Goal: Task Accomplishment & Management: Manage account settings

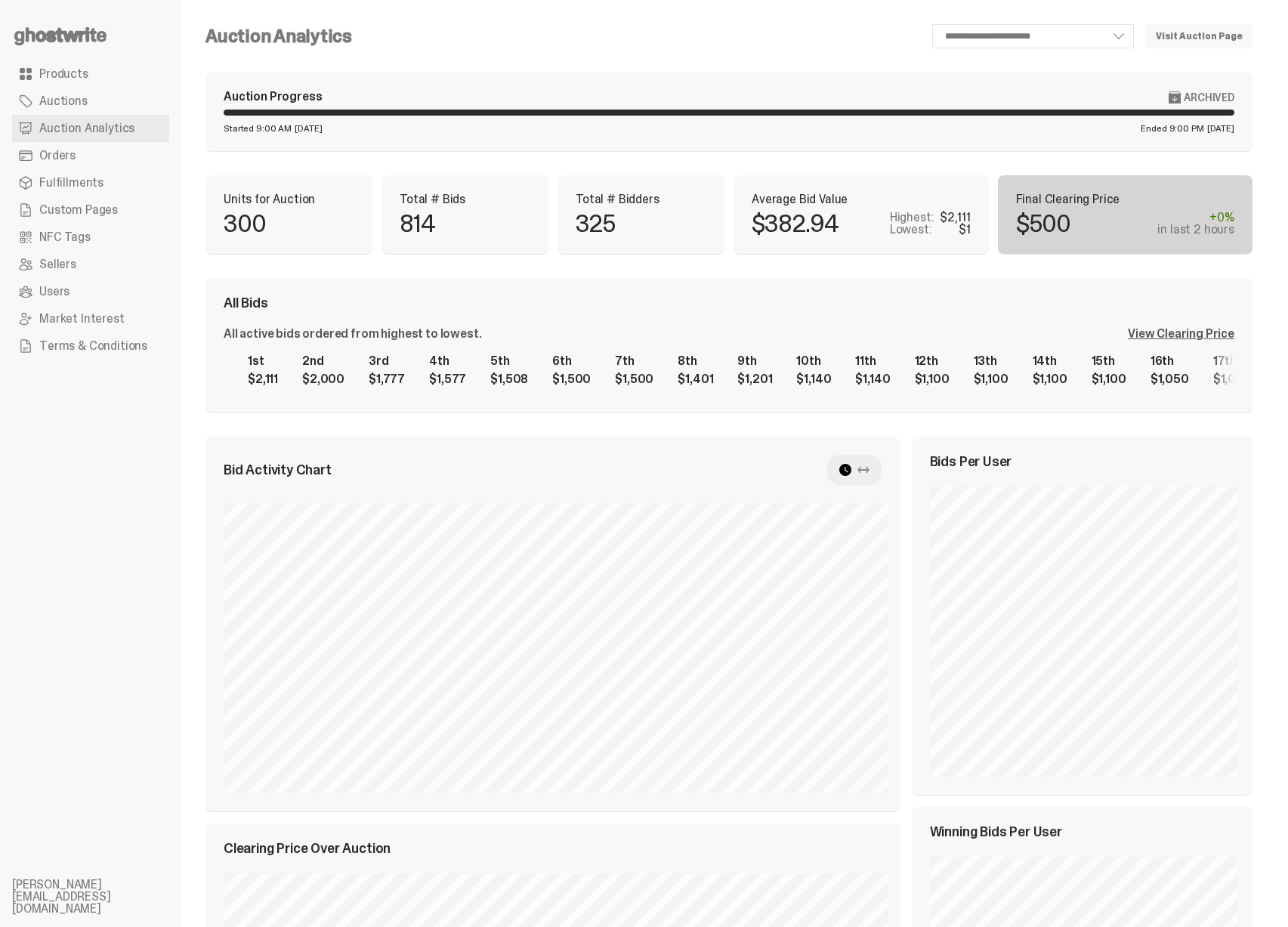
scroll to position [0, 14271]
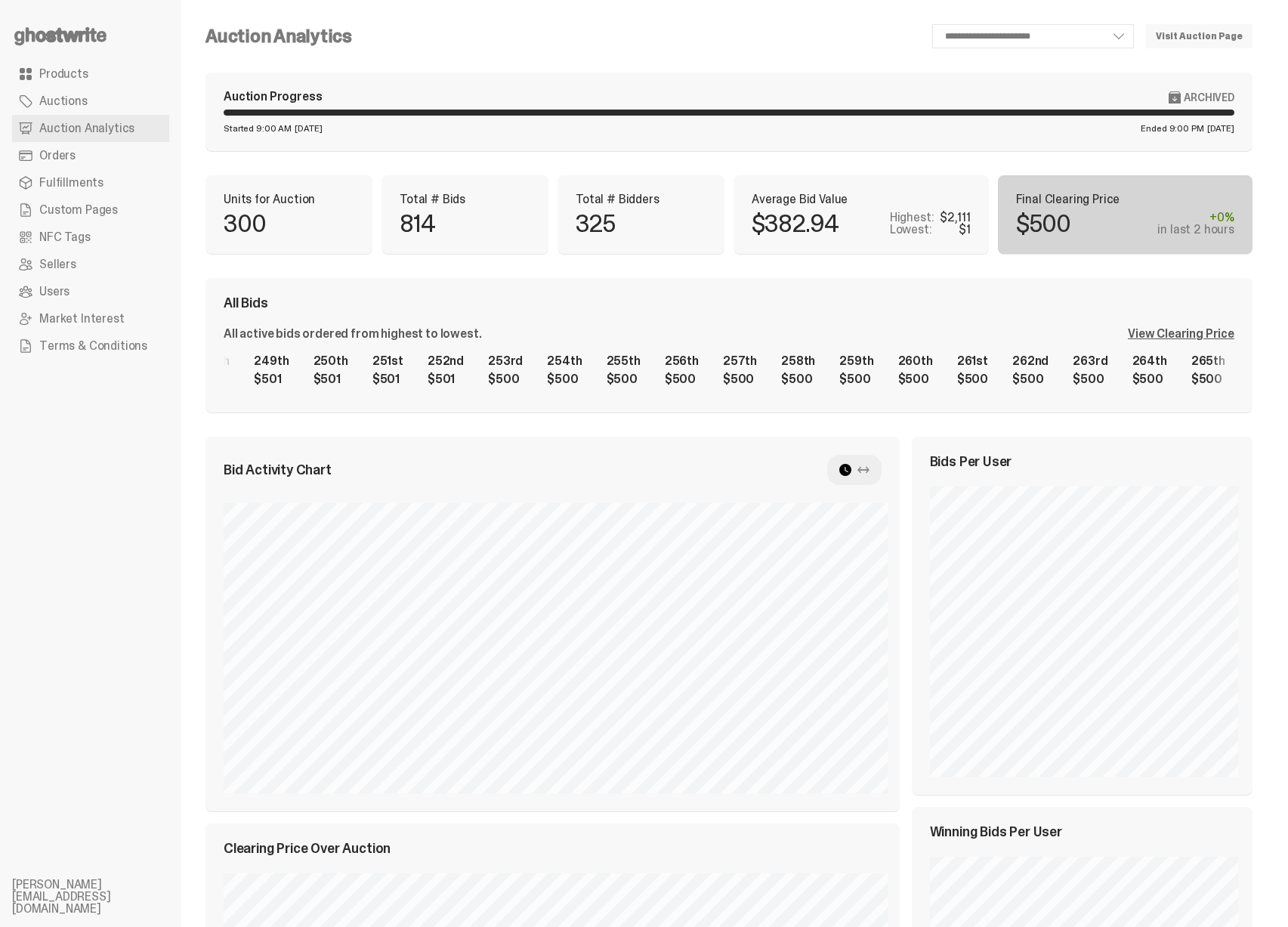
click at [1183, 328] on div "View Clearing Price" at bounding box center [1181, 334] width 107 height 12
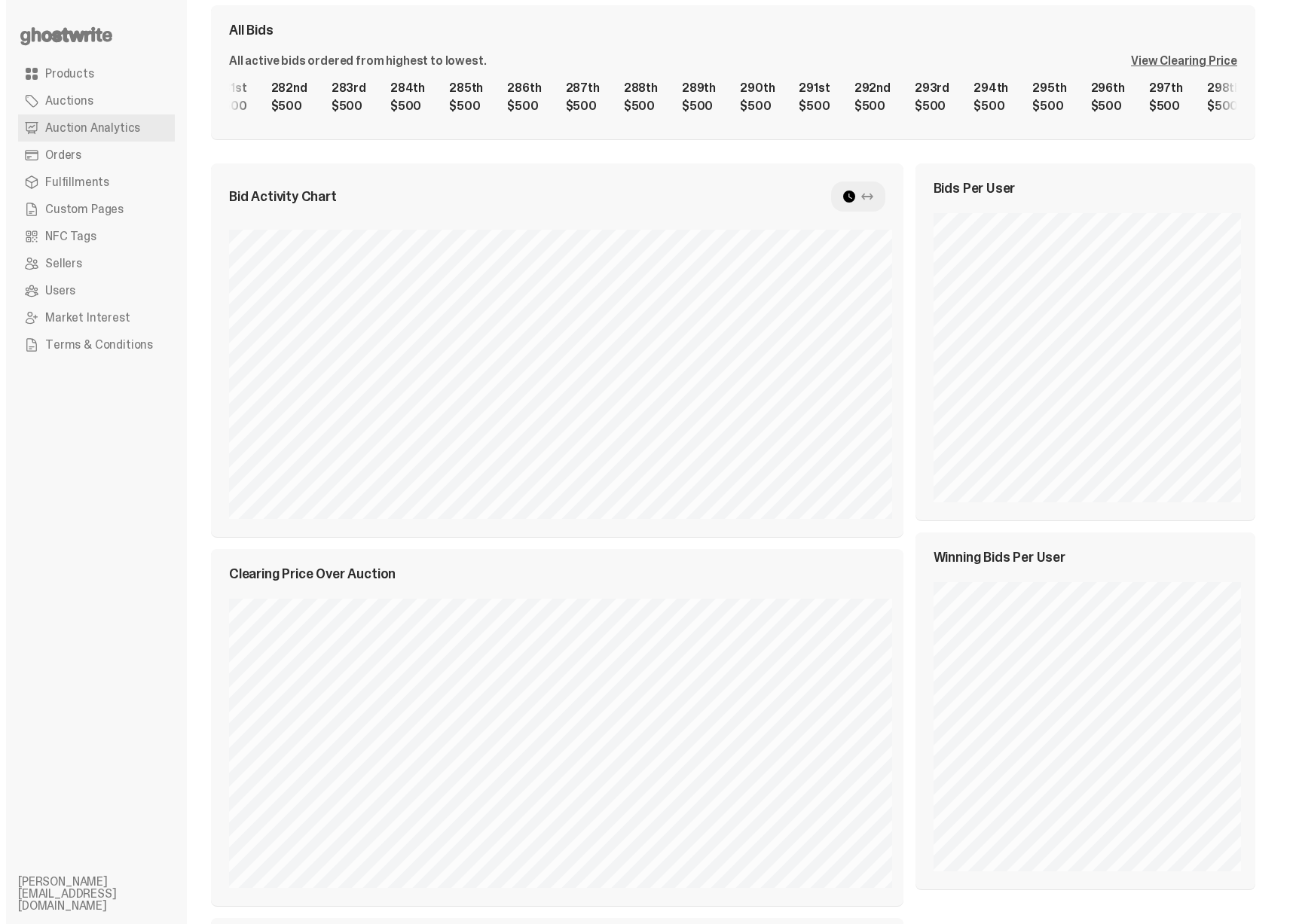
scroll to position [0, 0]
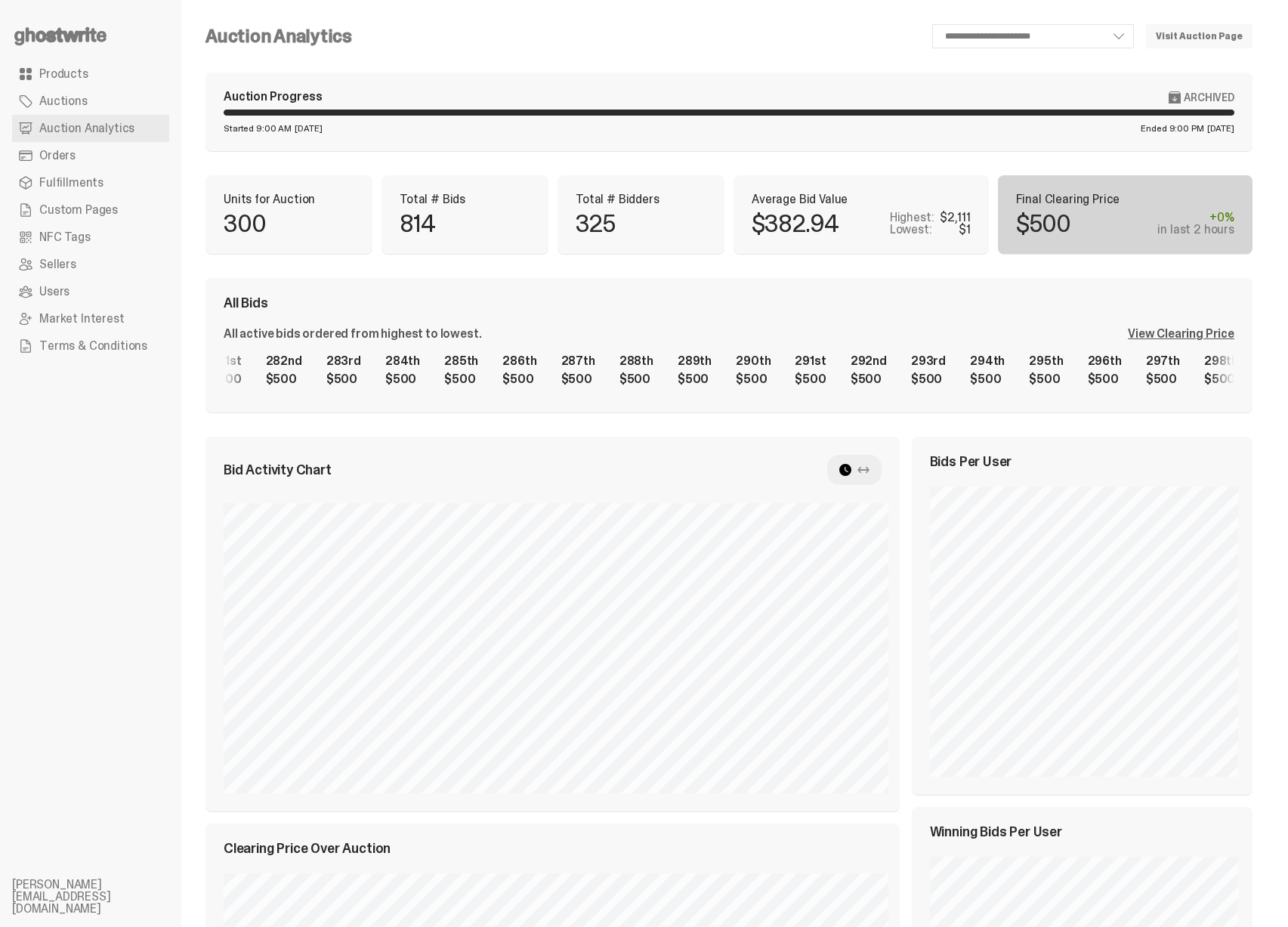
click at [76, 213] on span "Custom Pages" at bounding box center [78, 210] width 78 height 12
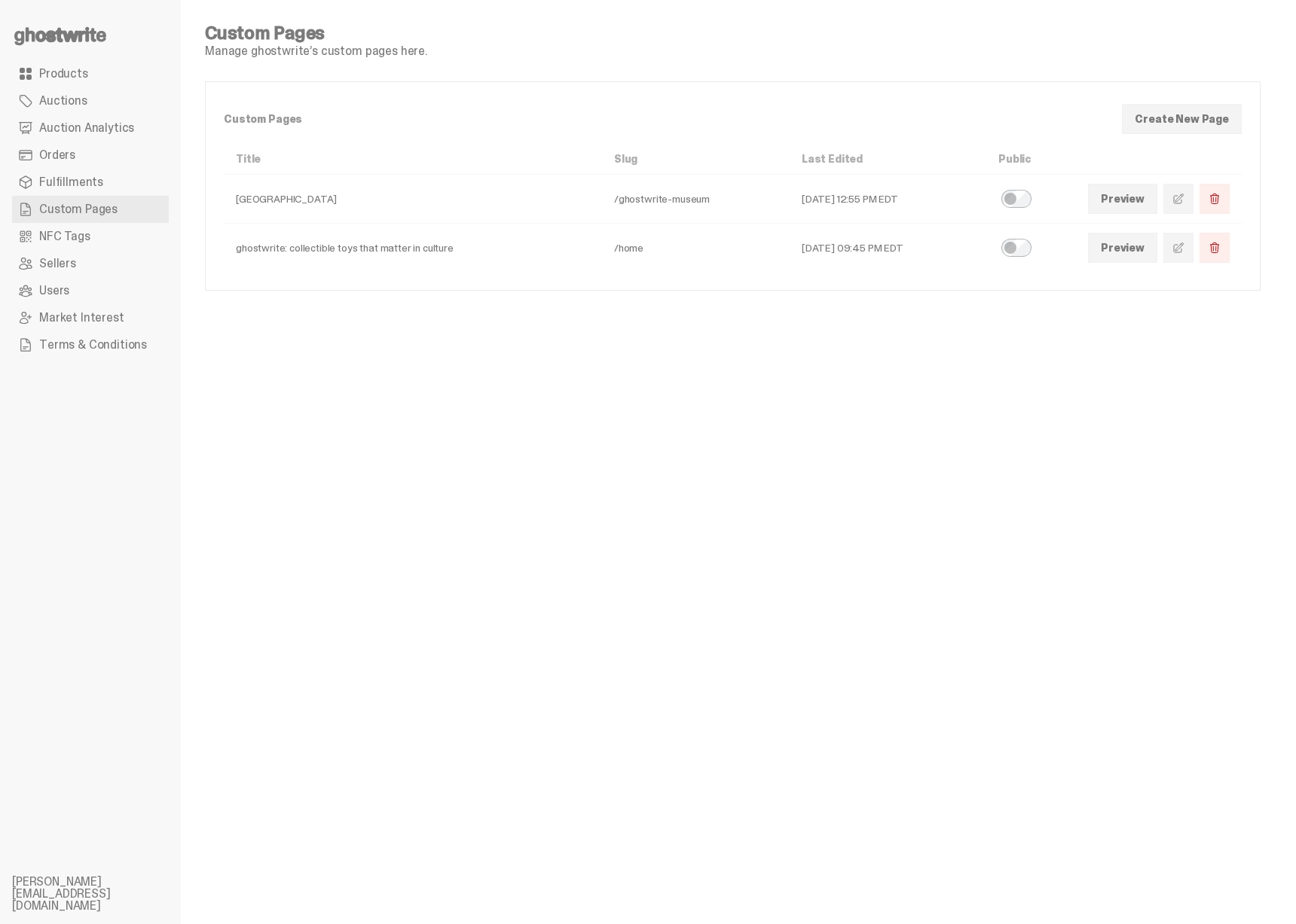
click at [1177, 246] on span at bounding box center [1178, 248] width 12 height 12
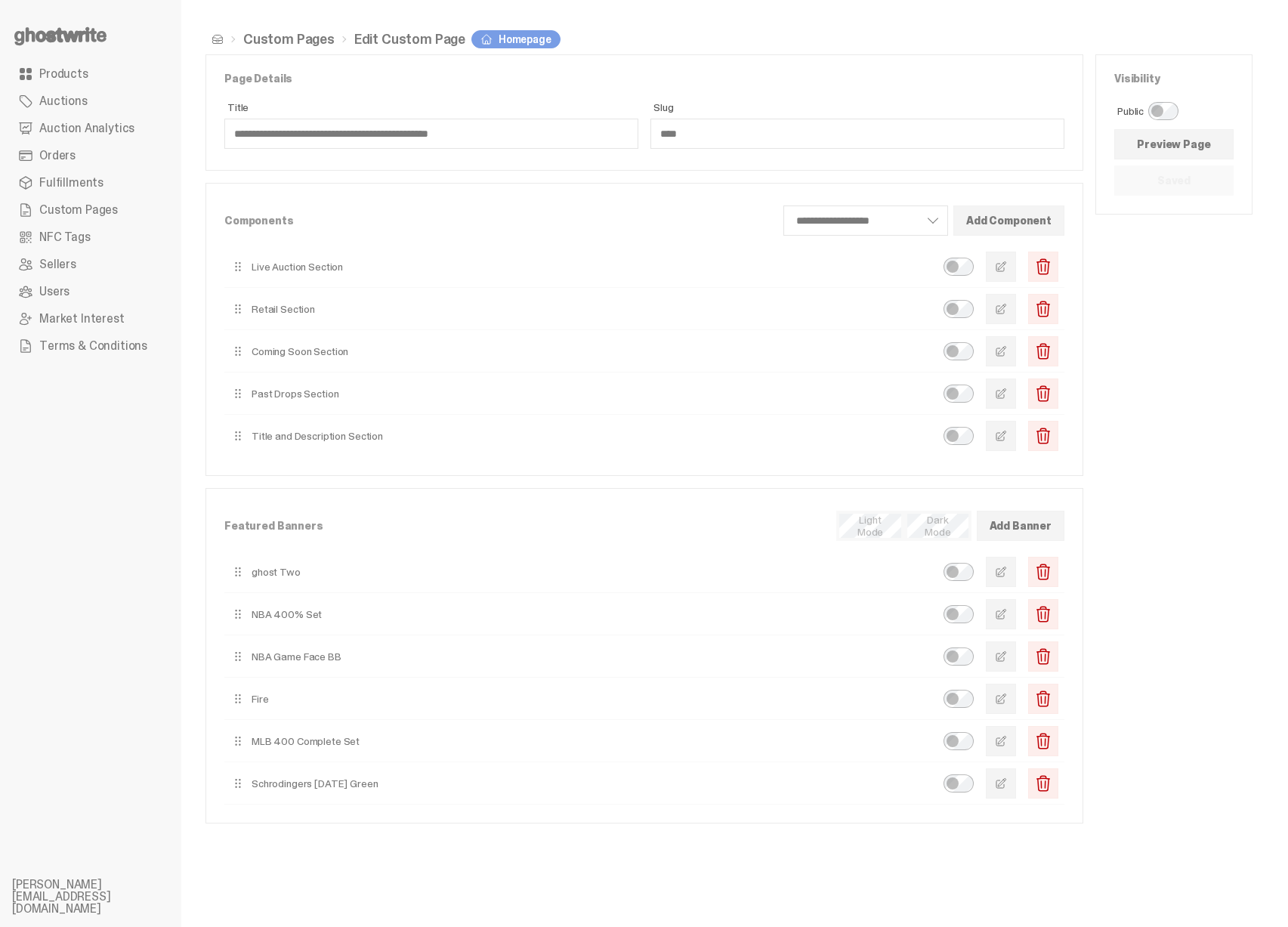
click at [1007, 617] on span "button" at bounding box center [1001, 614] width 12 height 12
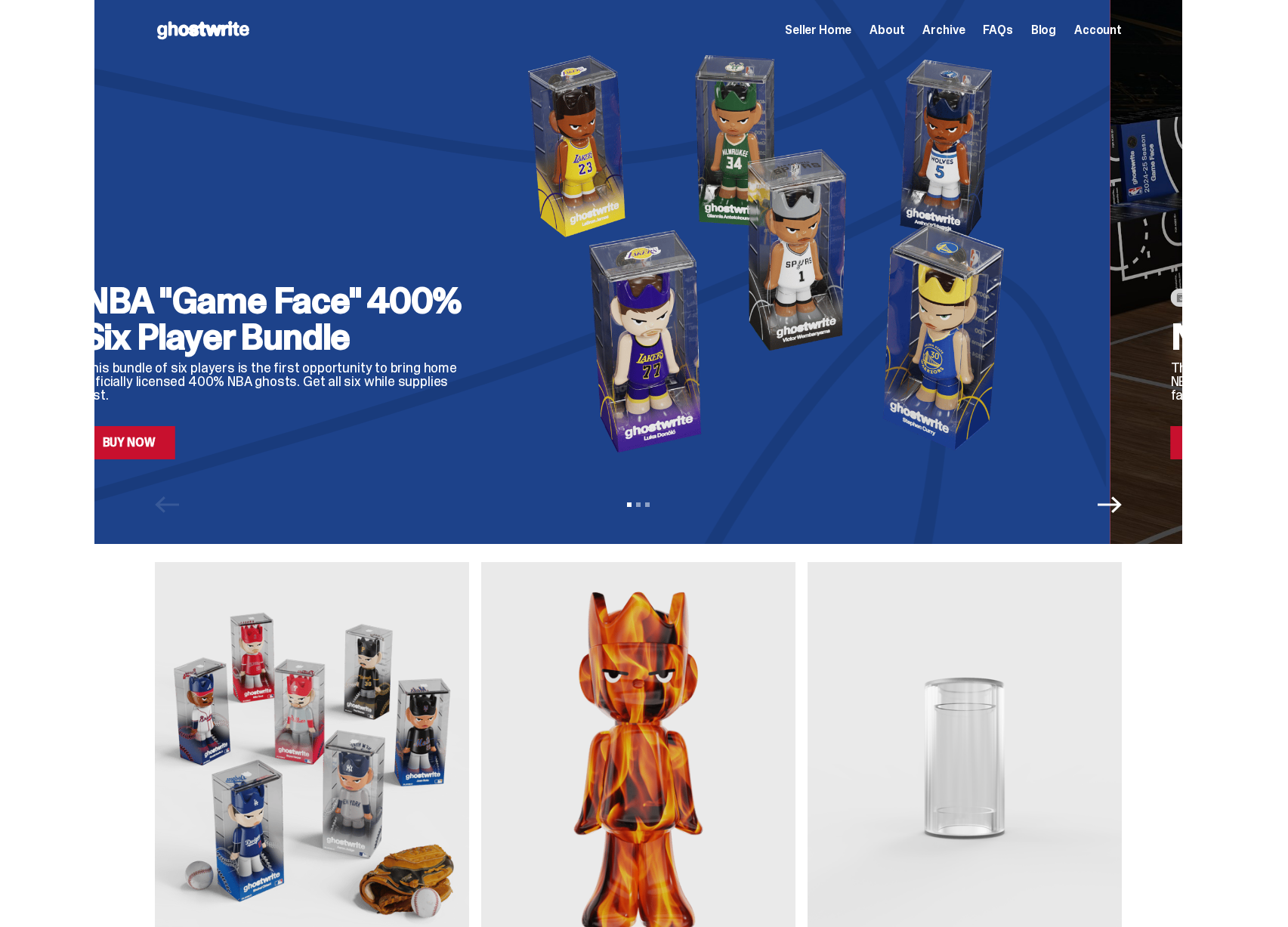
click at [500, 307] on img at bounding box center [775, 253] width 550 height 413
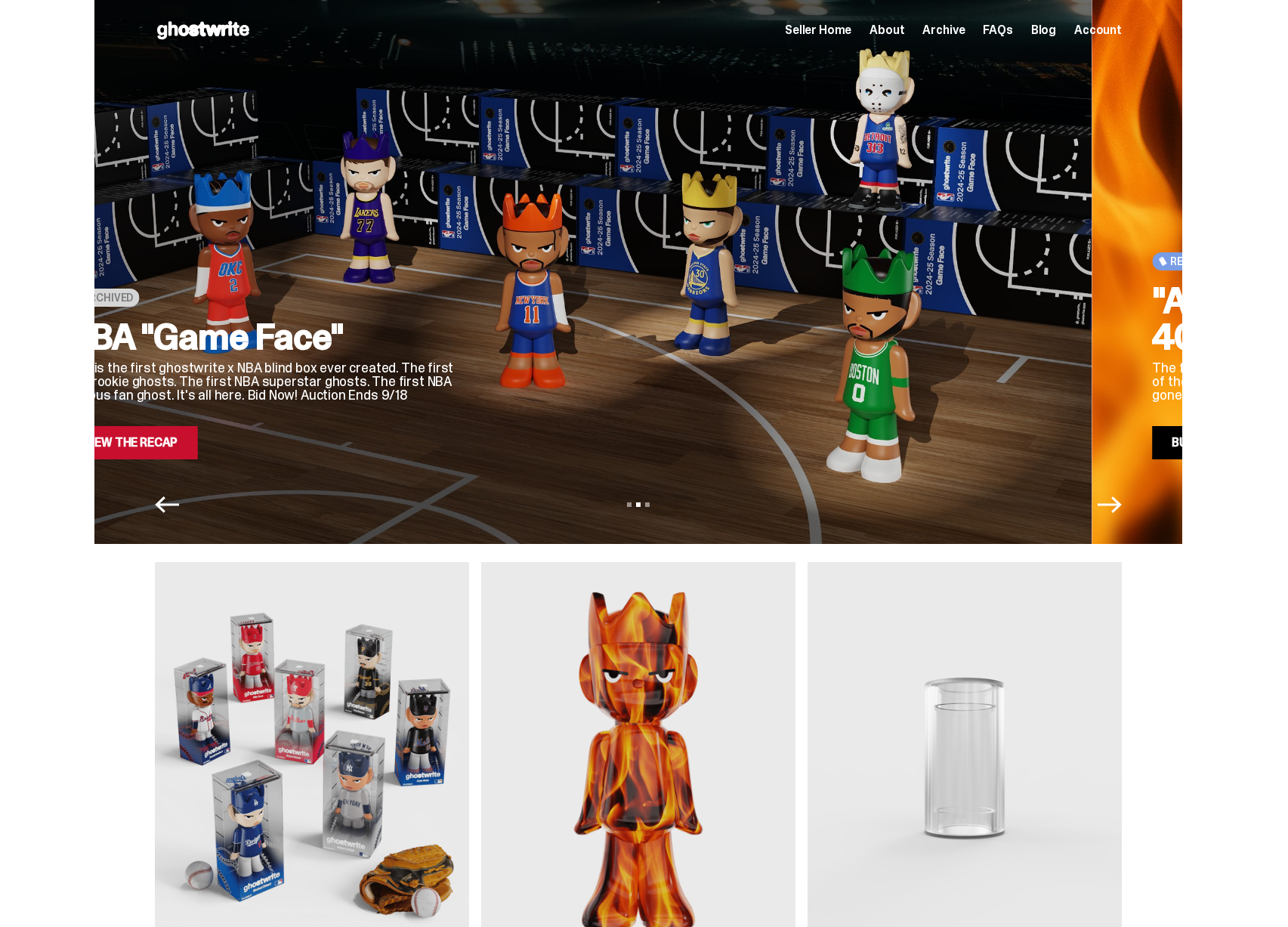
click at [481, 292] on div at bounding box center [756, 253] width 550 height 413
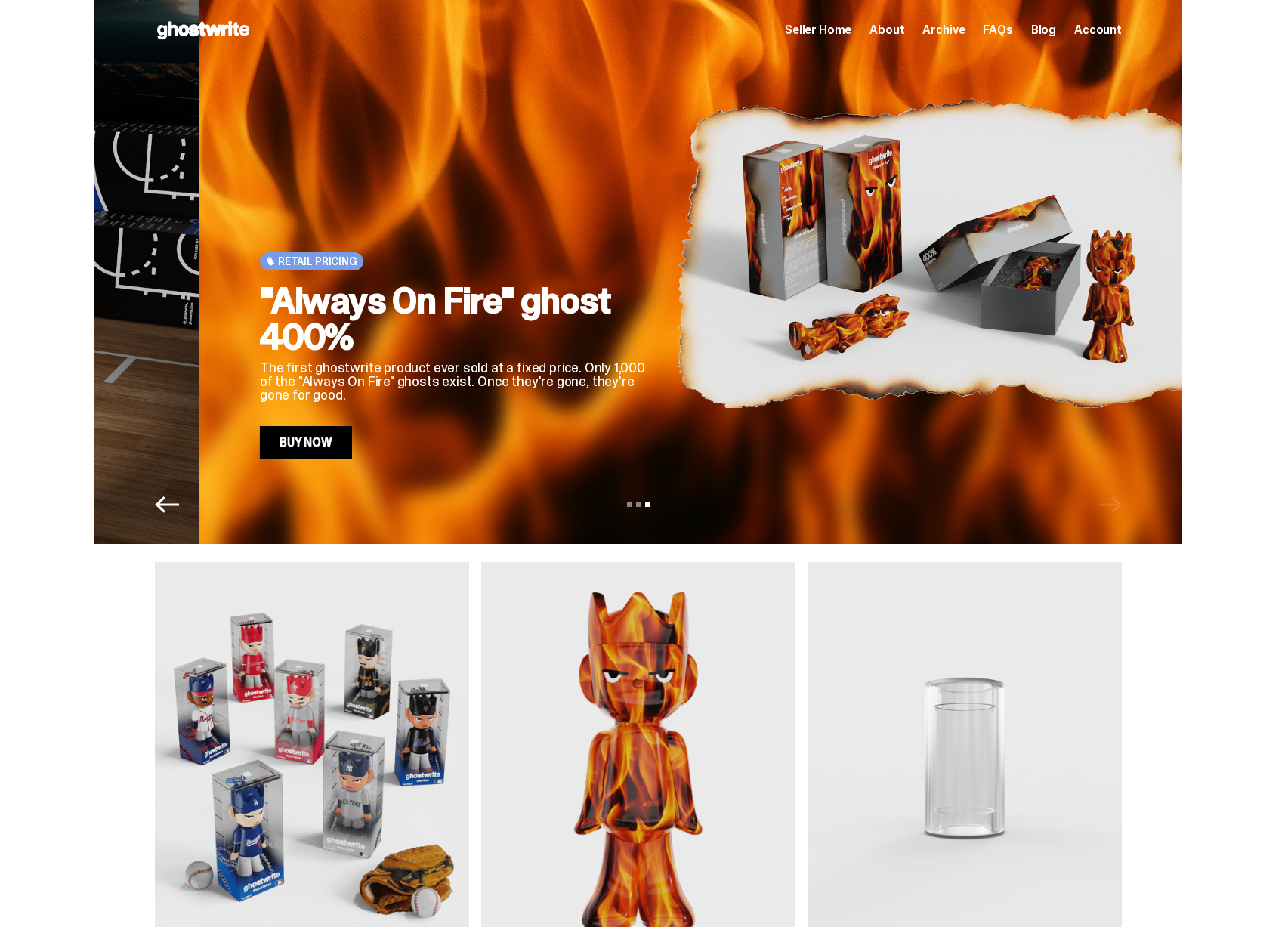
click at [653, 305] on h2 ""Always On Fire" ghost 400%" at bounding box center [456, 319] width 393 height 73
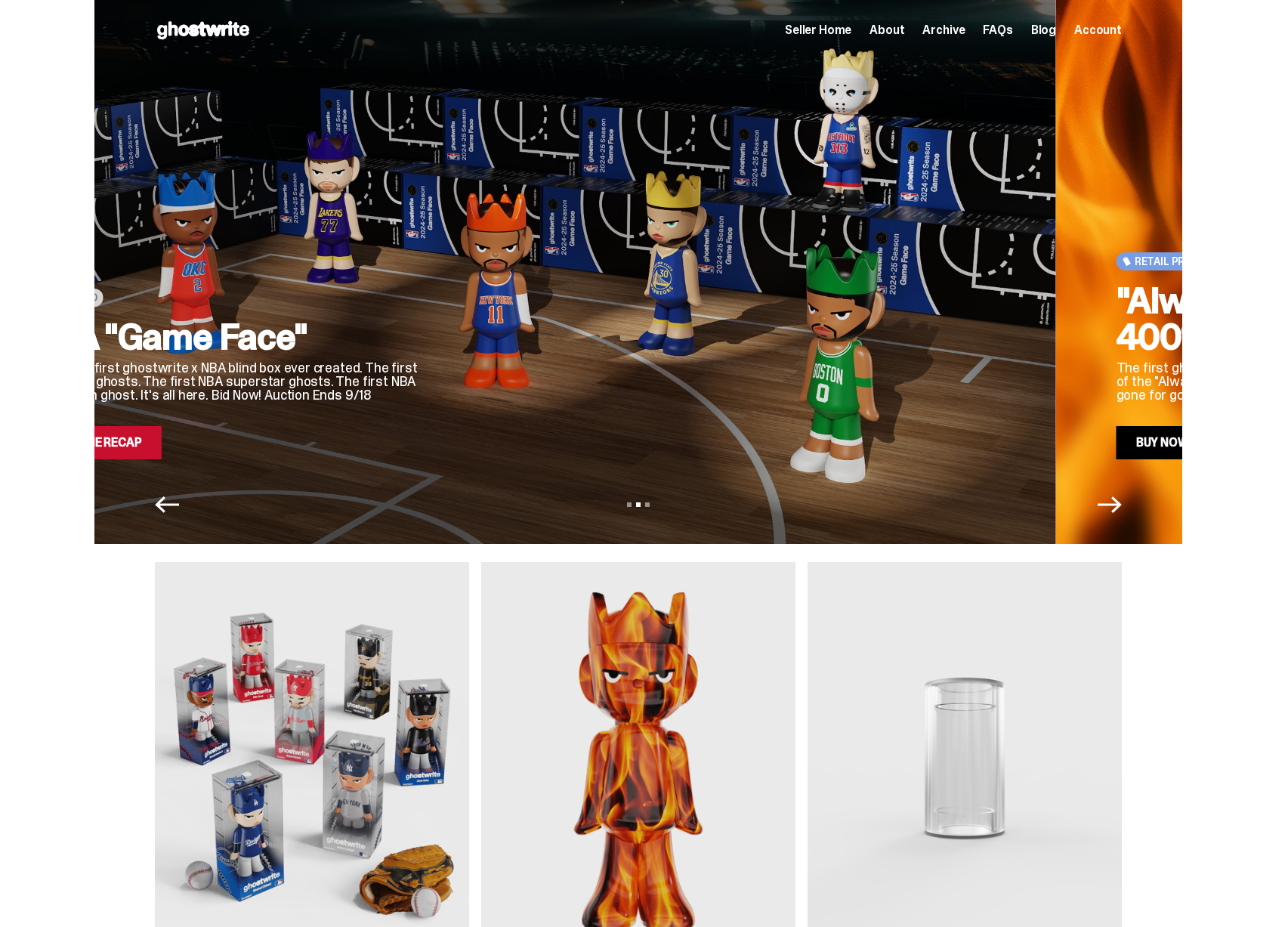
click at [464, 360] on div at bounding box center [720, 253] width 550 height 413
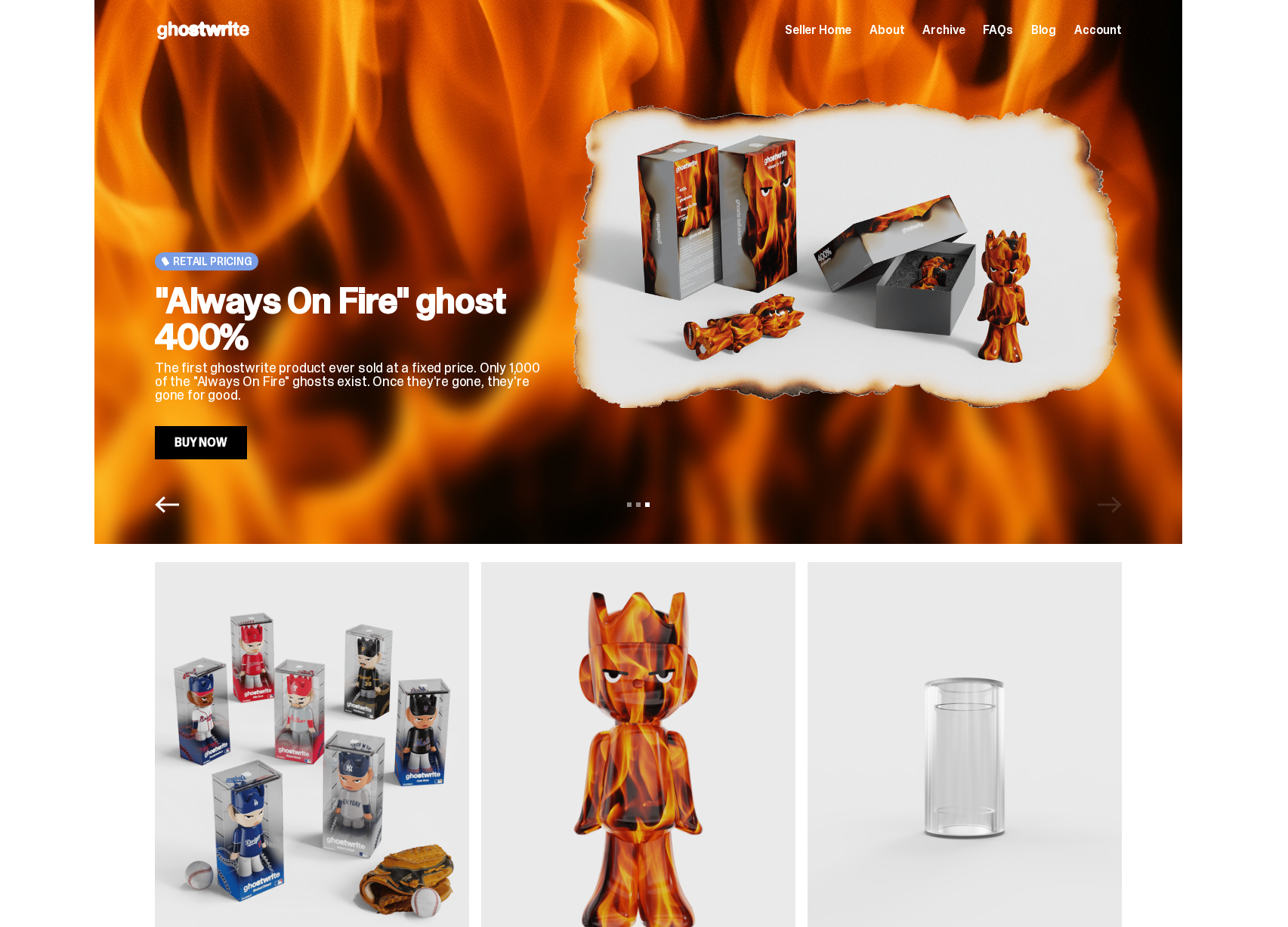
click at [548, 363] on p "The first ghostwrite product ever sold at a fixed price. Only 1,000 of the "Alw…" at bounding box center [351, 381] width 393 height 41
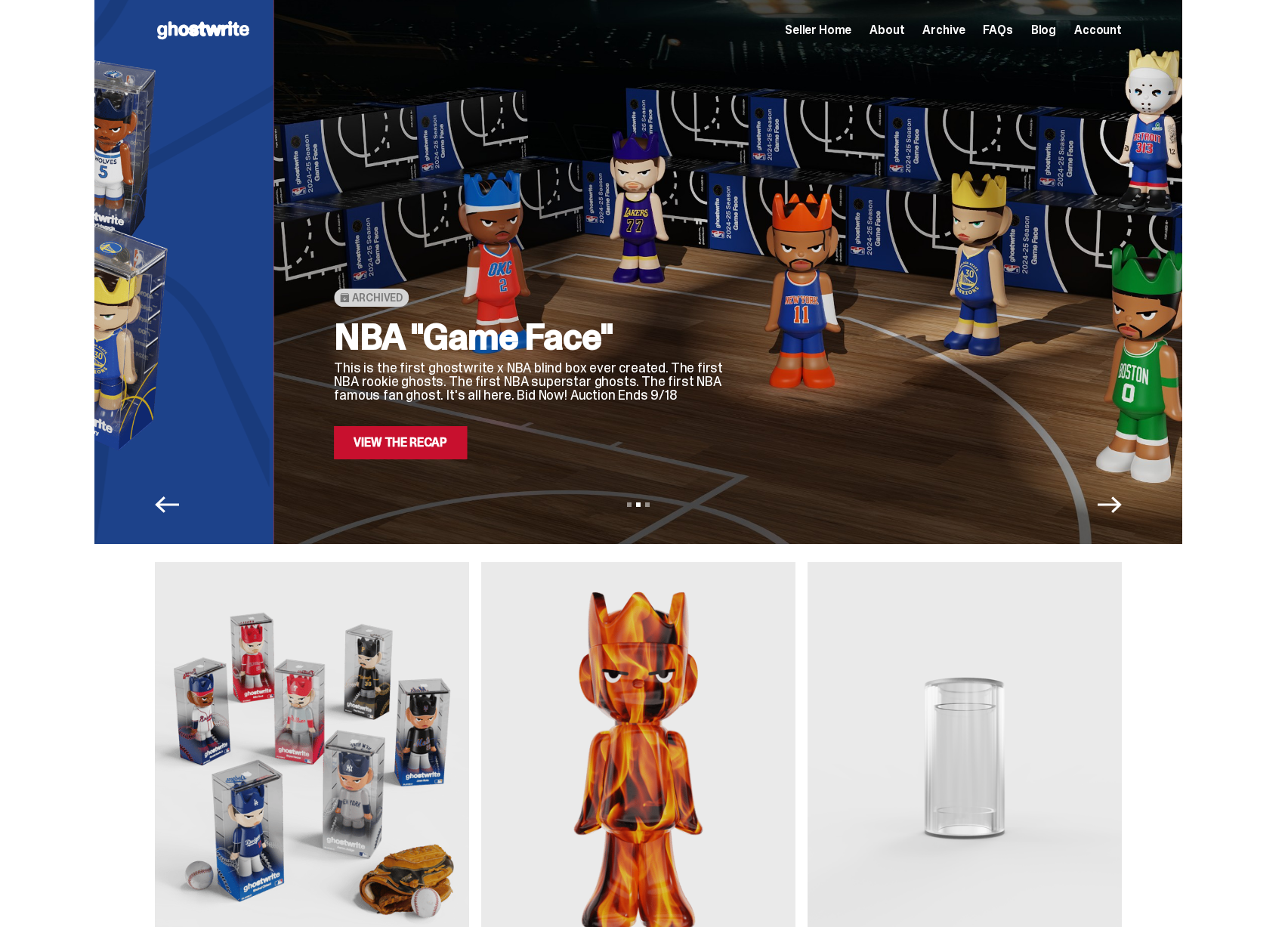
click at [639, 319] on h2 "NBA "Game Face"" at bounding box center [530, 337] width 393 height 36
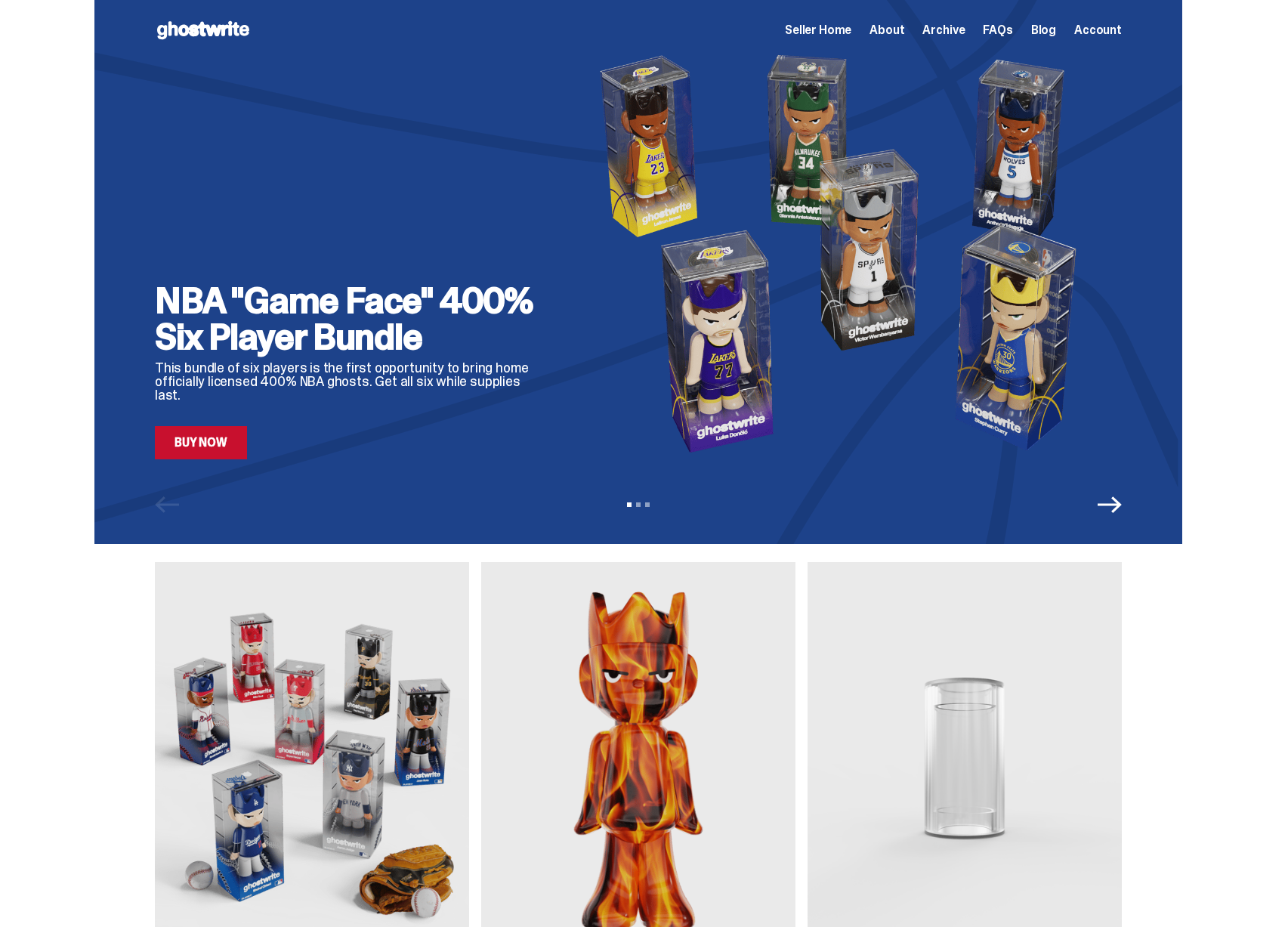
click at [904, 29] on span "About" at bounding box center [887, 30] width 35 height 12
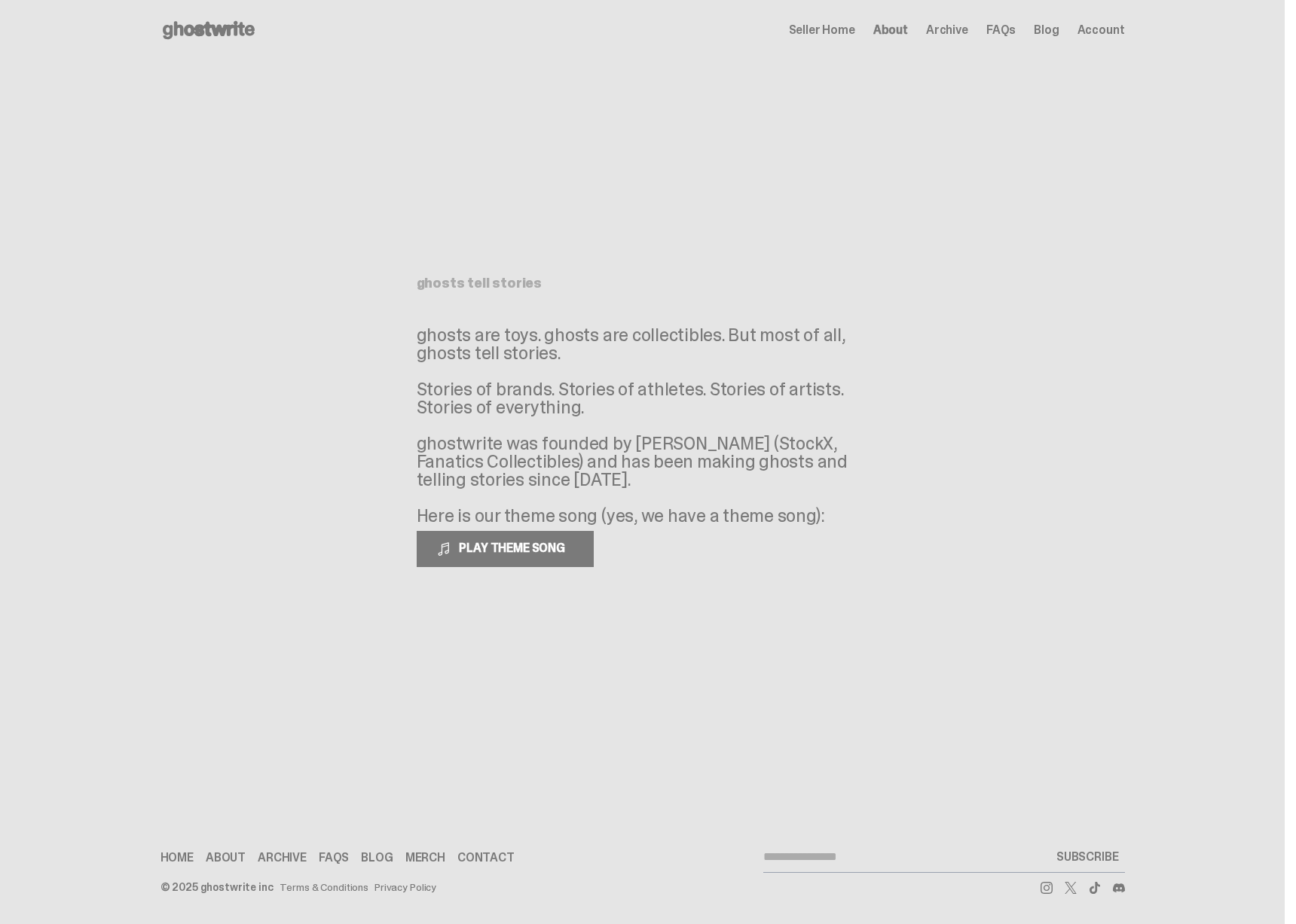
click at [826, 33] on span "Seller Home" at bounding box center [822, 30] width 67 height 12
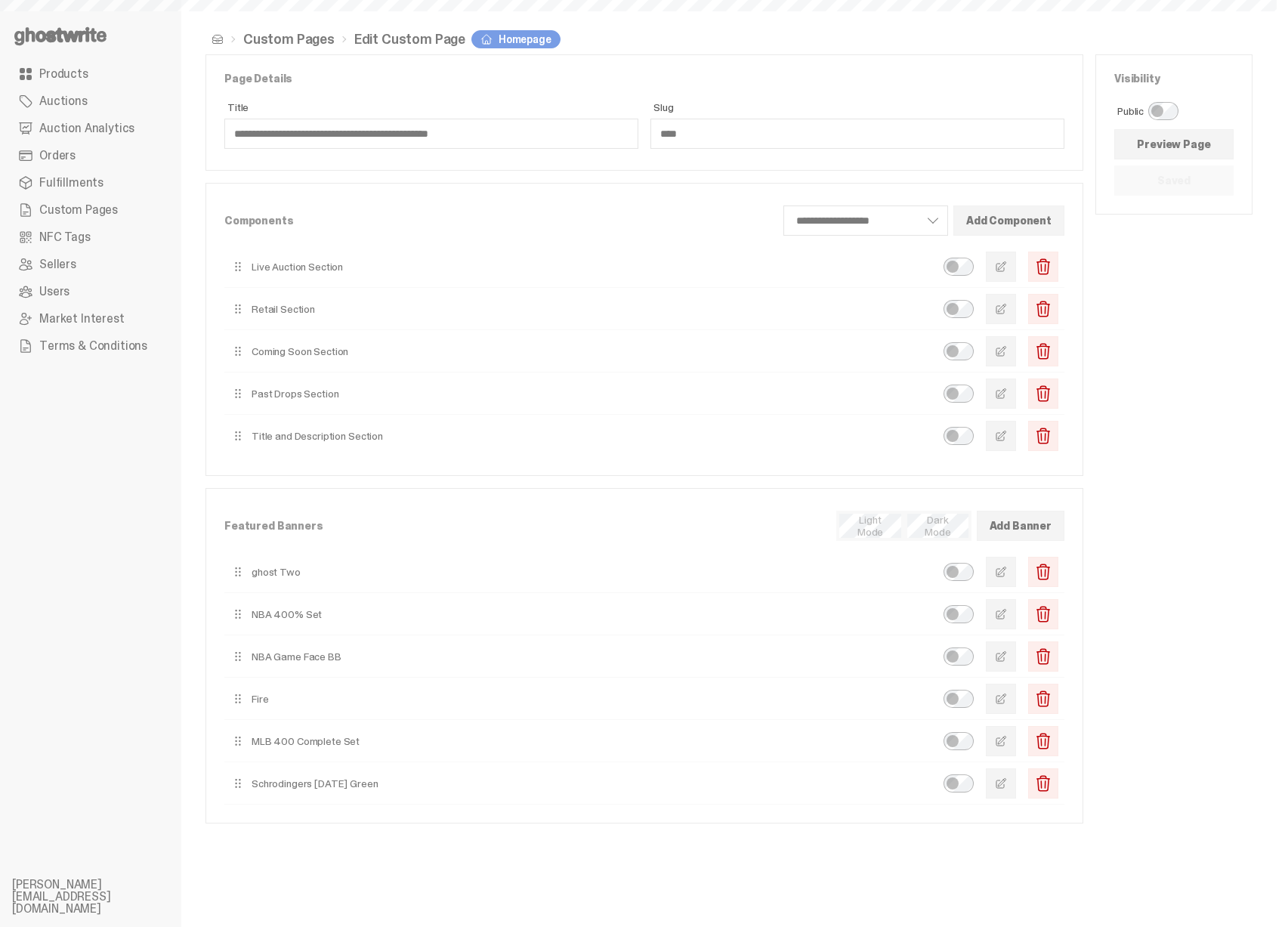
click at [1007, 612] on span "button" at bounding box center [1001, 614] width 12 height 12
click at [1005, 624] on button "button" at bounding box center [1001, 614] width 30 height 30
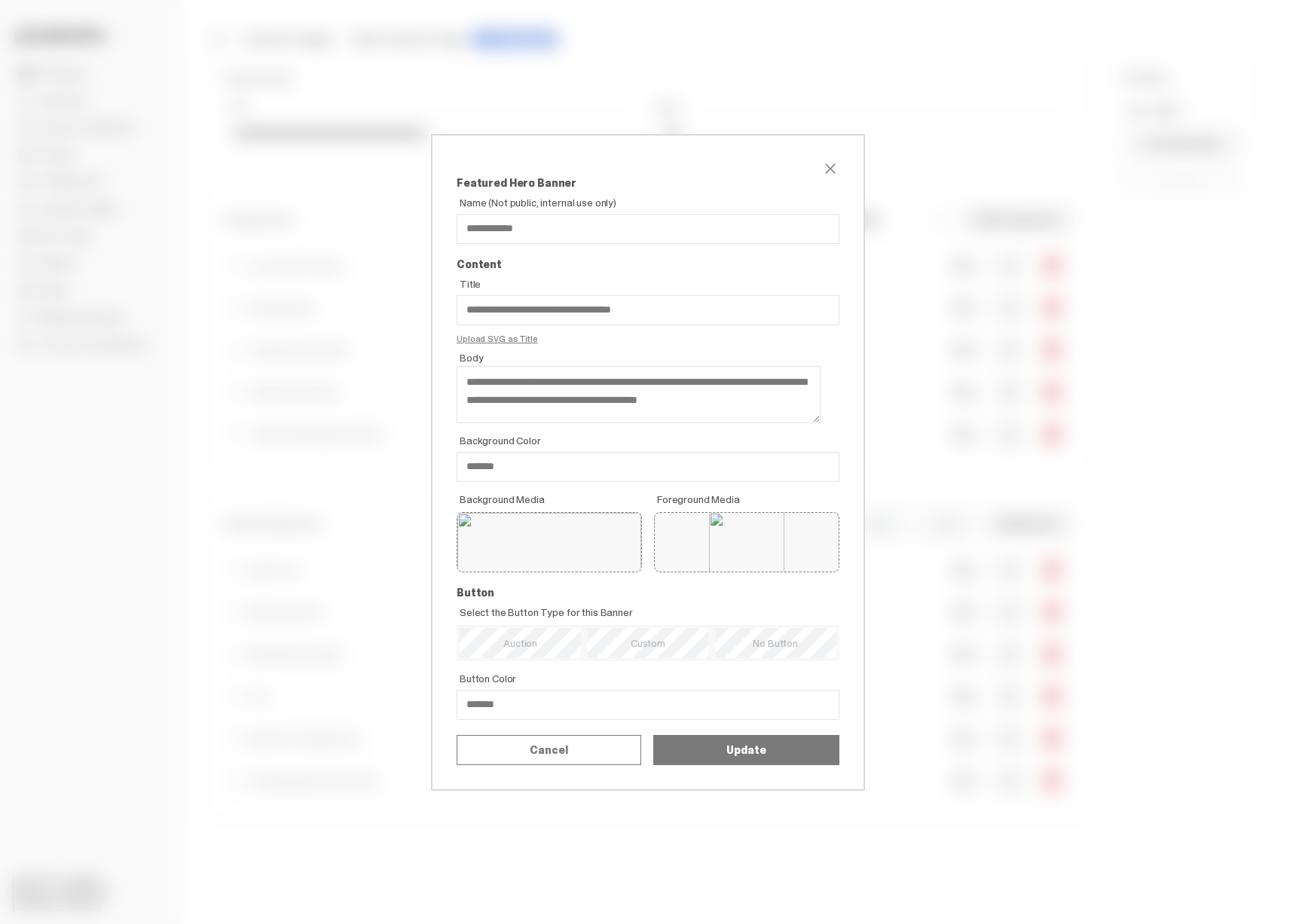
click at [917, 512] on div "**********" at bounding box center [648, 462] width 1296 height 924
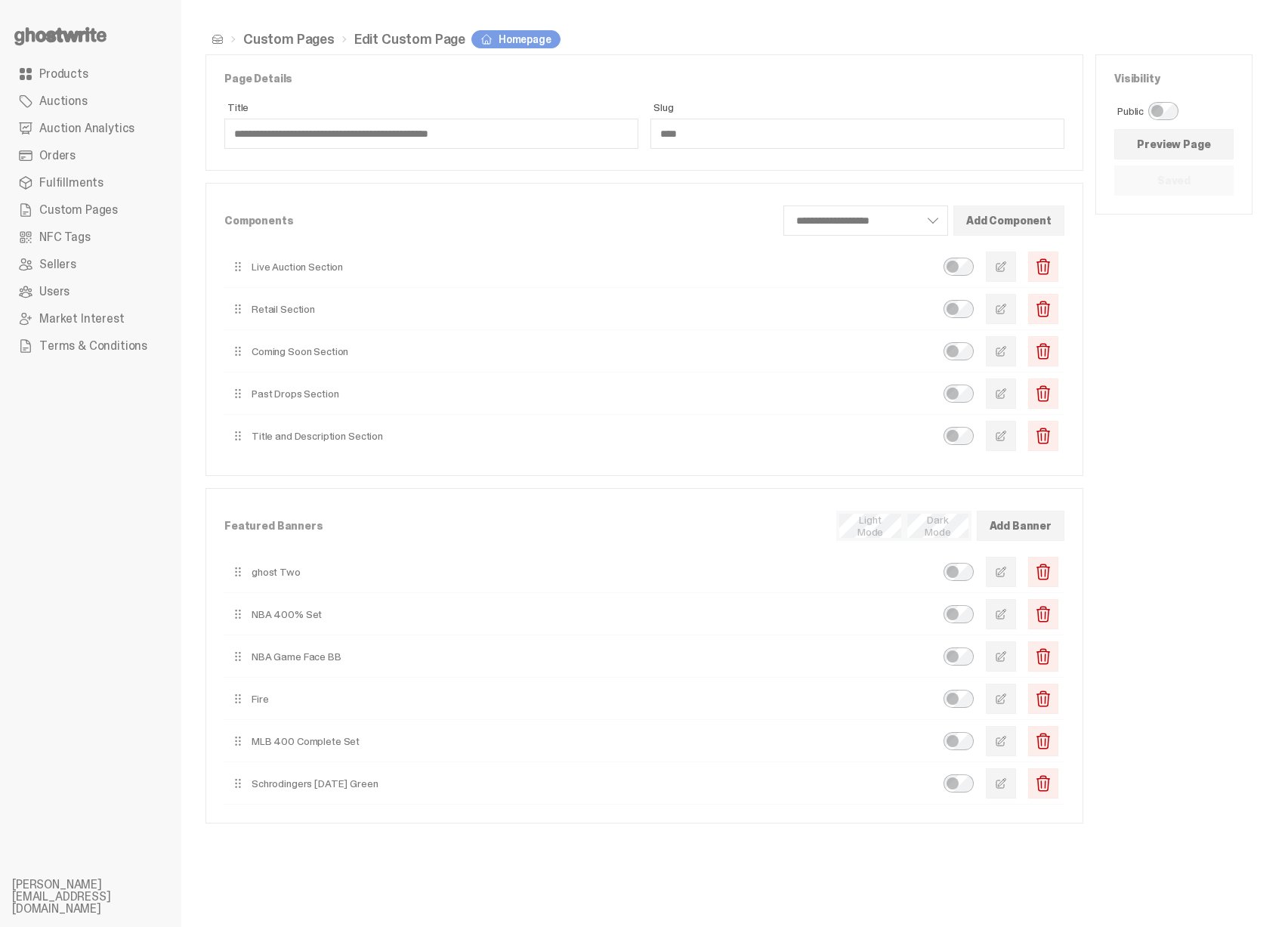
click at [1016, 661] on button "button" at bounding box center [1001, 656] width 30 height 30
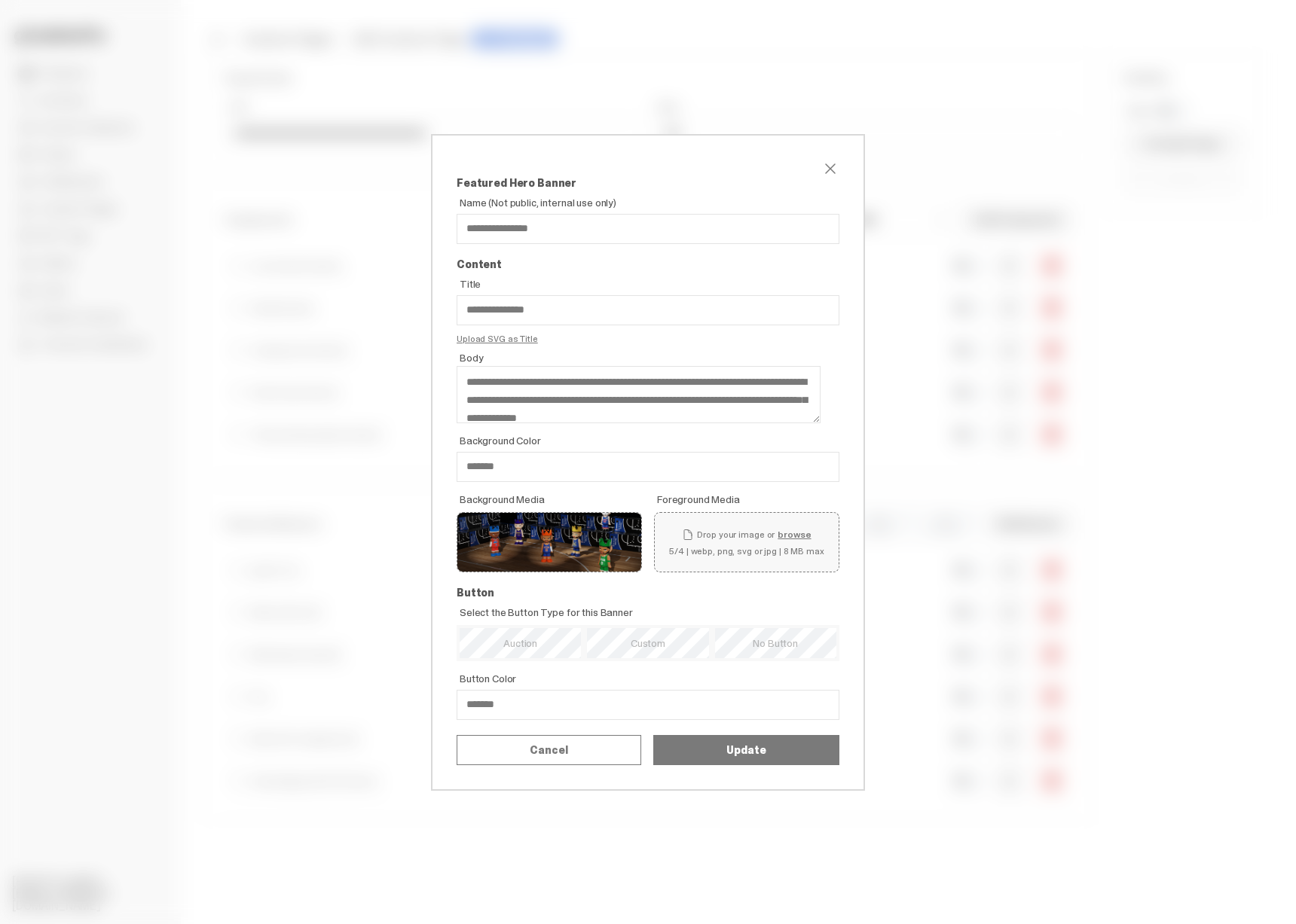
click at [923, 580] on div "**********" at bounding box center [648, 462] width 1296 height 924
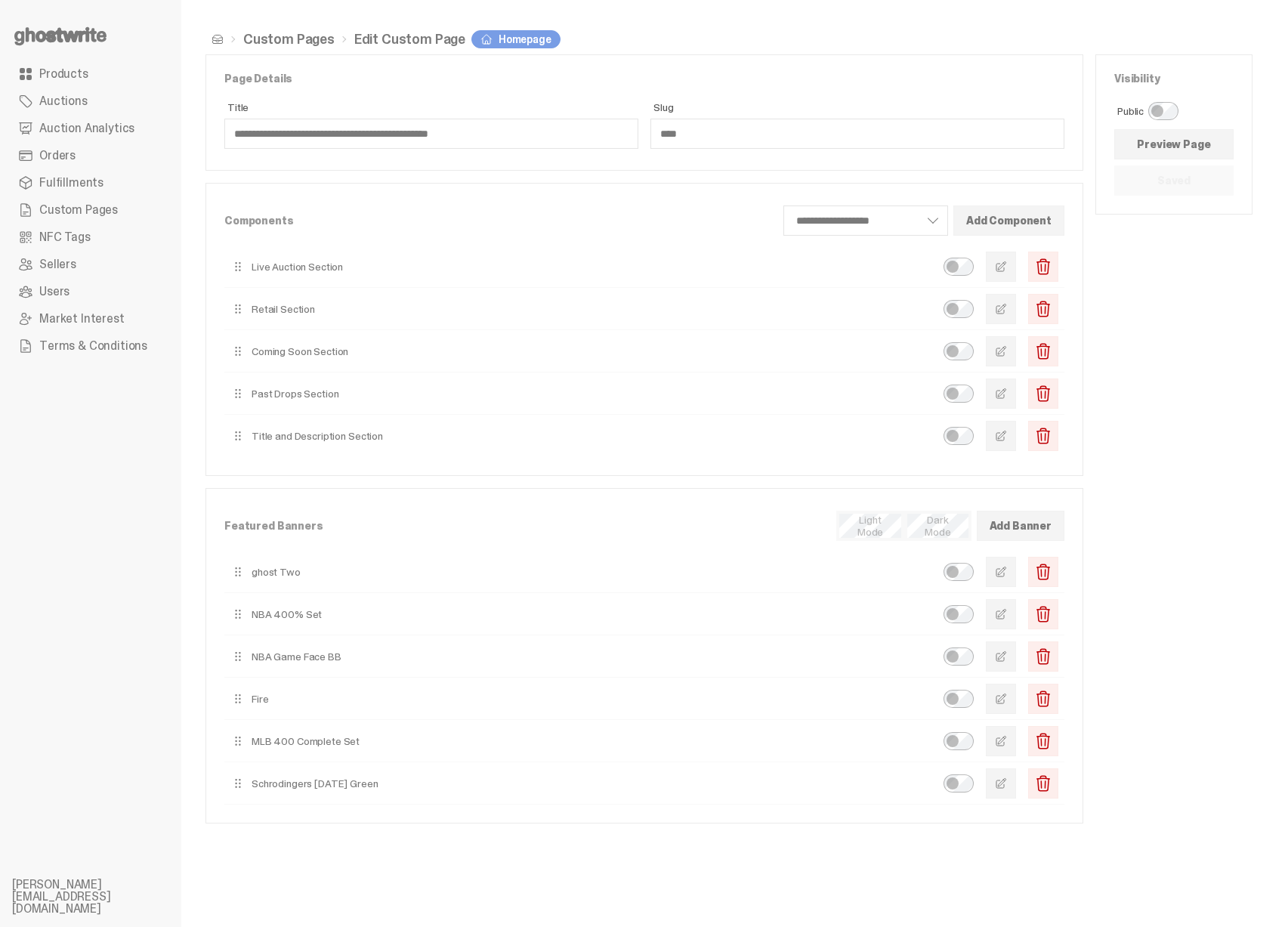
click at [69, 63] on link "Products" at bounding box center [90, 74] width 157 height 27
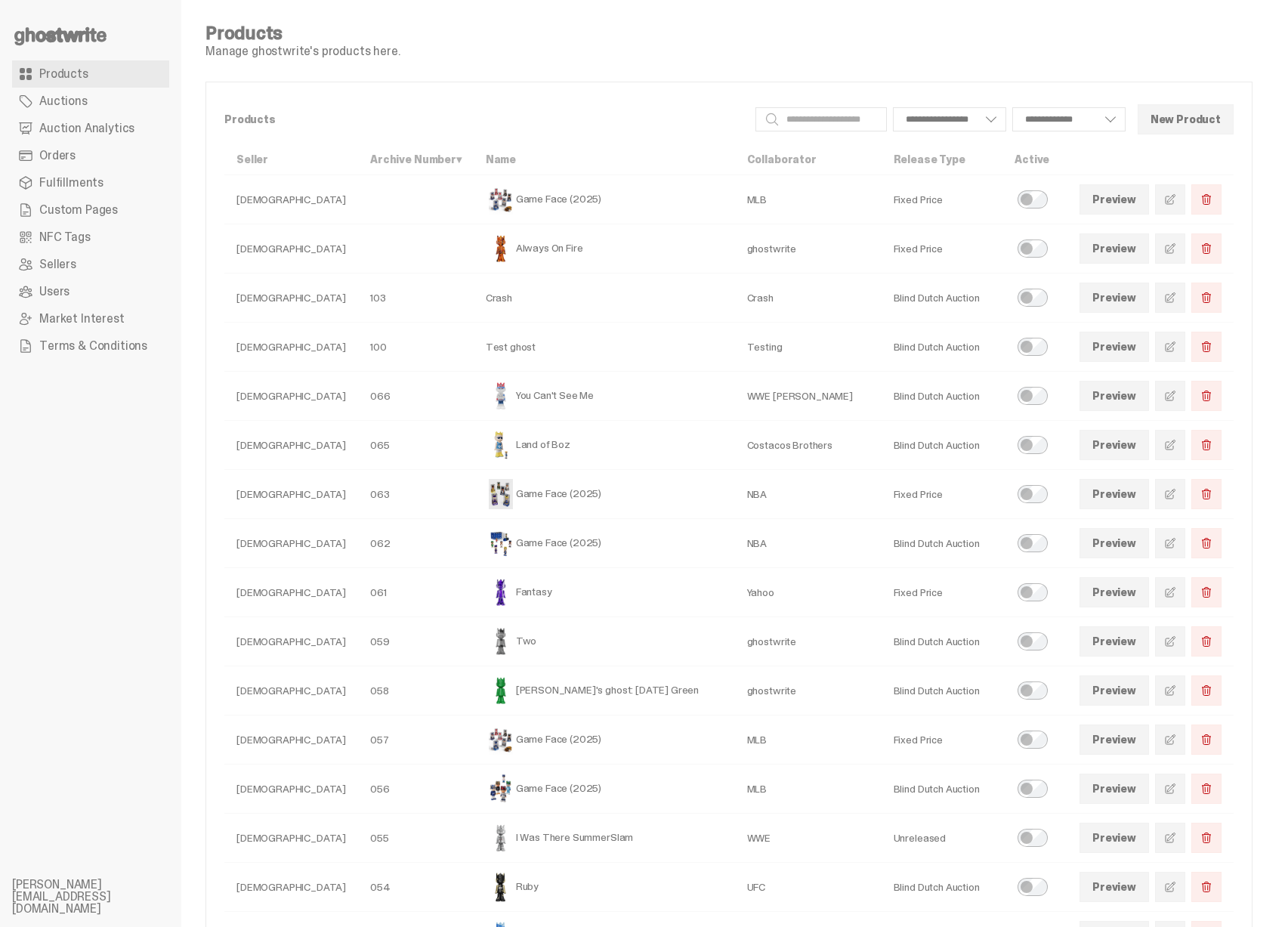
click at [79, 26] on icon at bounding box center [60, 36] width 96 height 24
select select
click at [83, 209] on span "Custom Pages" at bounding box center [78, 210] width 78 height 12
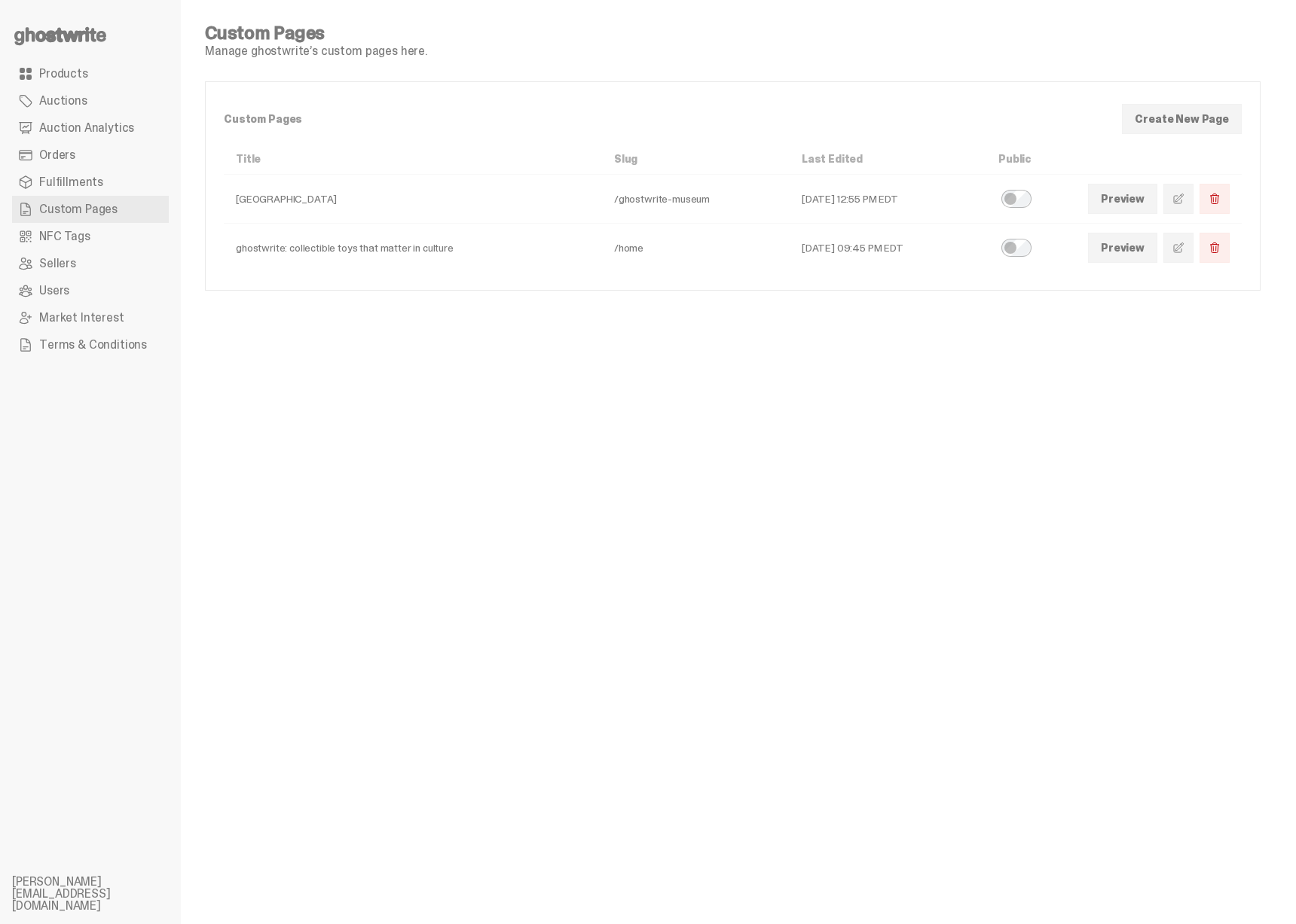
click at [1167, 237] on link at bounding box center [1178, 248] width 30 height 30
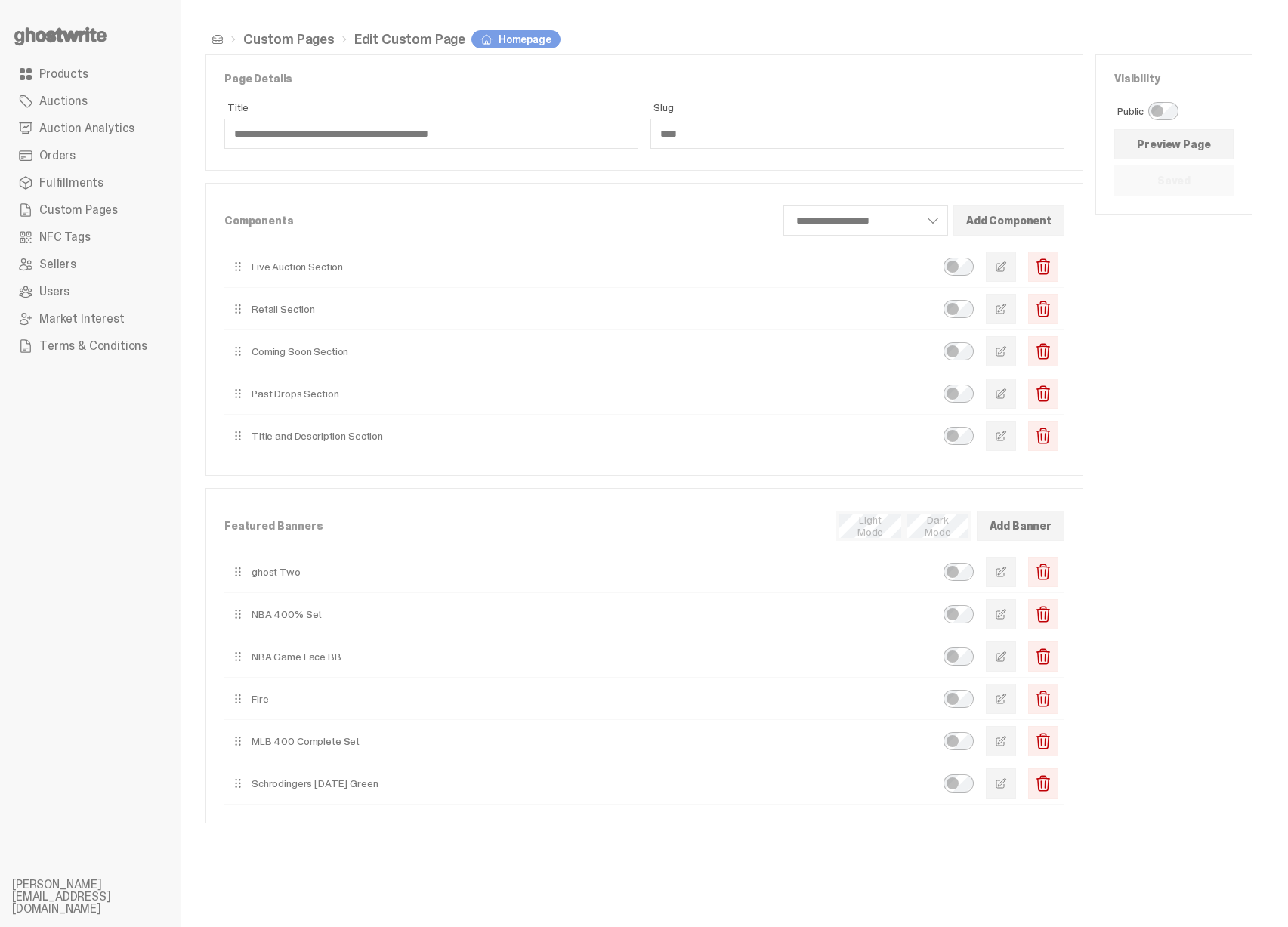
click at [1010, 583] on button "button" at bounding box center [1001, 572] width 30 height 30
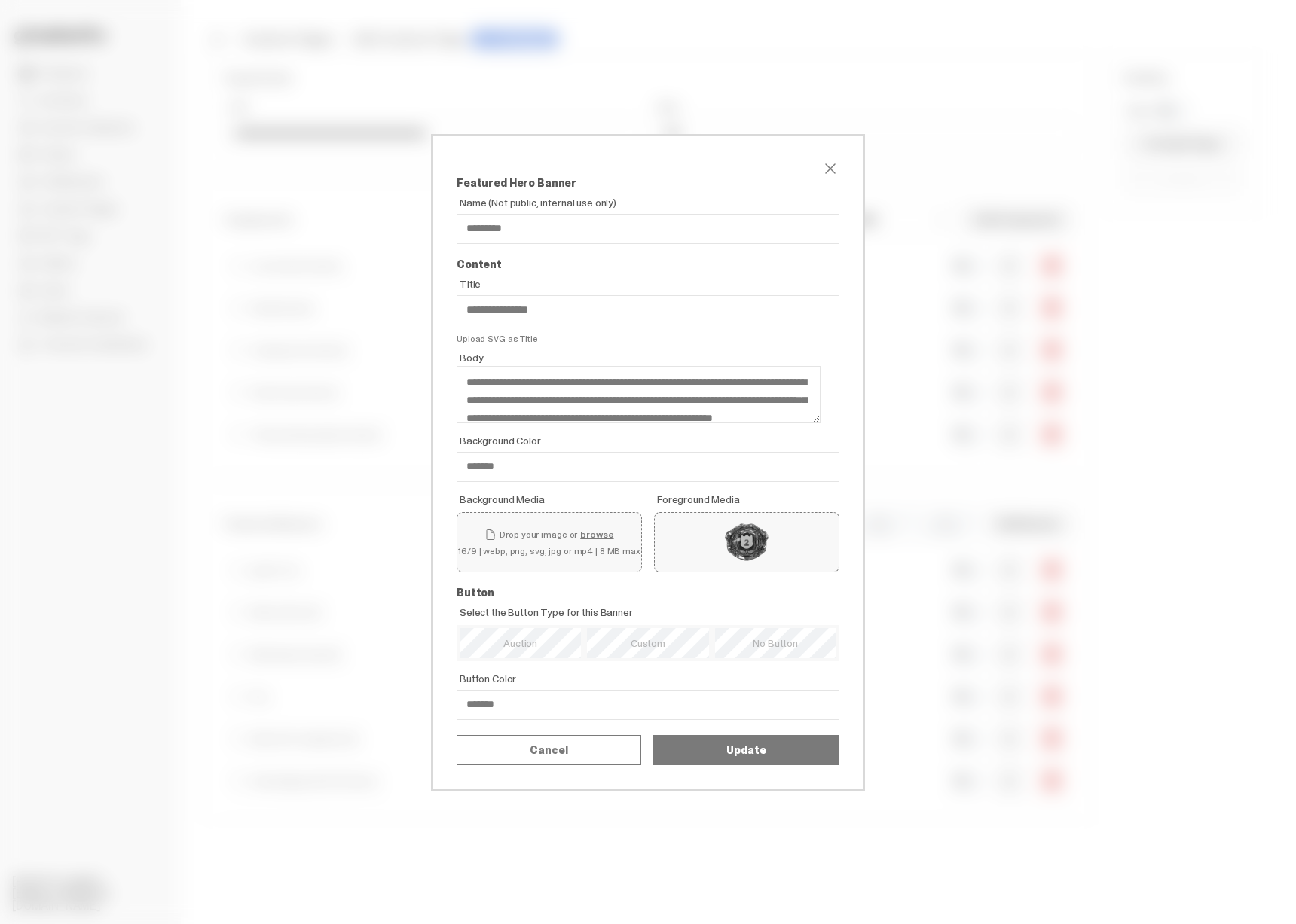
click at [988, 578] on div "**********" at bounding box center [648, 462] width 1296 height 924
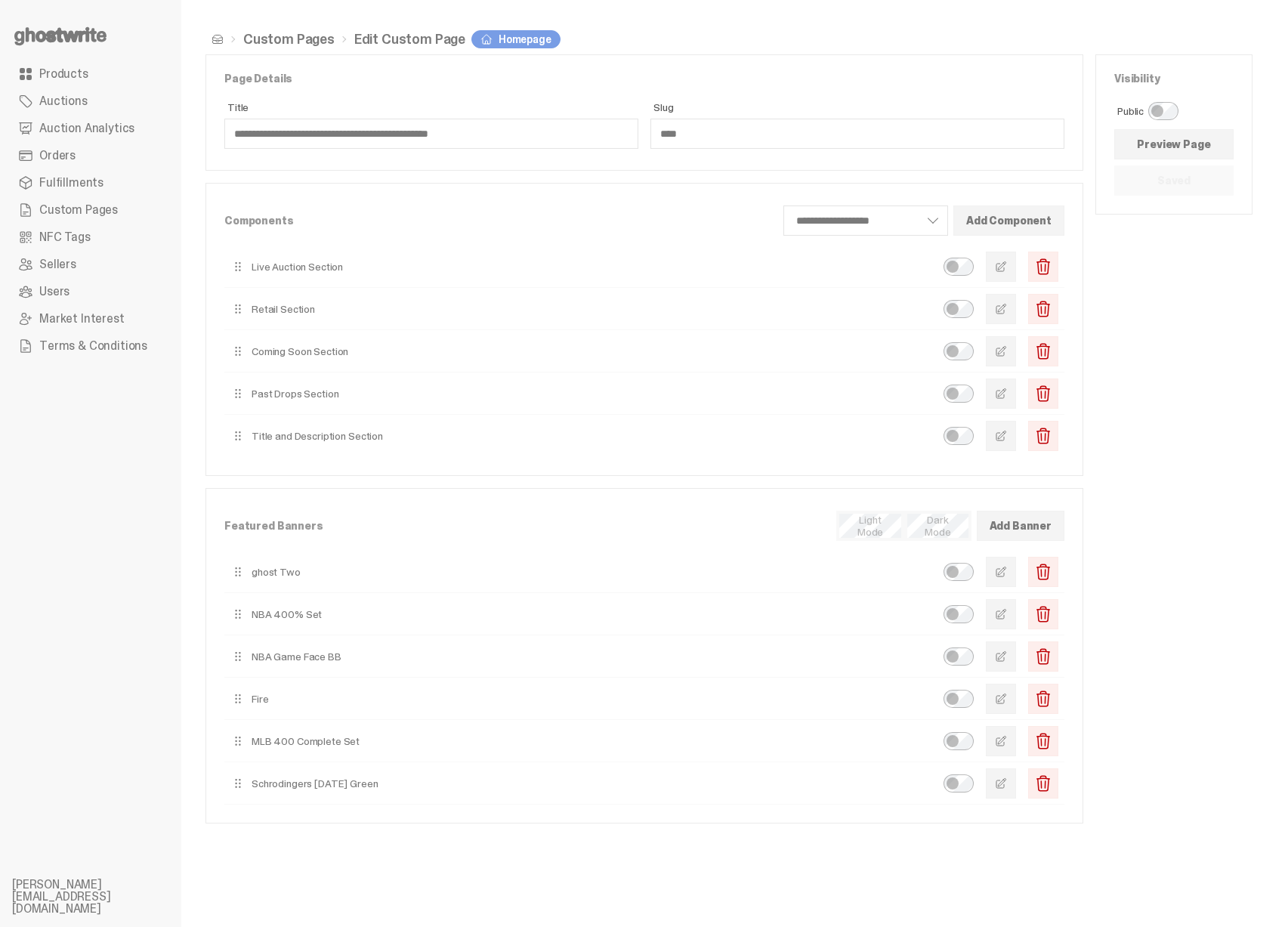
click at [1012, 606] on button "button" at bounding box center [1001, 614] width 30 height 30
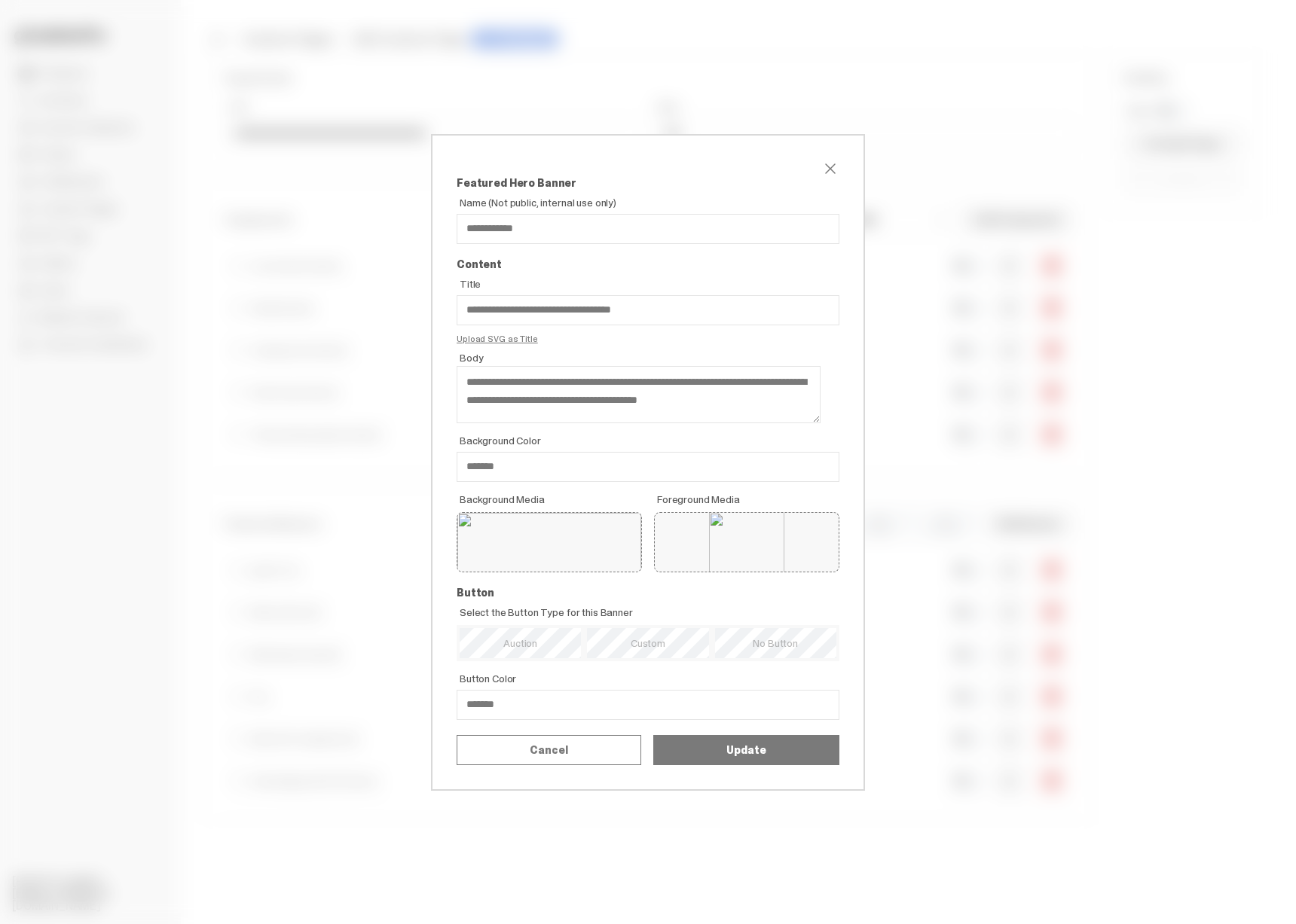
click at [996, 609] on div "**********" at bounding box center [648, 462] width 1296 height 924
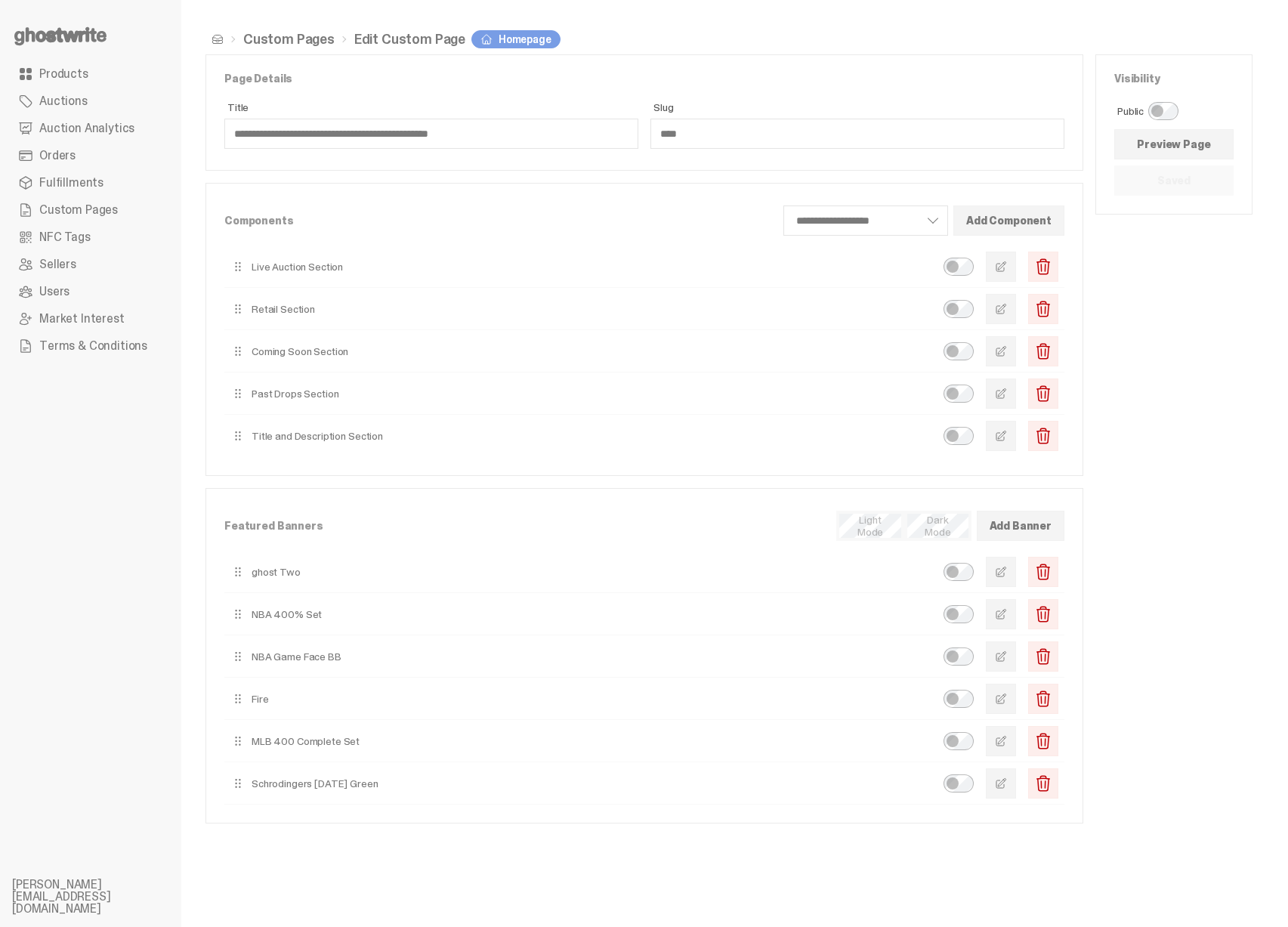
click at [1012, 647] on button "button" at bounding box center [1001, 656] width 30 height 30
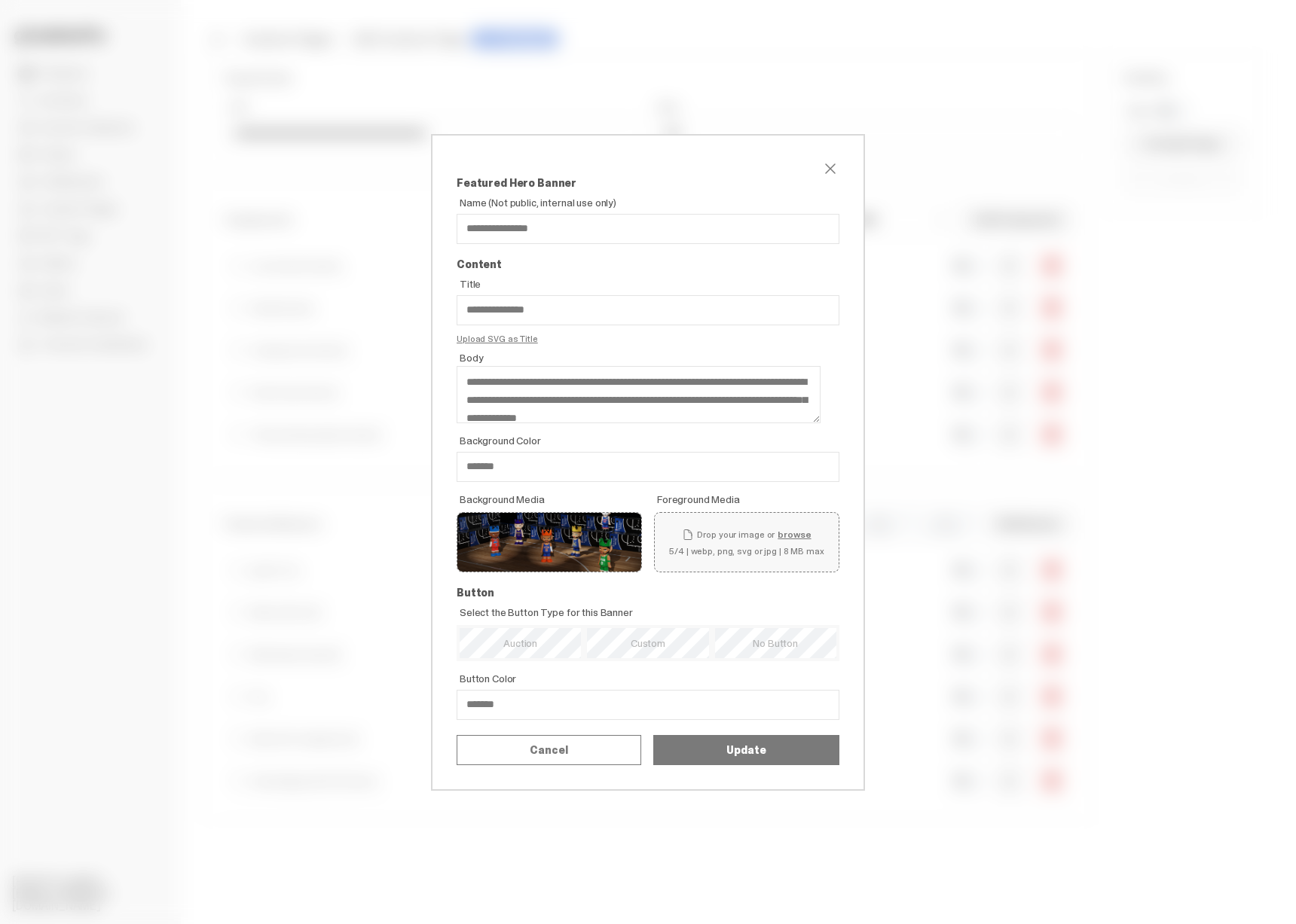
click at [997, 637] on div "**********" at bounding box center [648, 462] width 1296 height 924
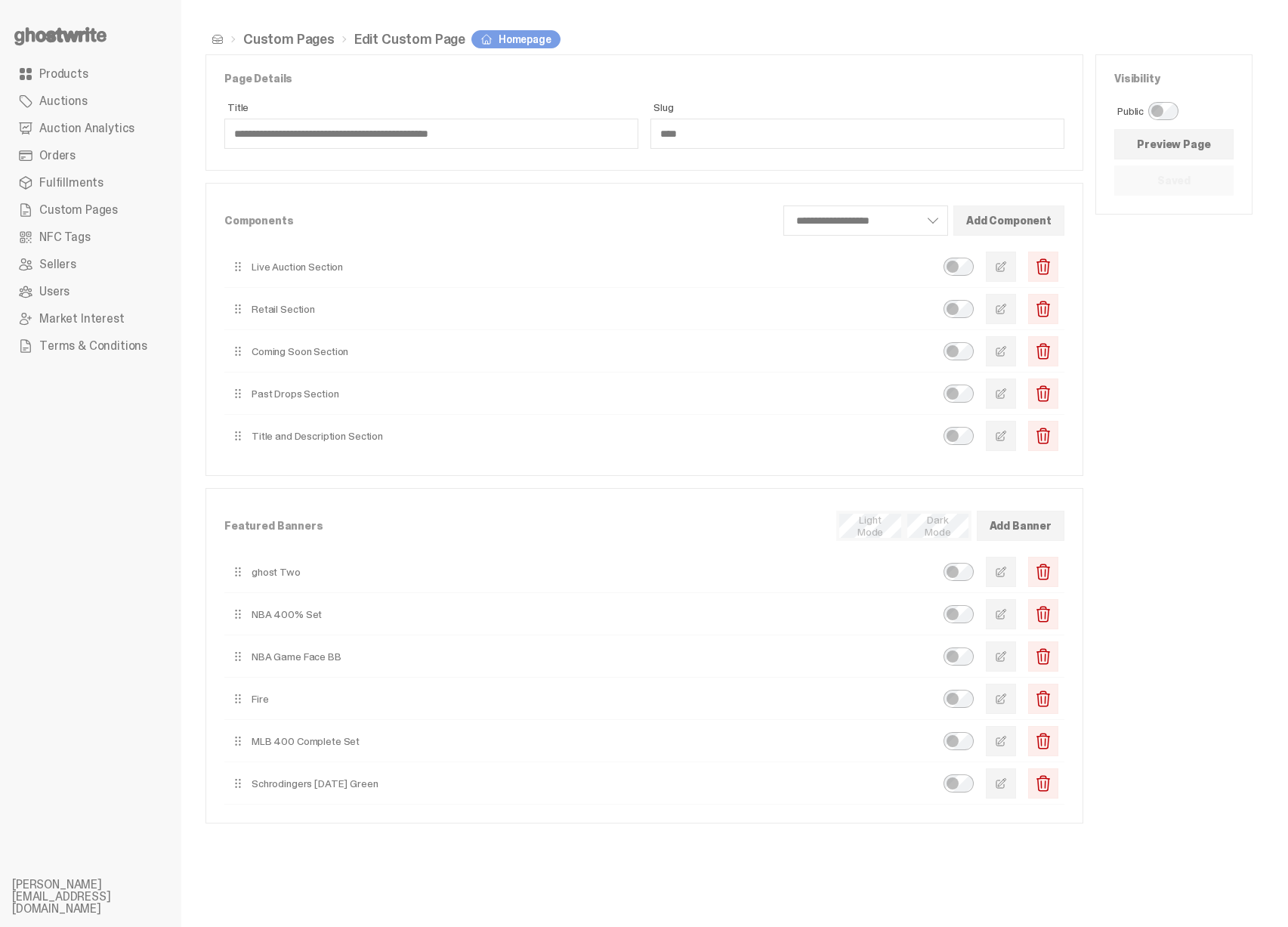
click at [1007, 693] on span "button" at bounding box center [1001, 699] width 12 height 12
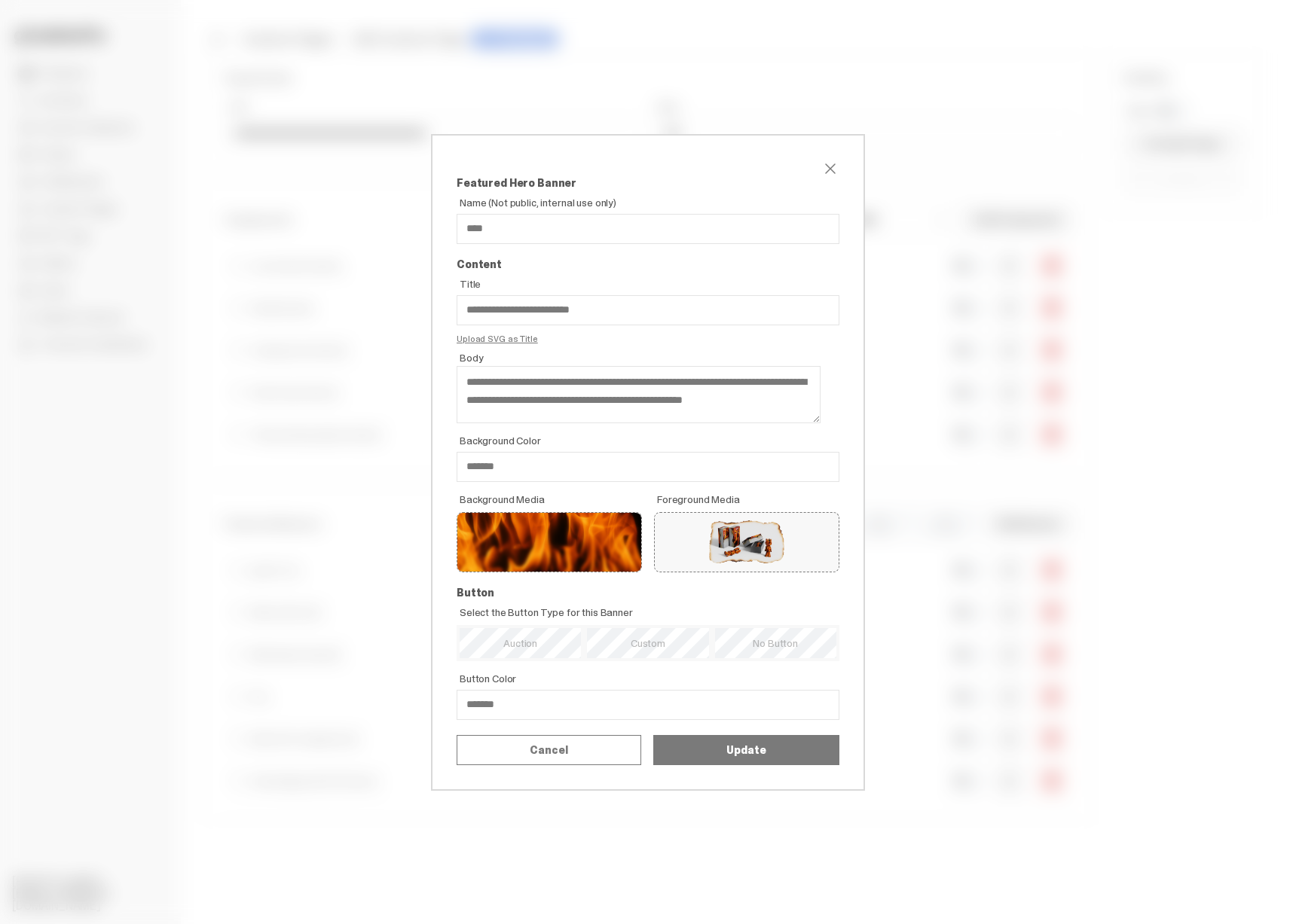
click at [995, 709] on div "**********" at bounding box center [648, 462] width 1296 height 924
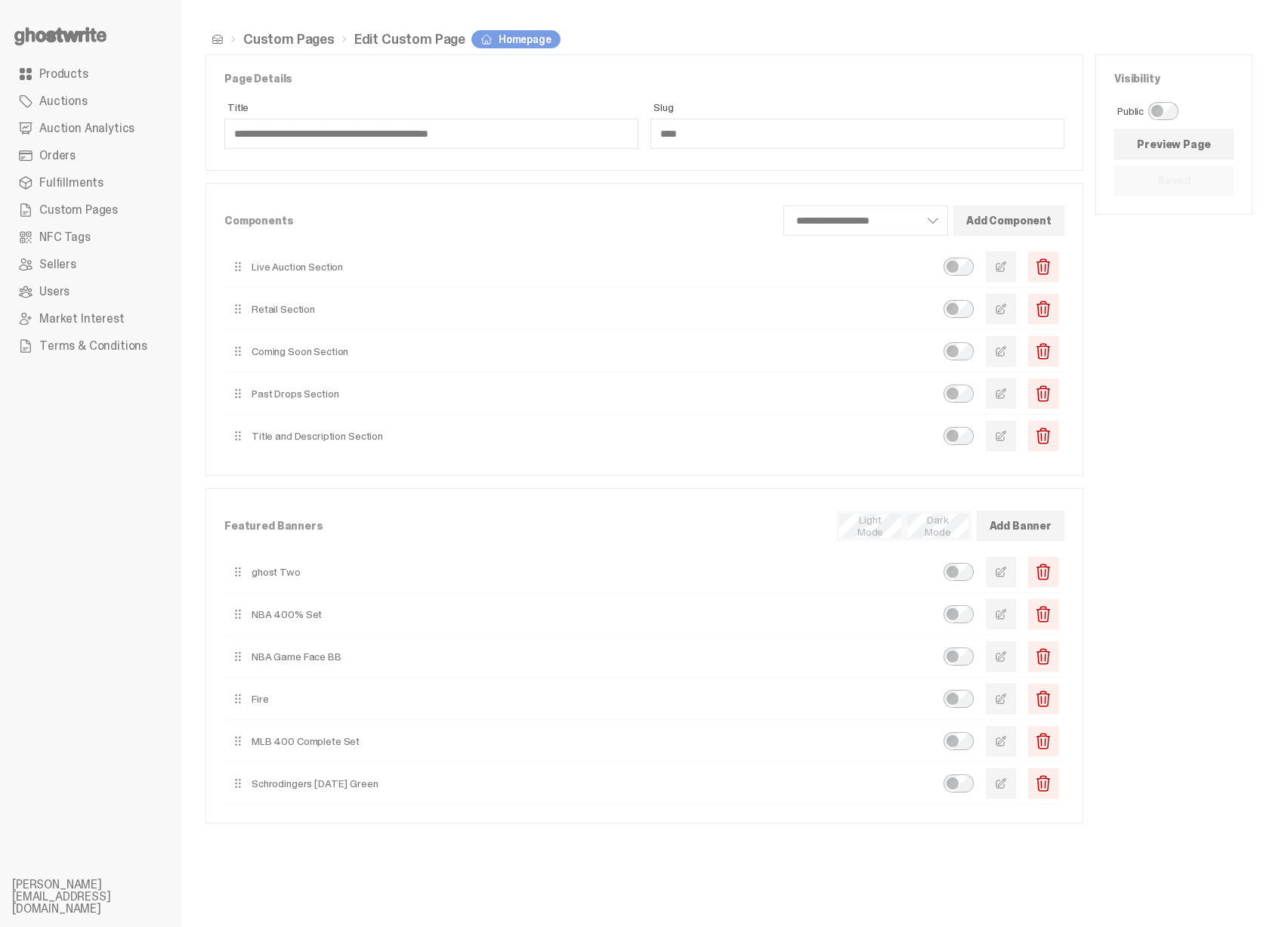
click at [1007, 737] on span "button" at bounding box center [1001, 741] width 12 height 12
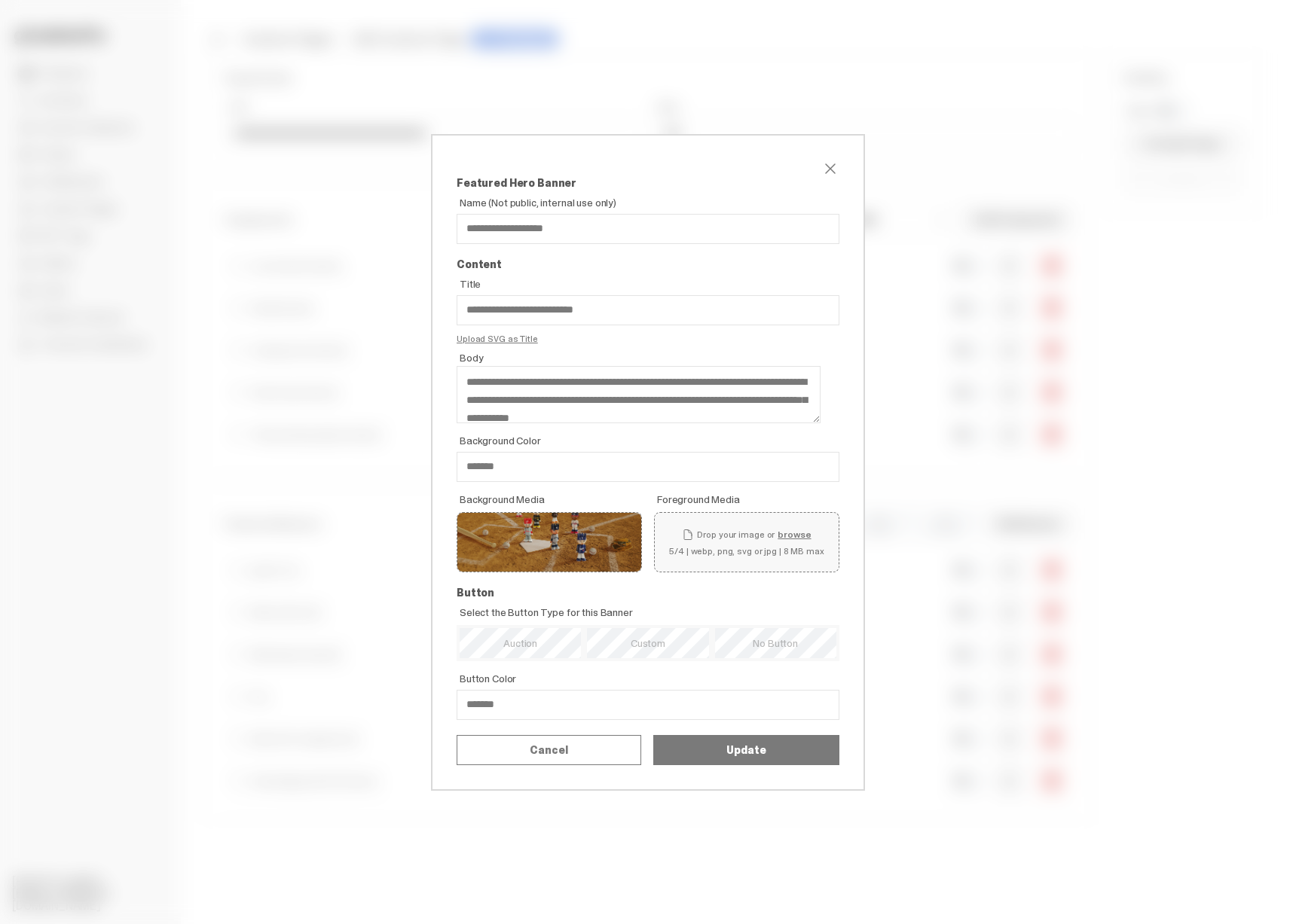
click at [999, 772] on div "**********" at bounding box center [648, 462] width 1296 height 924
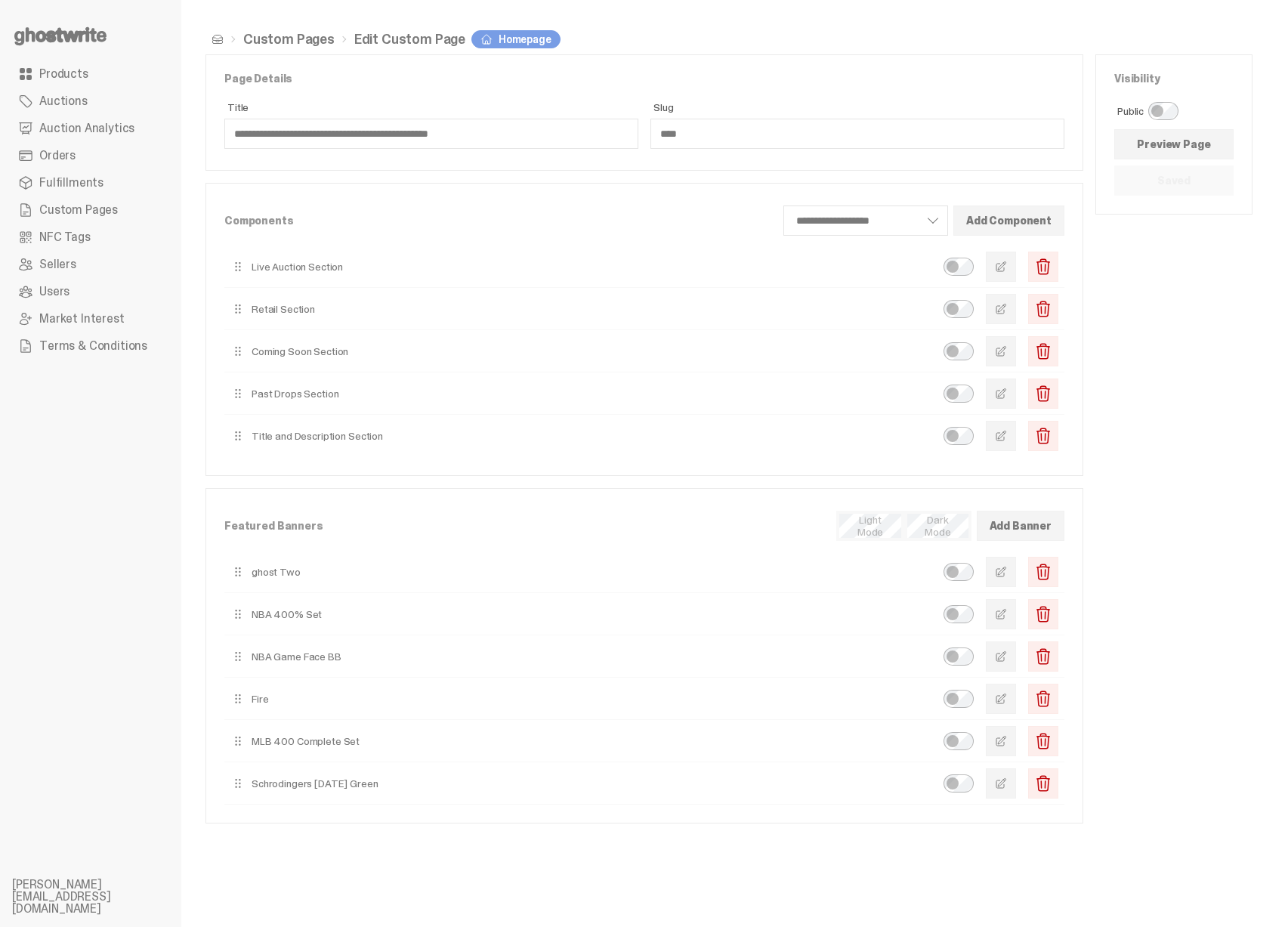
click at [1001, 781] on button "button" at bounding box center [1001, 784] width 30 height 30
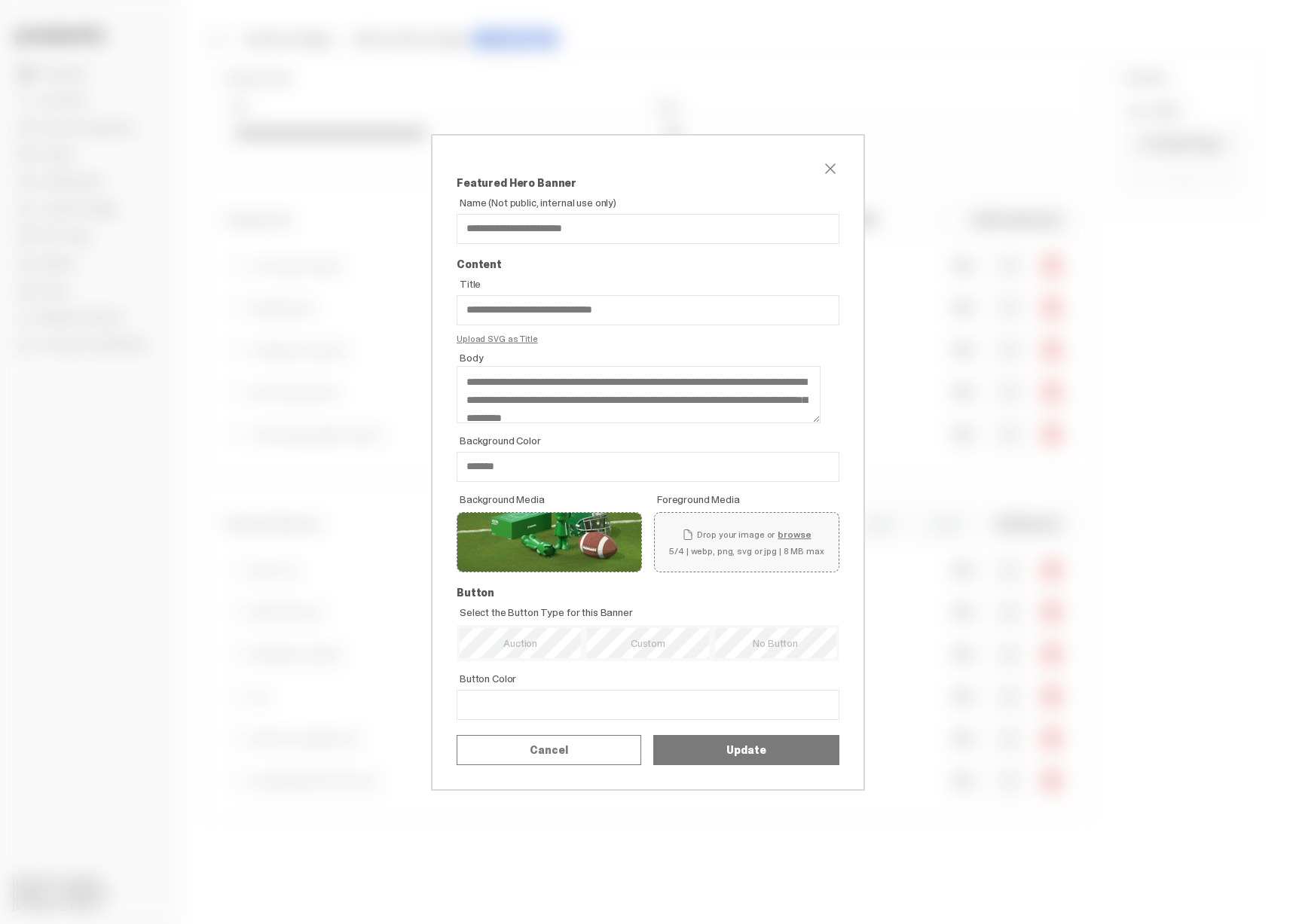
click at [923, 601] on div "**********" at bounding box center [648, 462] width 1296 height 924
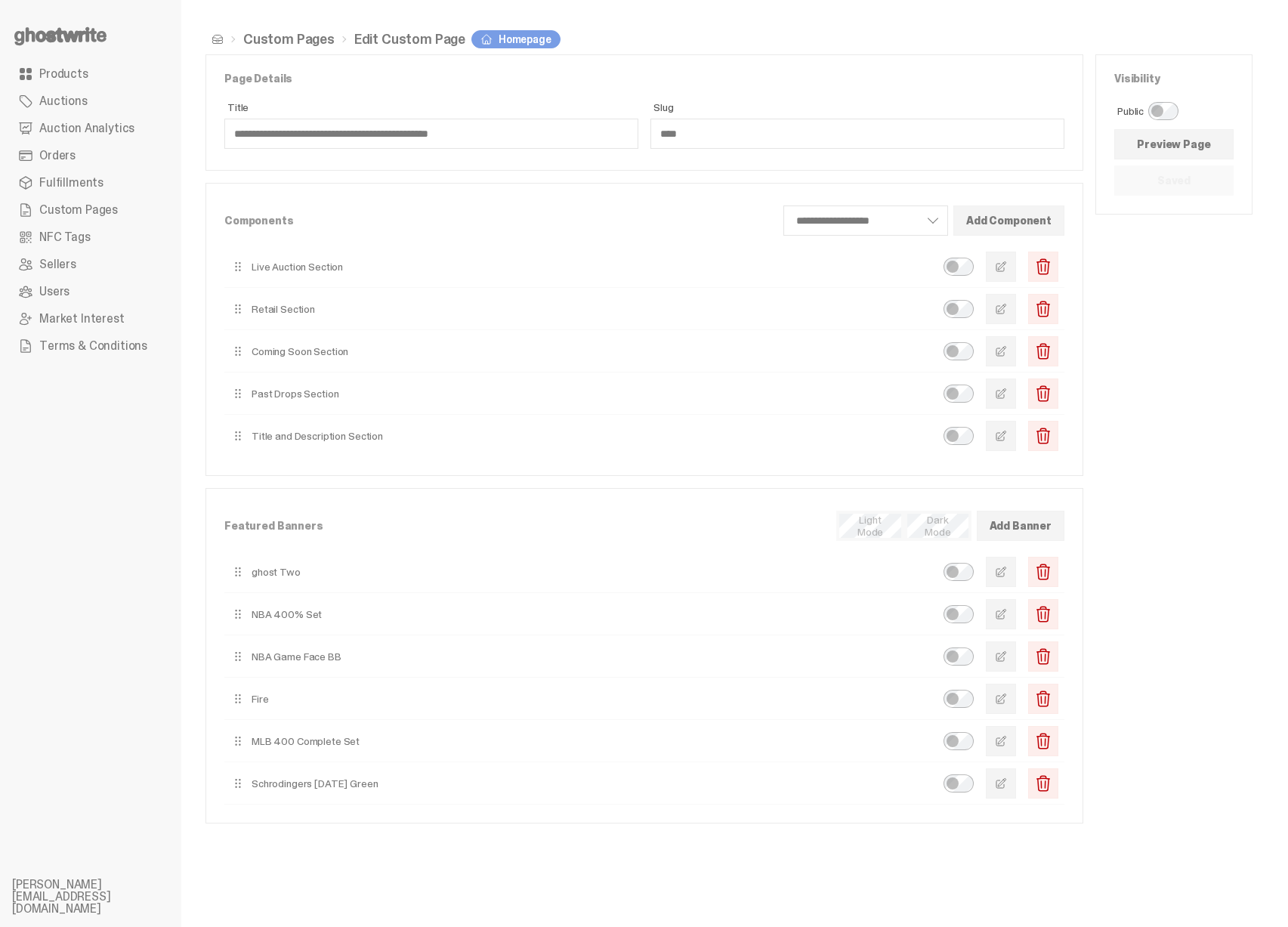
click at [1007, 439] on span "button" at bounding box center [1001, 436] width 12 height 12
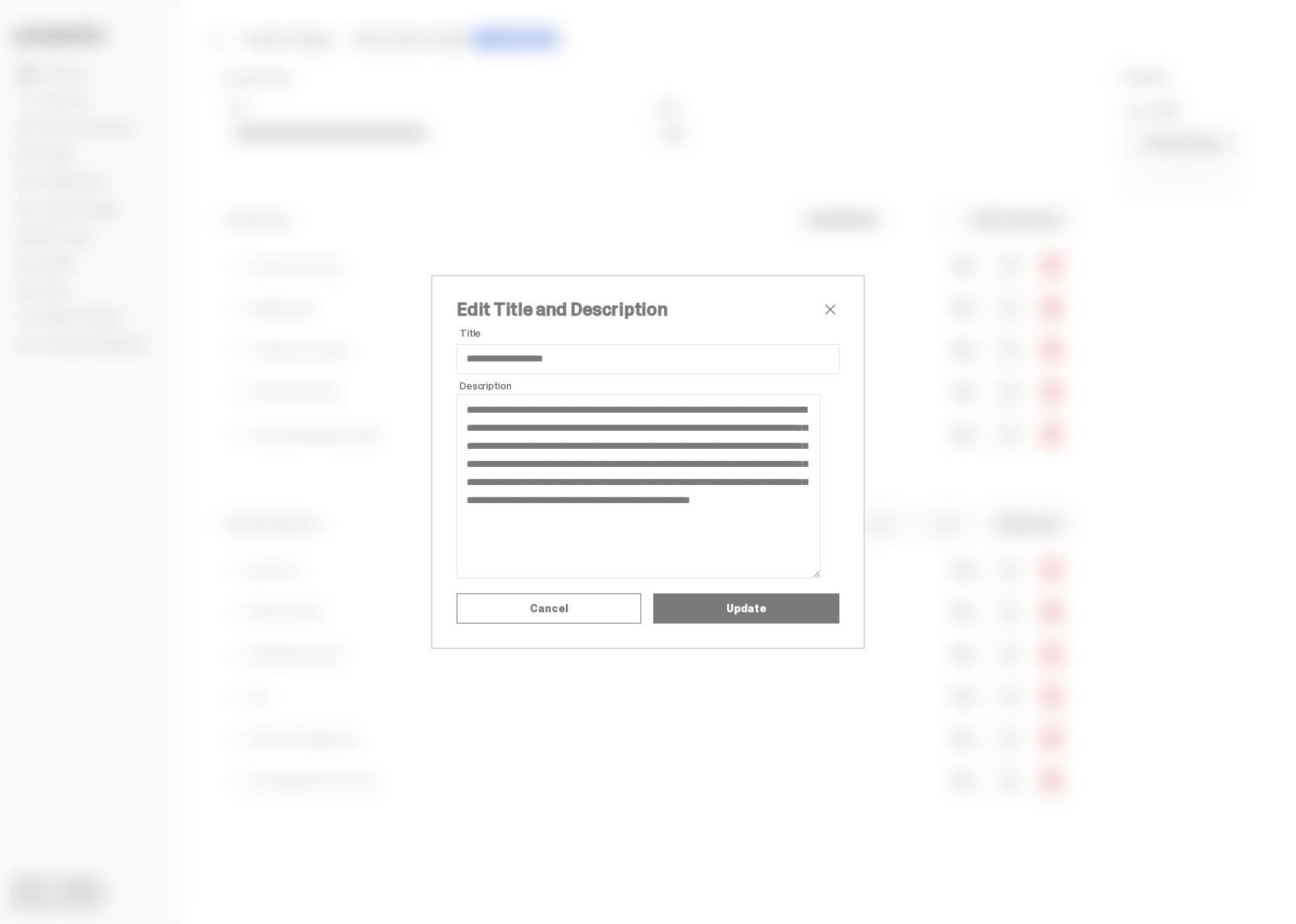
click at [974, 444] on div "**********" at bounding box center [648, 462] width 1296 height 924
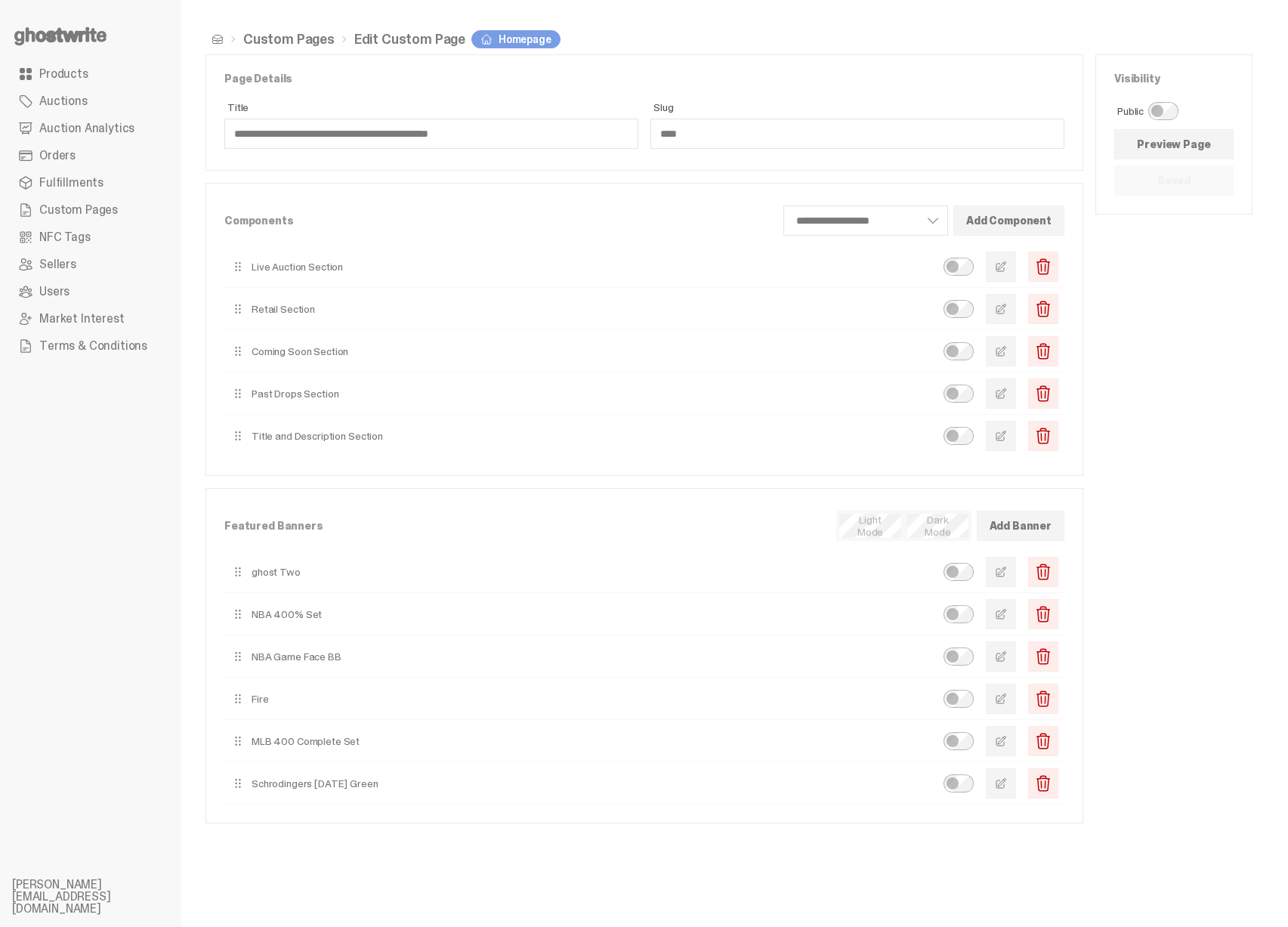
click at [1012, 407] on button "button" at bounding box center [1001, 394] width 30 height 30
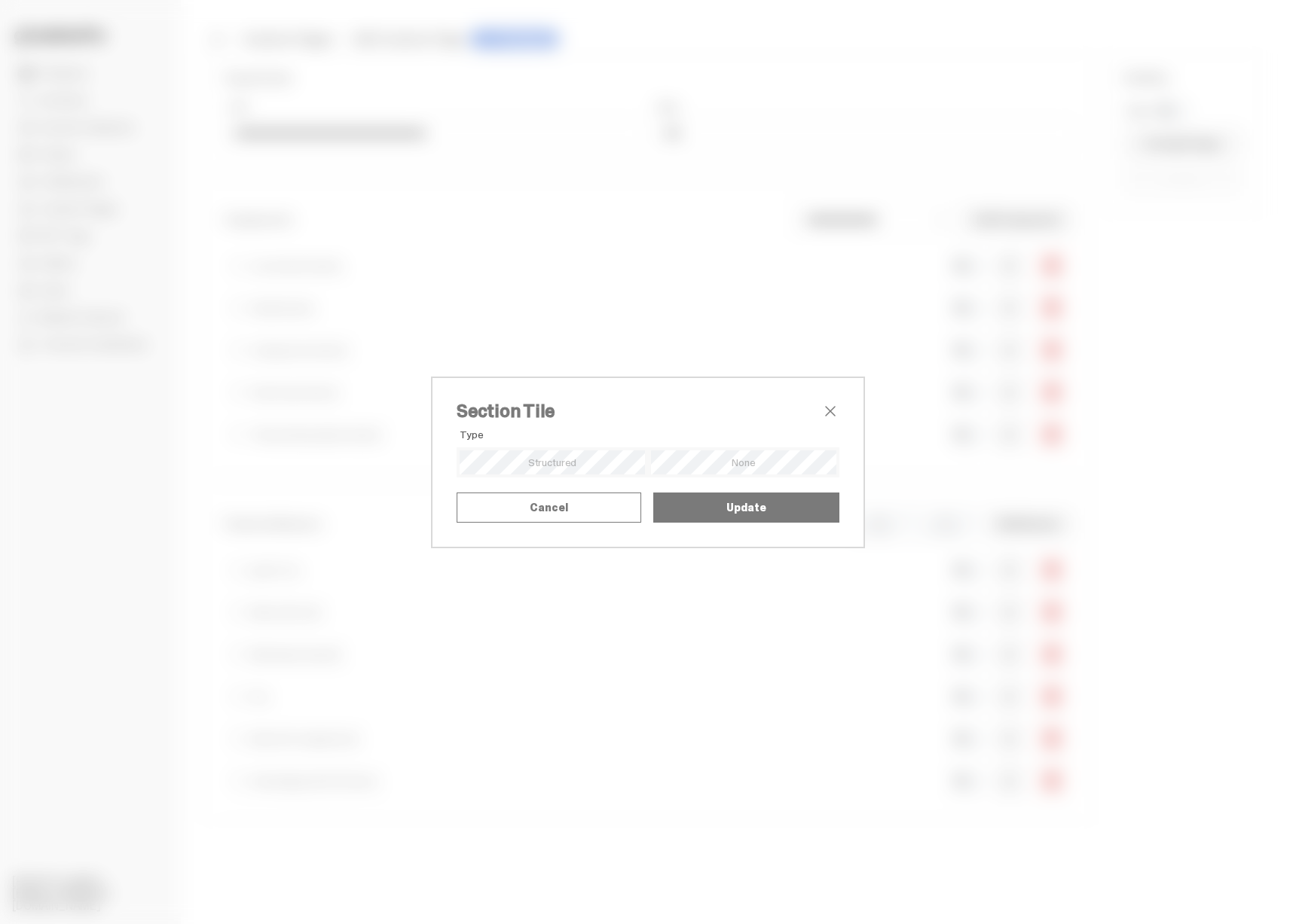
click at [966, 385] on div "Section Tile Type Alignment Mode Title Upload SVG as Title Title SVG" at bounding box center [648, 462] width 1296 height 924
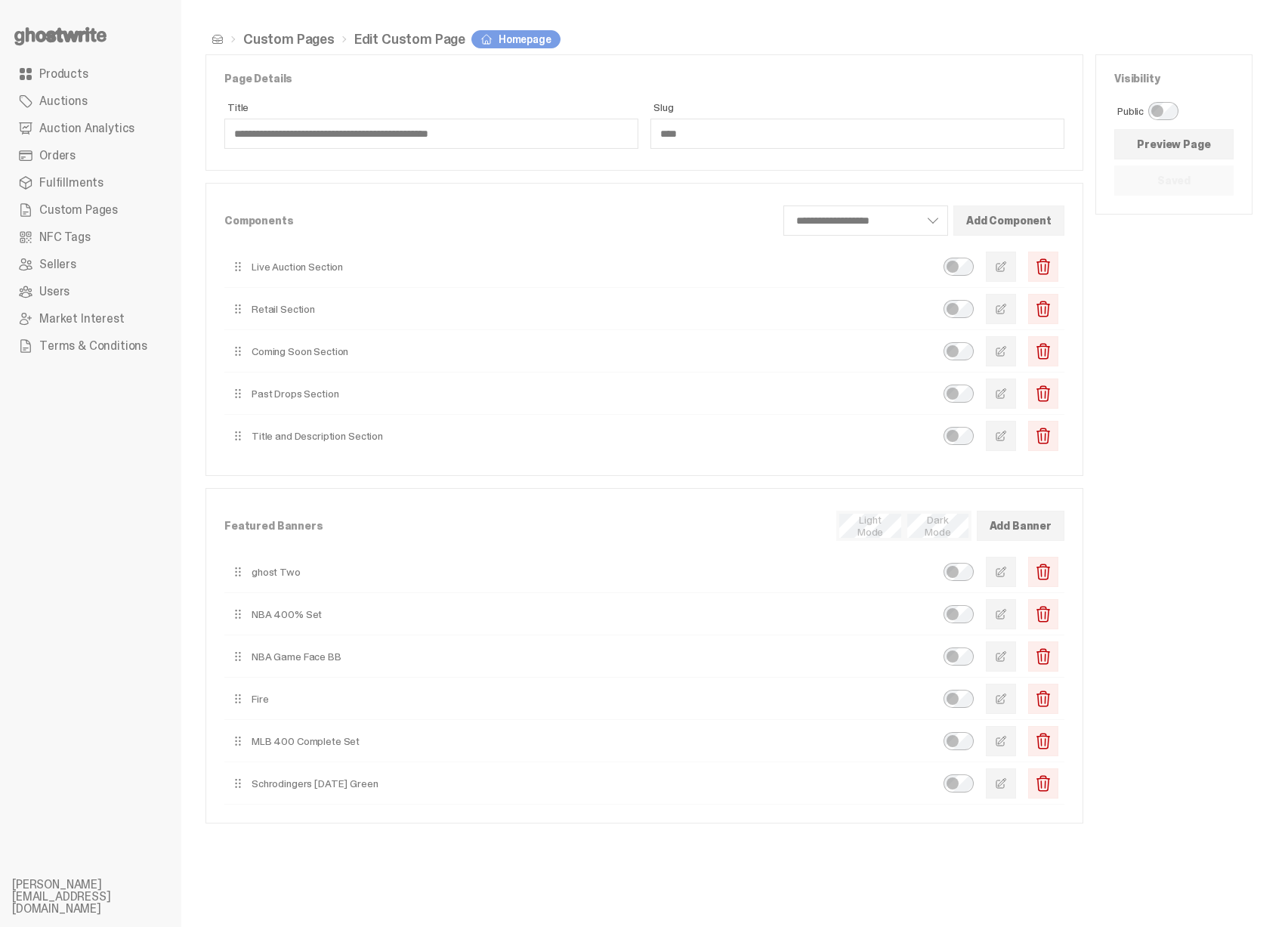
click at [37, 61] on link "Products" at bounding box center [90, 74] width 157 height 27
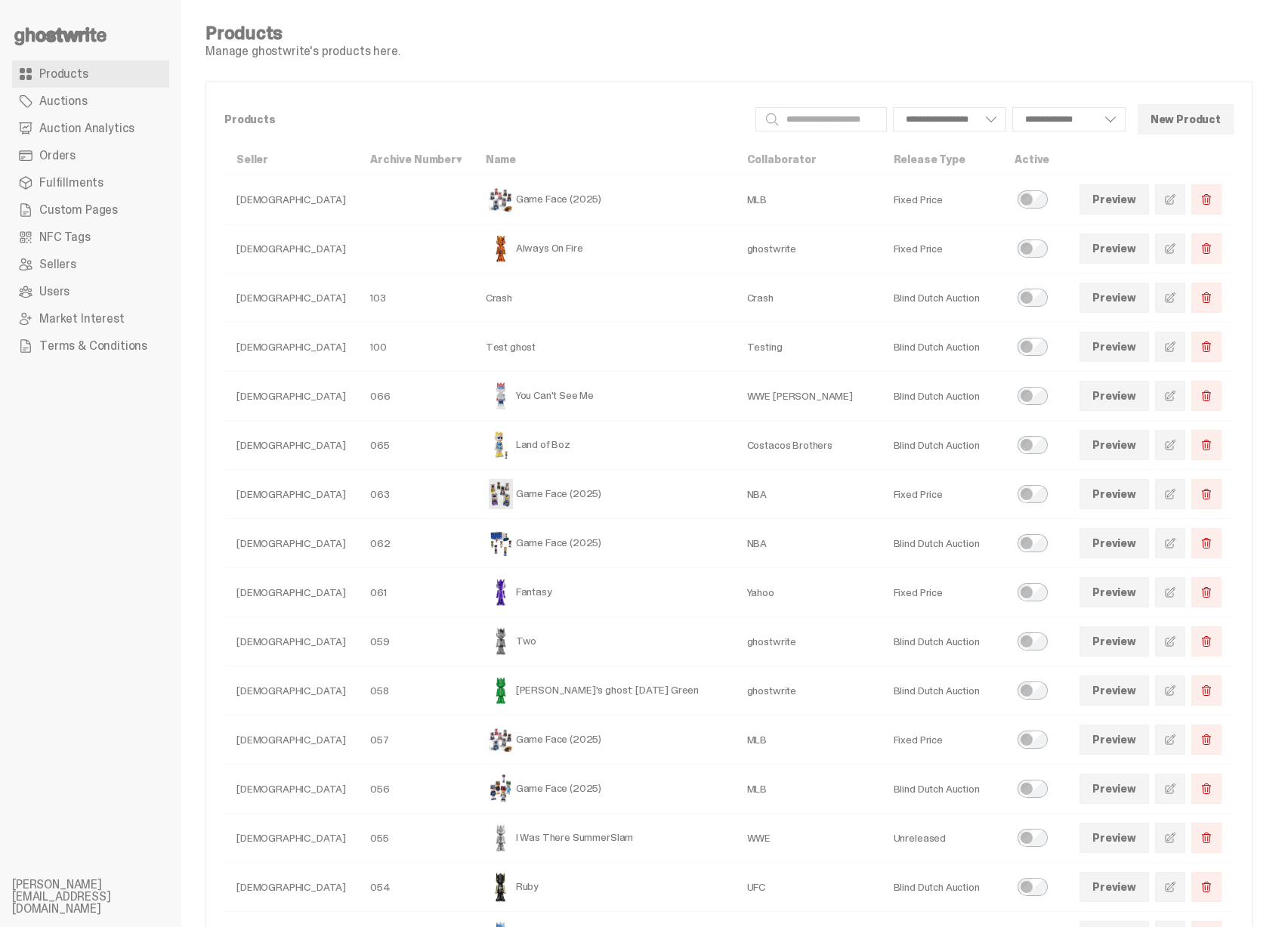
click at [100, 129] on span "Auction Analytics" at bounding box center [87, 129] width 96 height 12
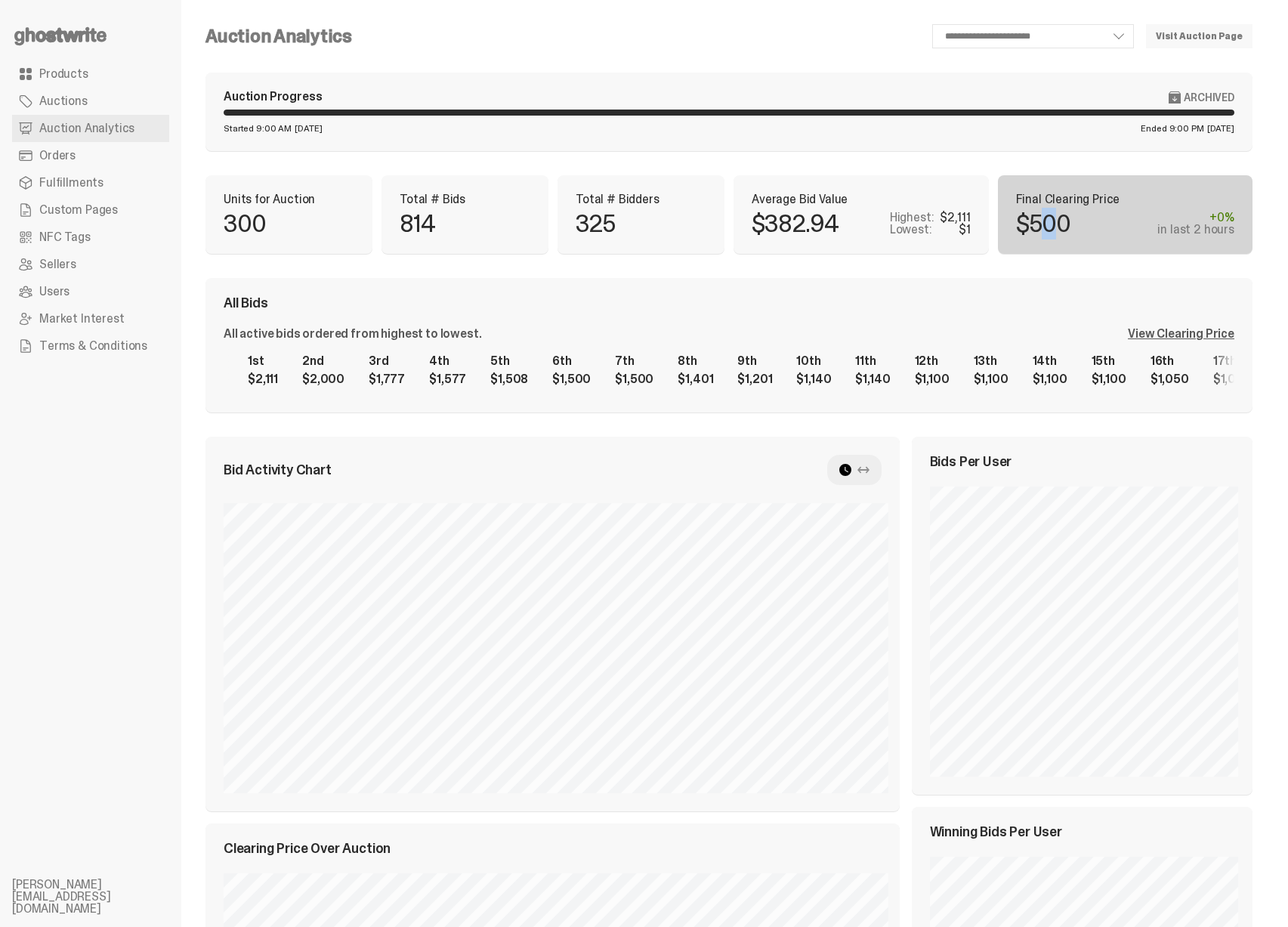
drag, startPoint x: 1049, startPoint y: 222, endPoint x: 1065, endPoint y: 229, distance: 17.5
click at [1063, 229] on p "$500" at bounding box center [1043, 224] width 55 height 24
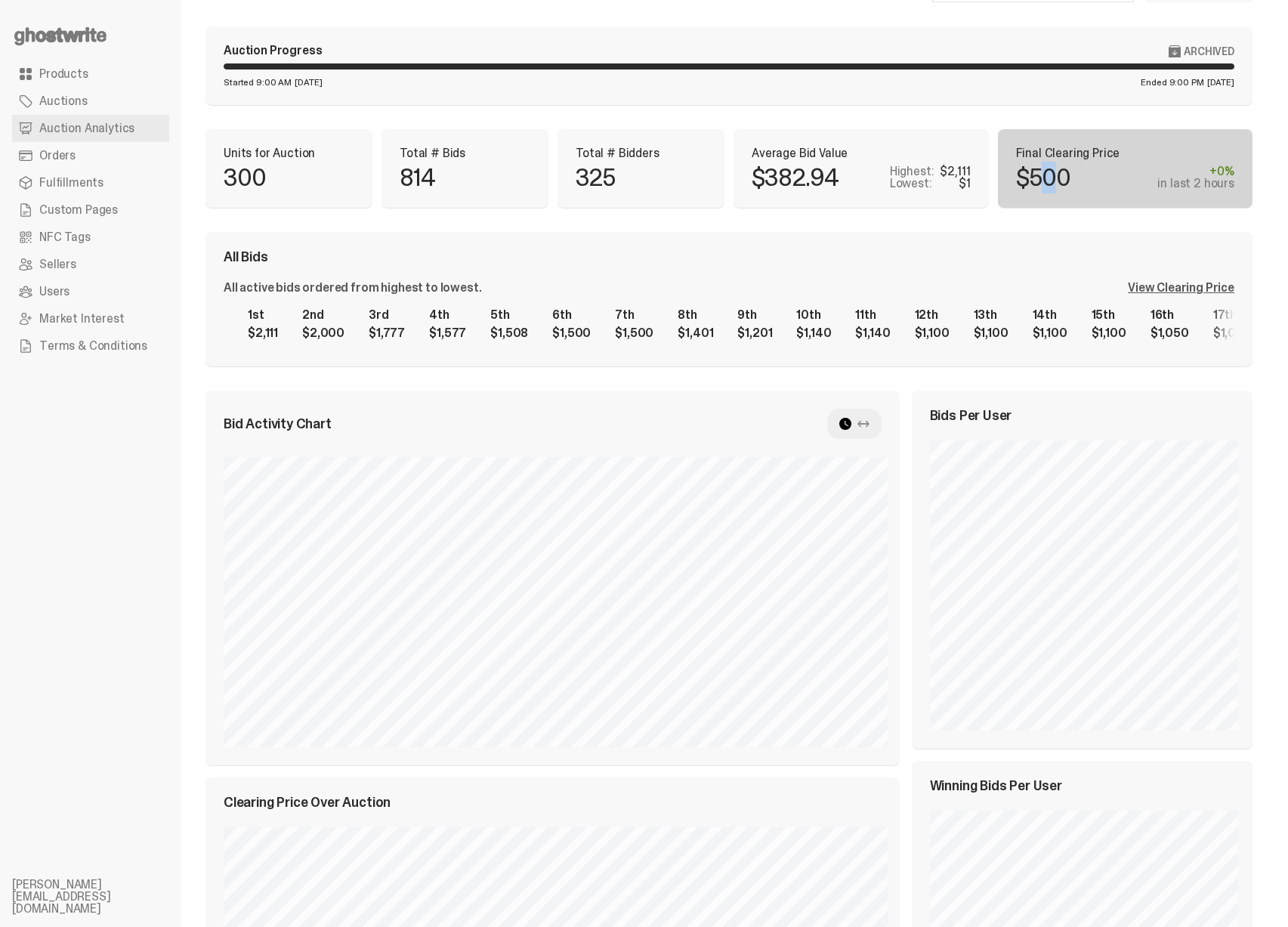
scroll to position [45, 0]
click at [869, 420] on icon at bounding box center [863, 425] width 12 height 12
click at [847, 420] on icon at bounding box center [845, 425] width 12 height 12
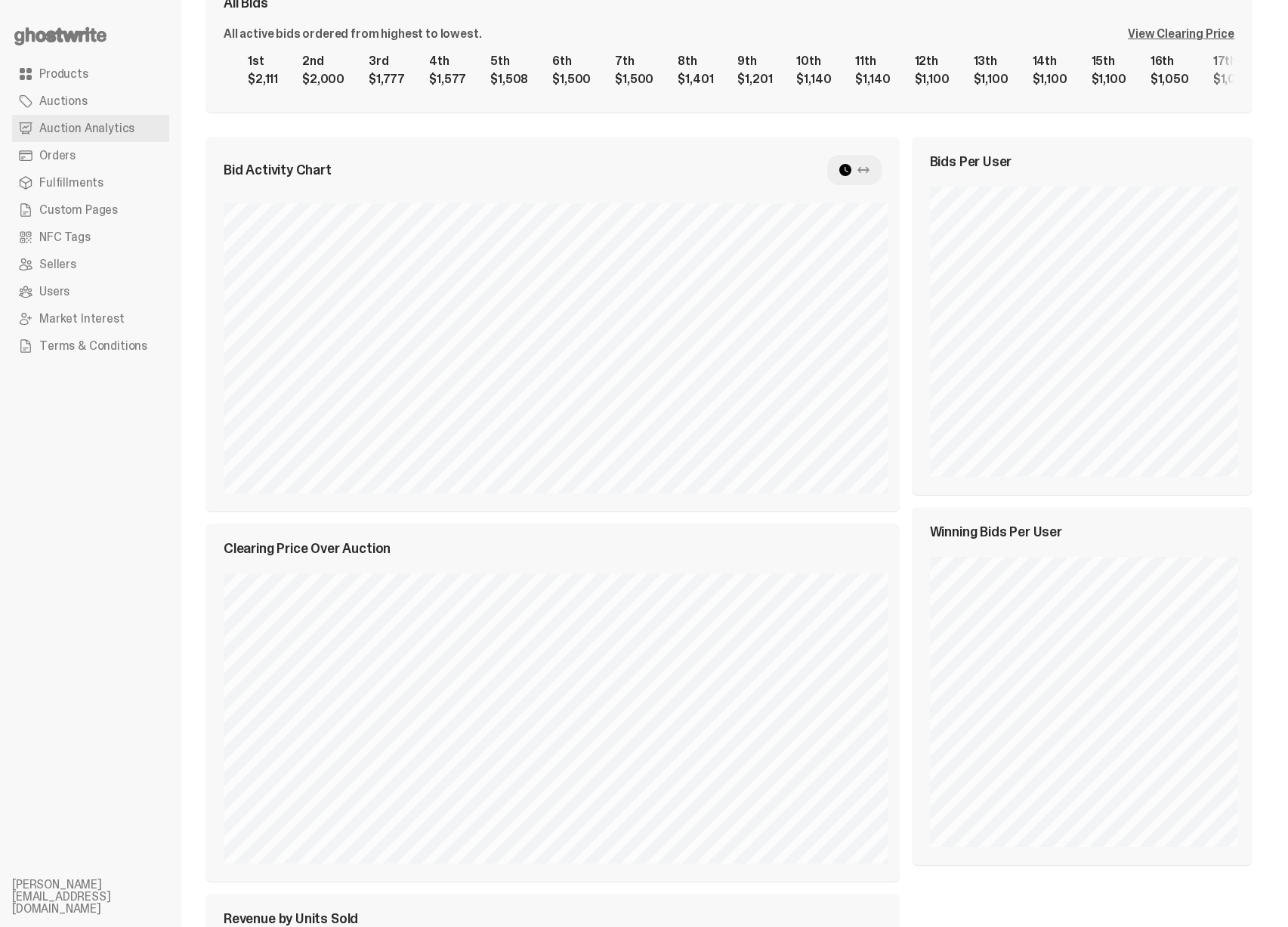
scroll to position [0, 0]
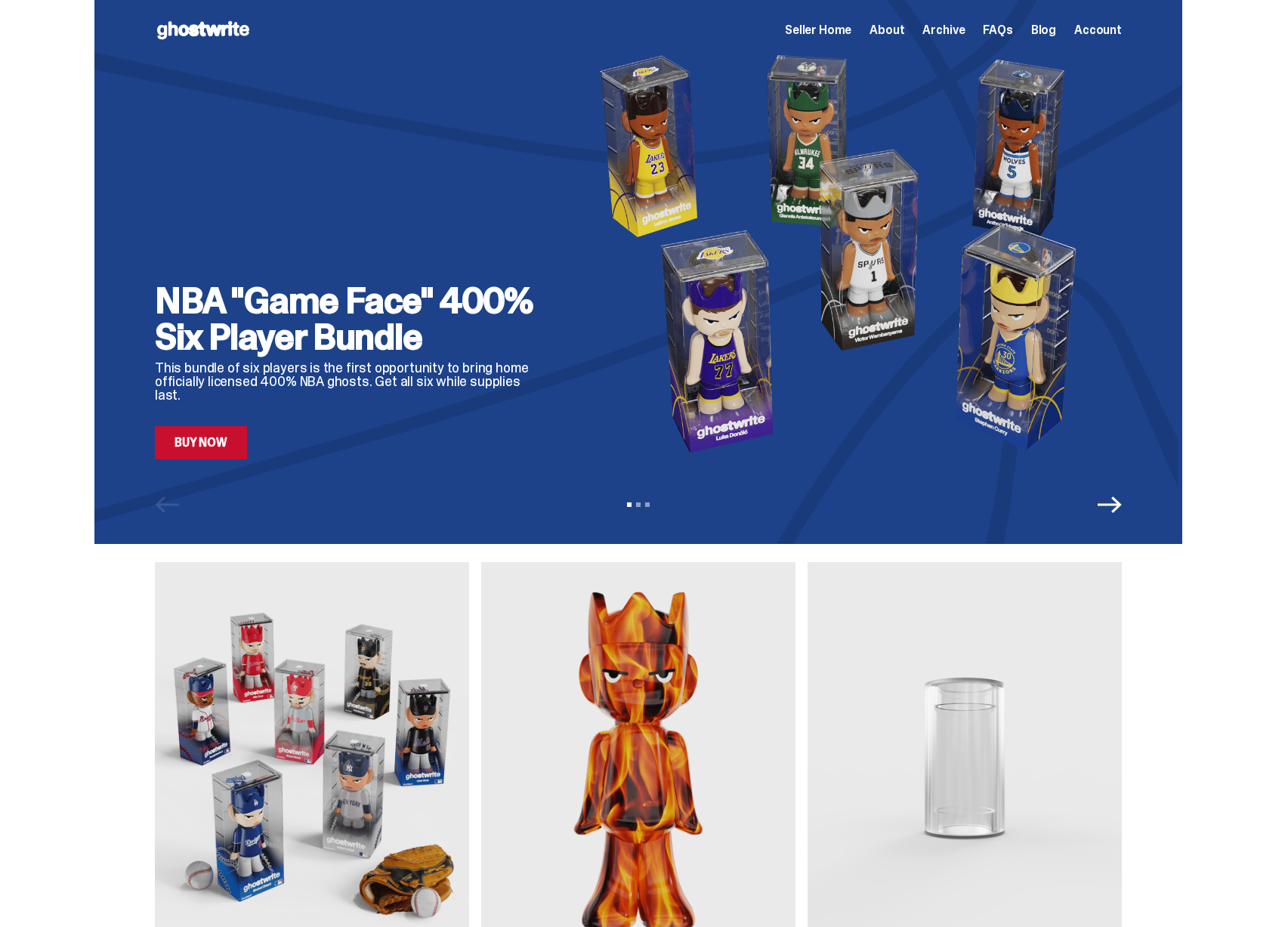
click at [444, 286] on div "NBA "Game Face" 400% Six Player Bundle This bundle of six players is the first …" at bounding box center [637, 253] width 967 height 413
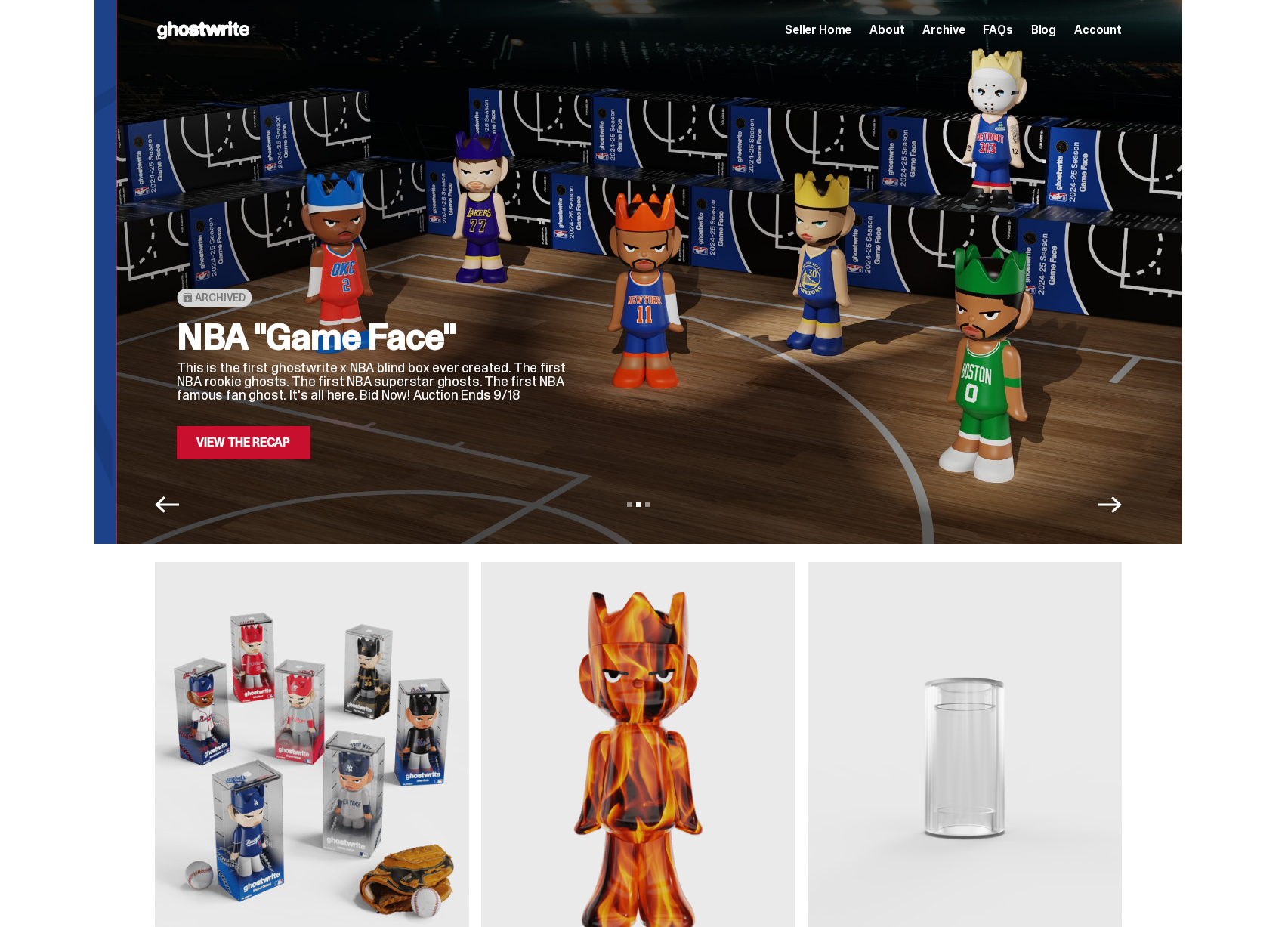
click at [489, 299] on div "Archived" at bounding box center [373, 297] width 393 height 18
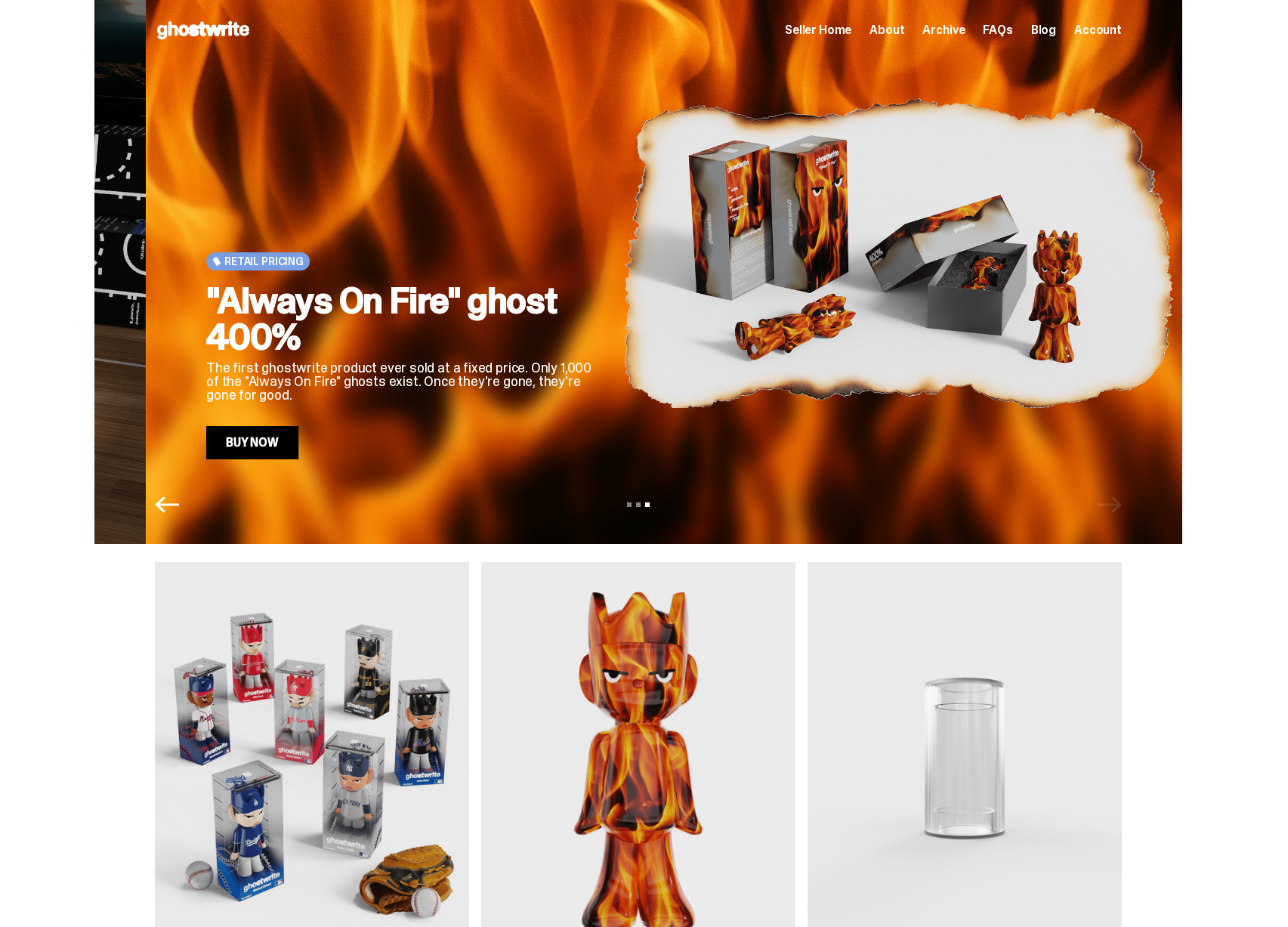
click at [526, 293] on h2 ""Always On Fire" ghost 400%" at bounding box center [402, 319] width 393 height 73
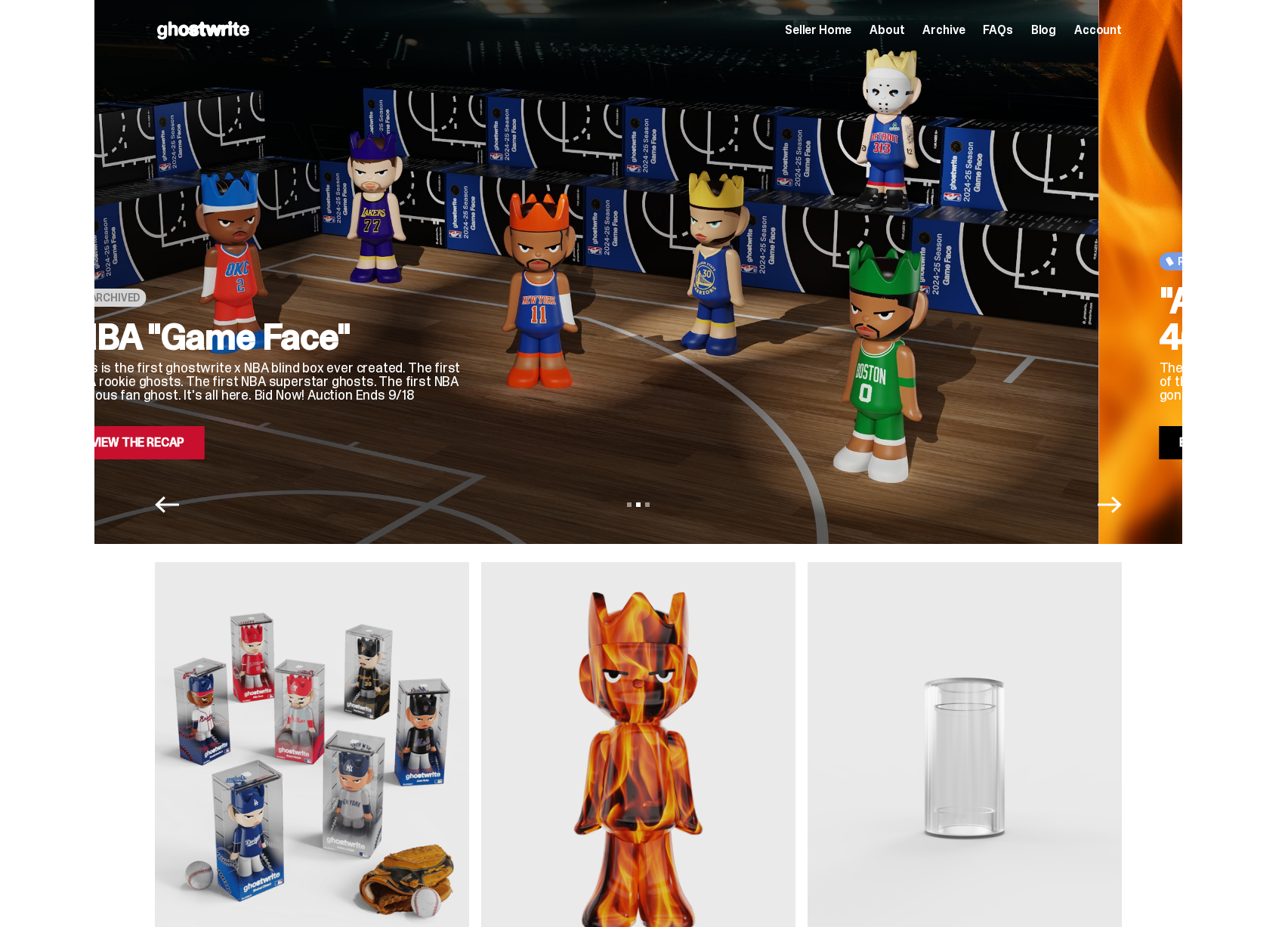
click at [620, 293] on div at bounding box center [763, 253] width 550 height 413
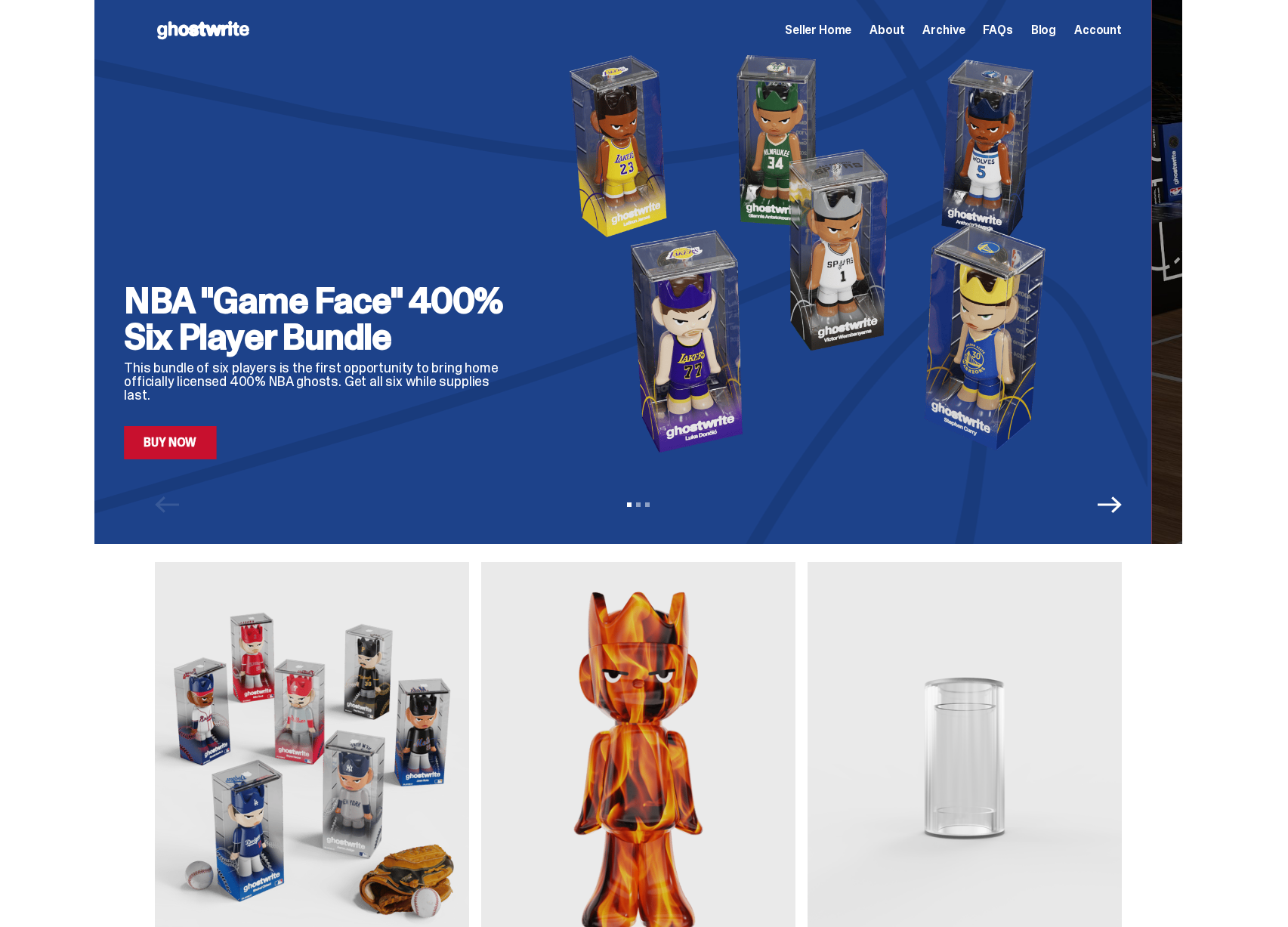
click at [682, 288] on img at bounding box center [816, 253] width 550 height 413
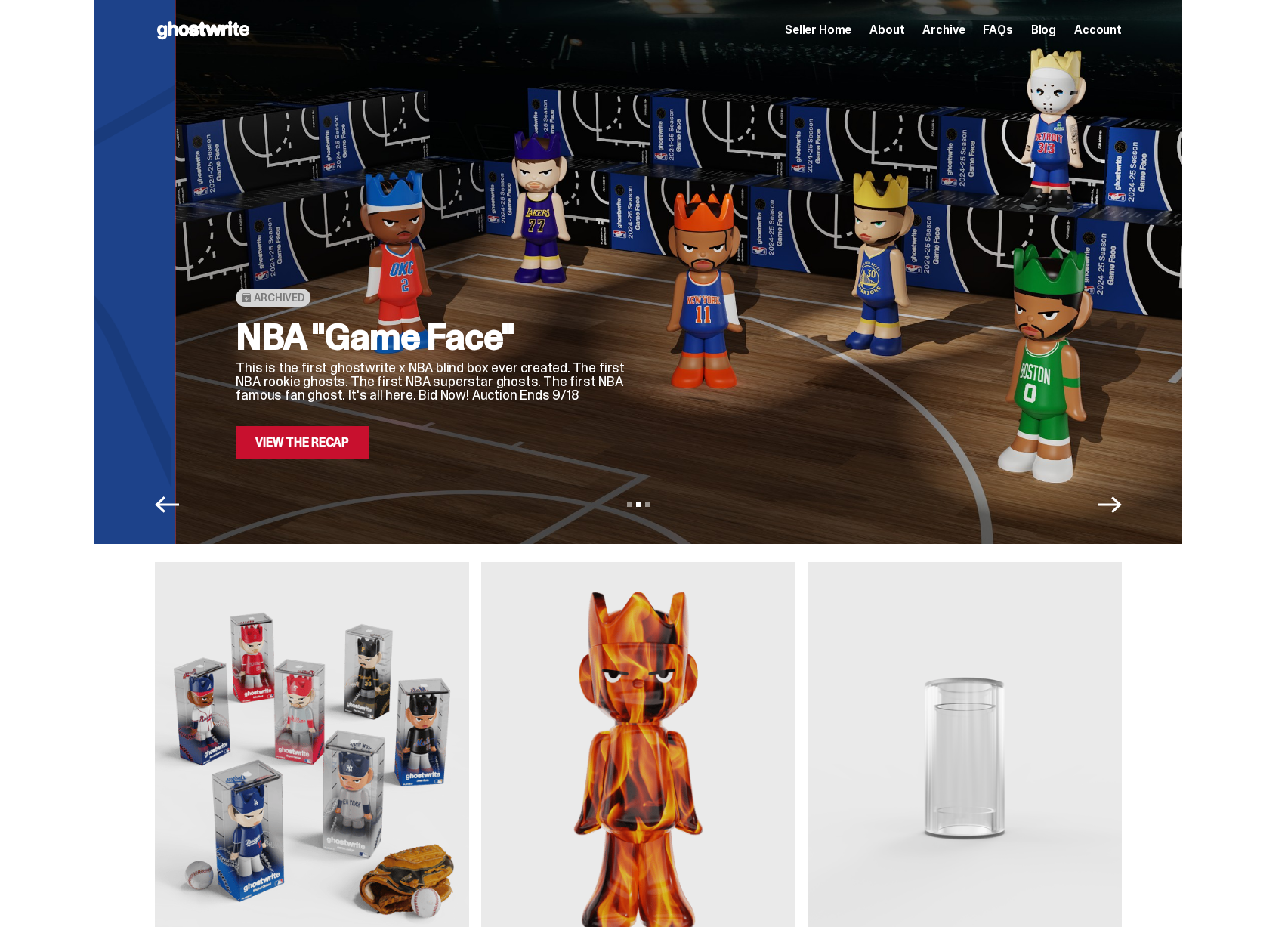
click at [653, 255] on div at bounding box center [928, 253] width 550 height 413
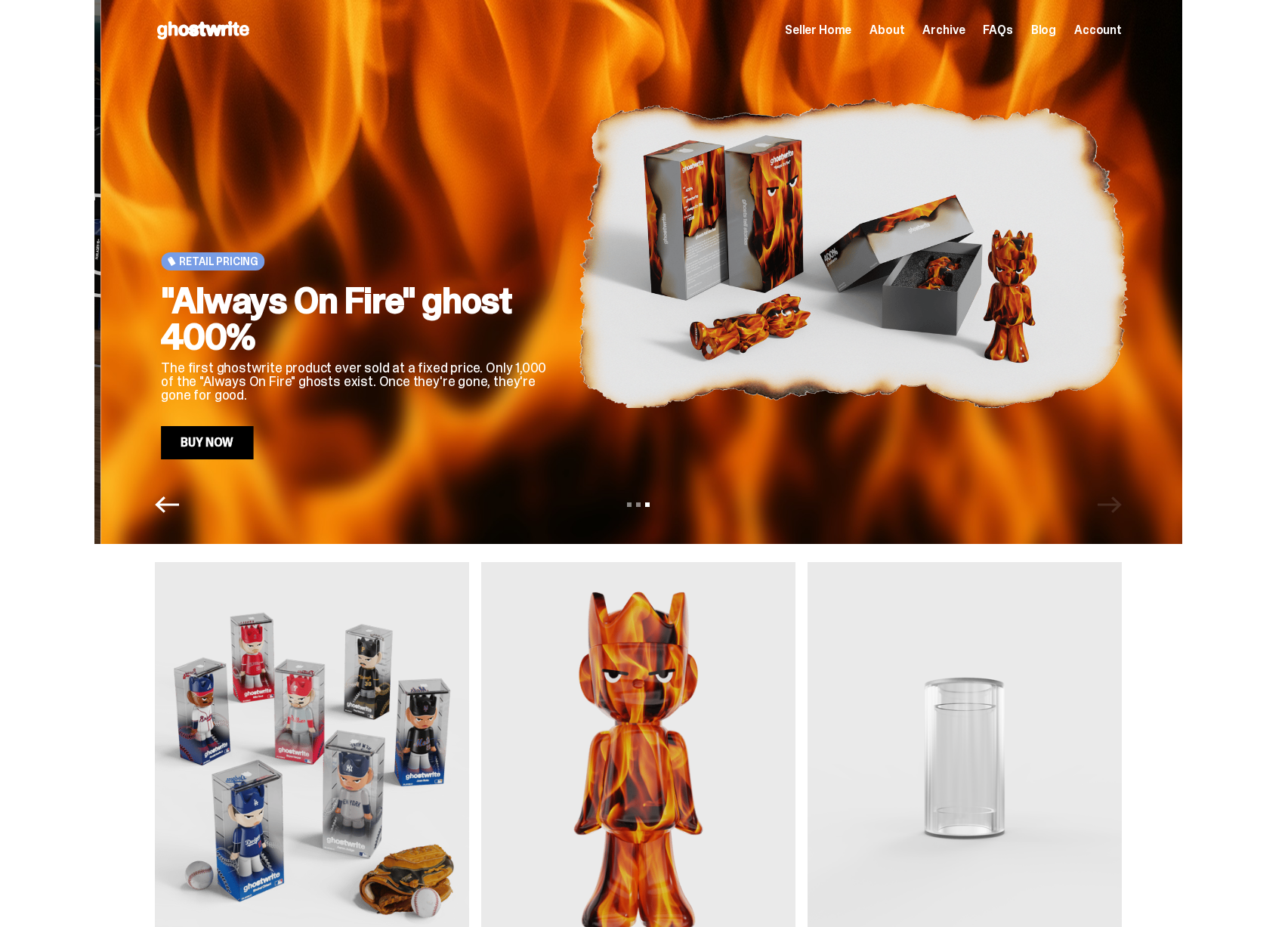
click at [630, 253] on div "Retail Pricing "Always On Fire" ghost 400% The first ghostwrite product ever so…" at bounding box center [644, 253] width 967 height 413
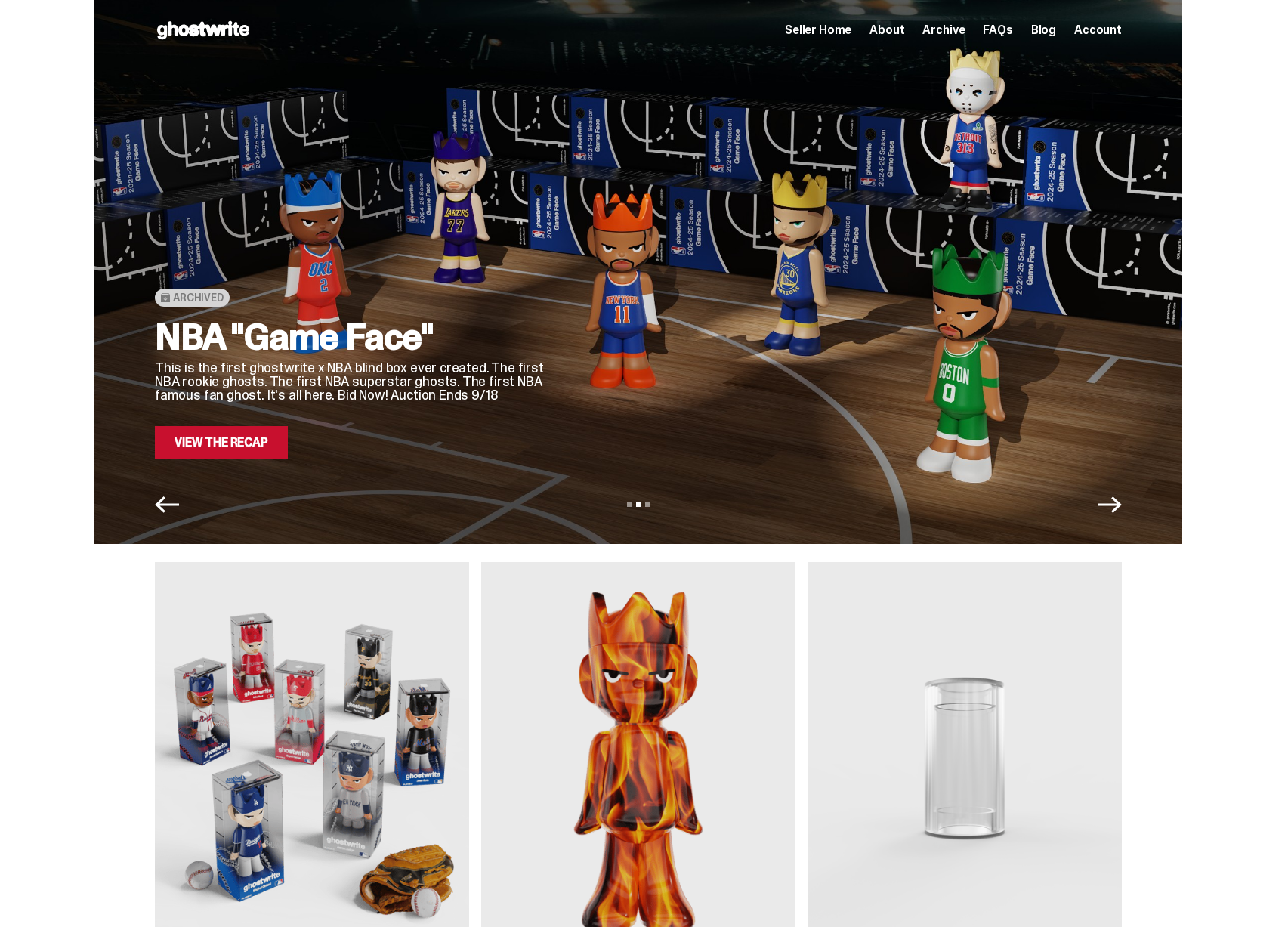
click at [548, 368] on p "This is the first ghostwrite x NBA blind box ever created. The first NBA rookie…" at bounding box center [351, 381] width 393 height 41
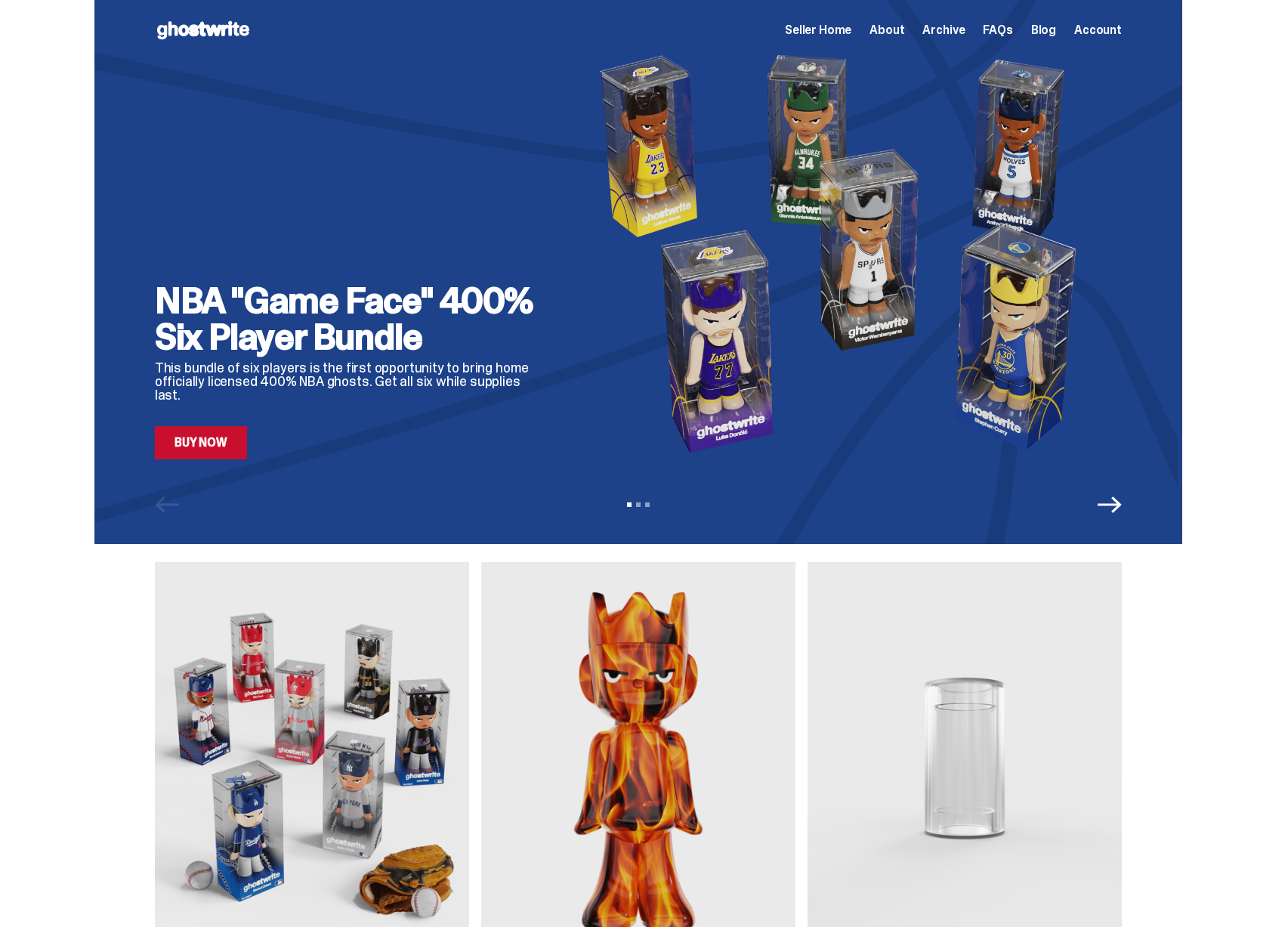
click at [466, 357] on div "NBA "Game Face" 400% Six Player Bundle This bundle of six players is the first …" at bounding box center [637, 253] width 967 height 413
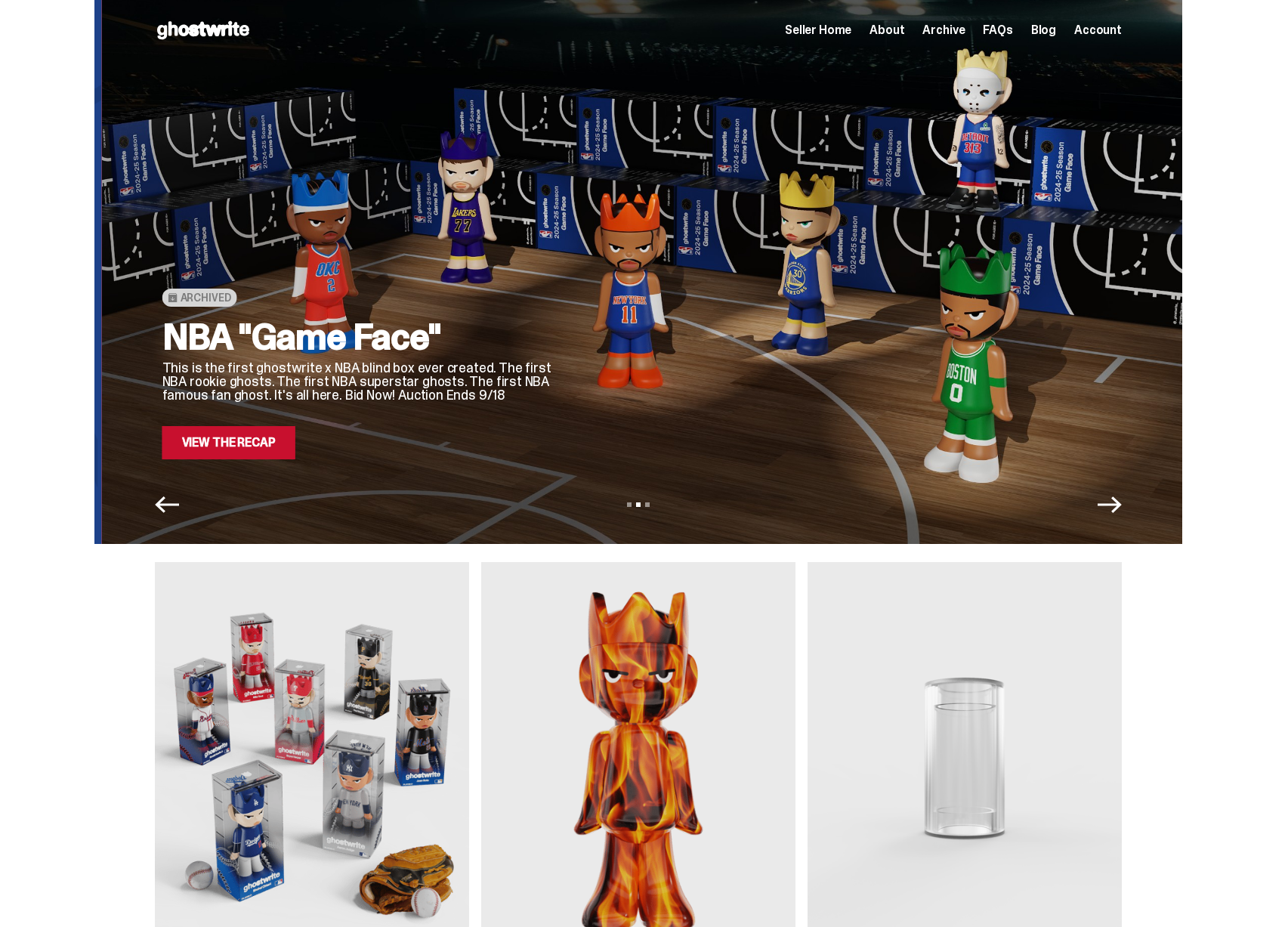
click at [555, 348] on h2 "NBA "Game Face"" at bounding box center [359, 337] width 393 height 36
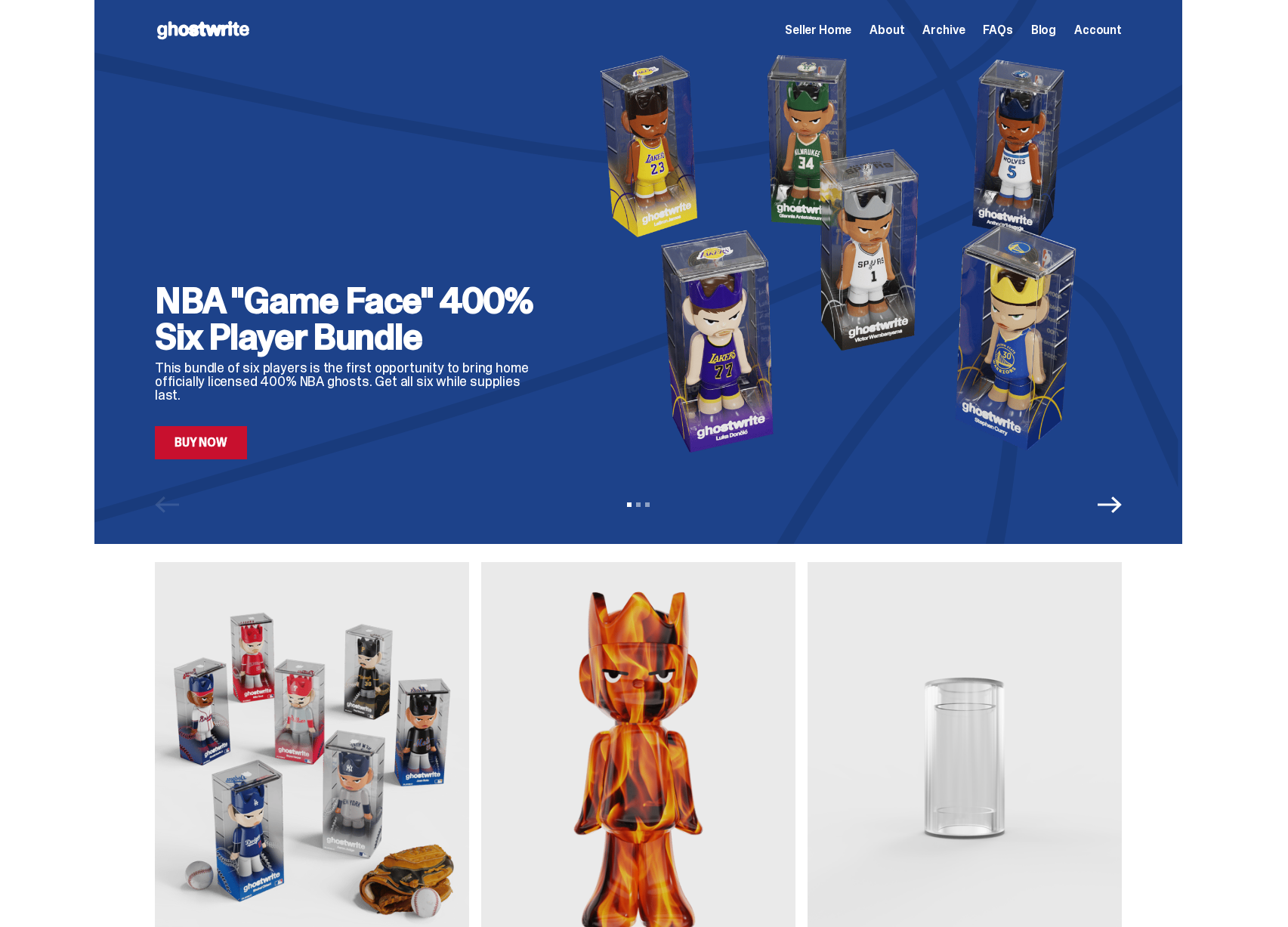
click at [571, 386] on img at bounding box center [846, 253] width 550 height 413
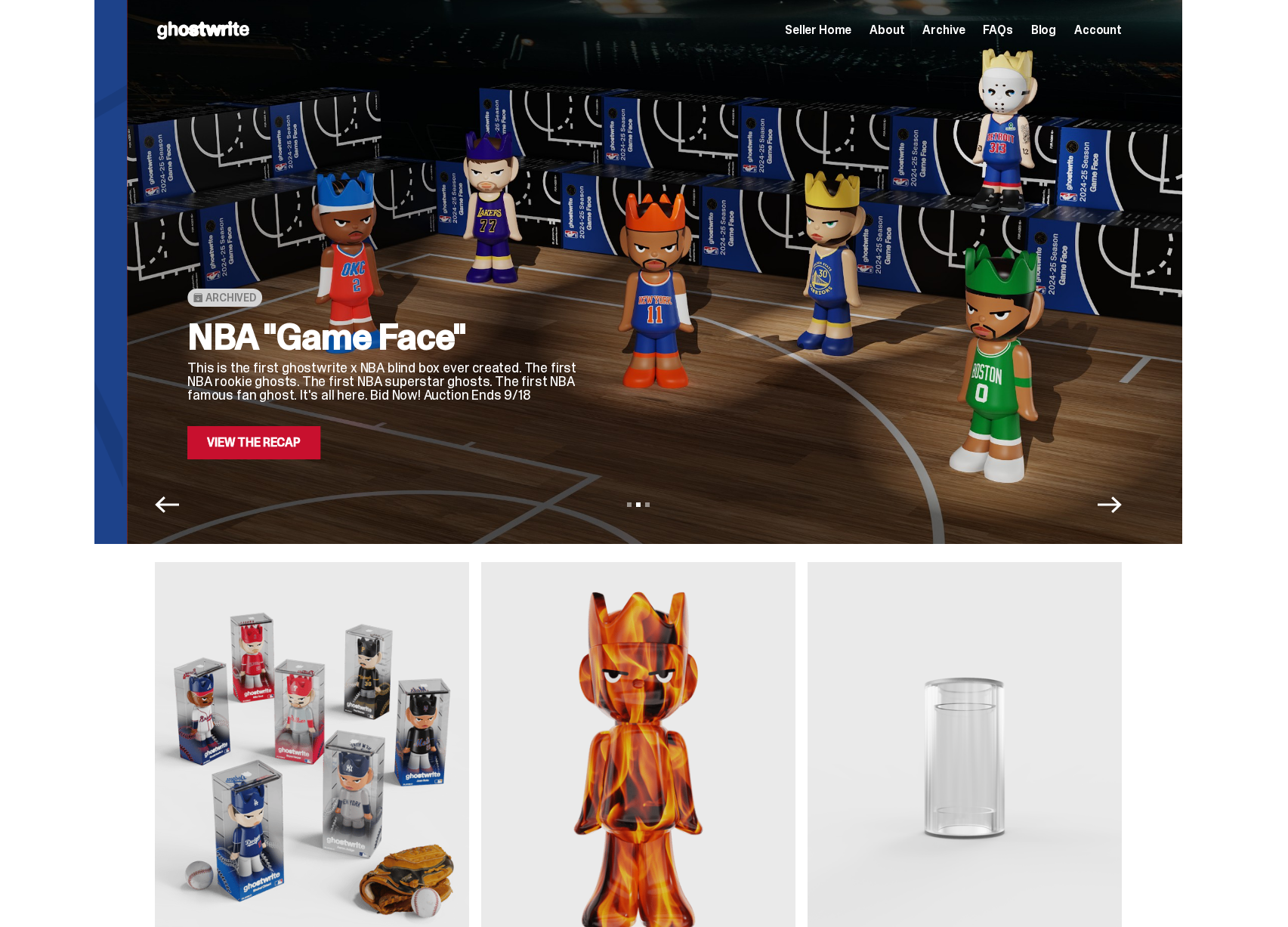
click at [577, 417] on div "NBA "Game Face" This is the first ghostwrite x NBA blind box ever created. The …" at bounding box center [384, 389] width 393 height 141
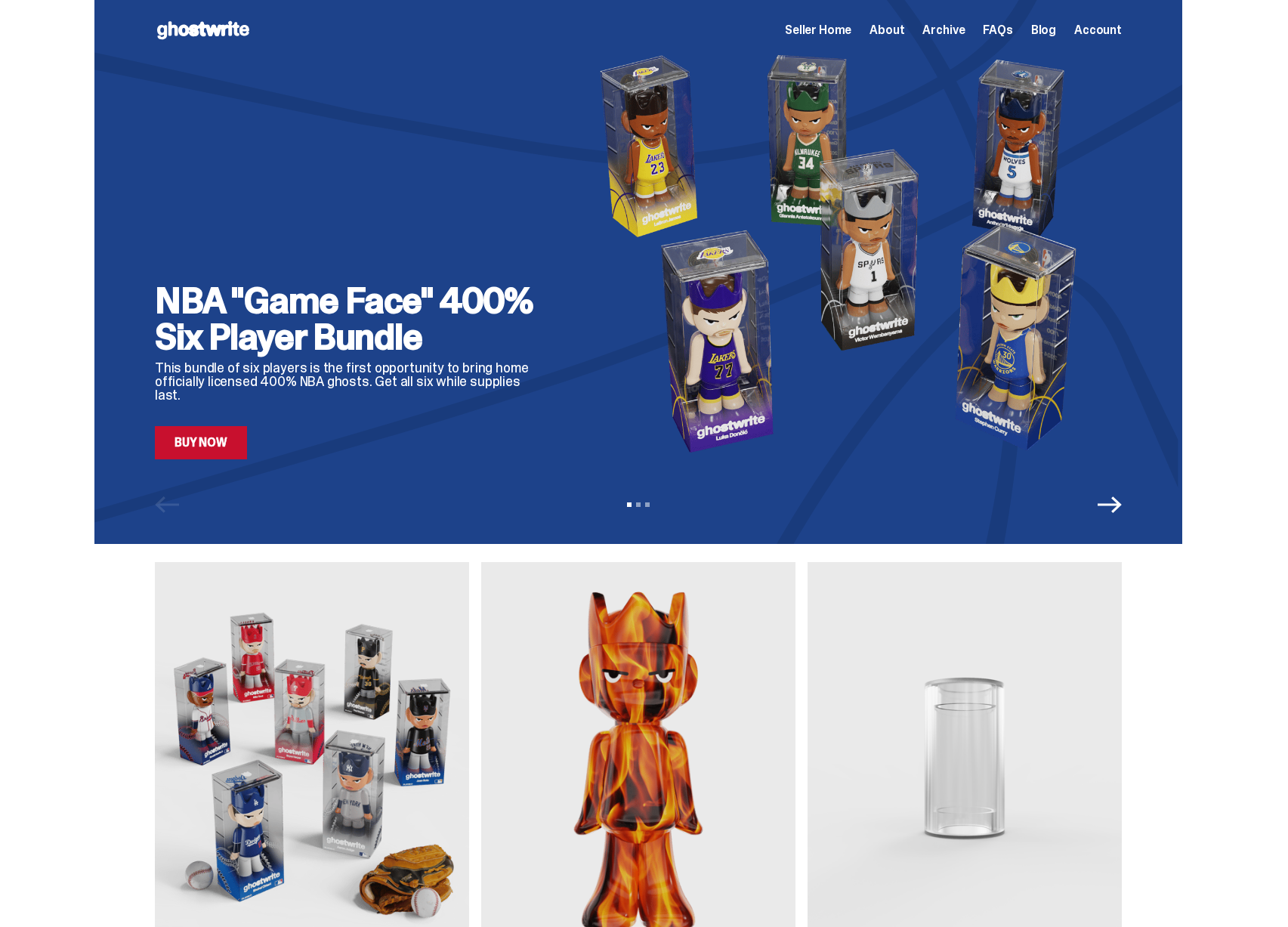
click at [589, 367] on img at bounding box center [846, 253] width 550 height 413
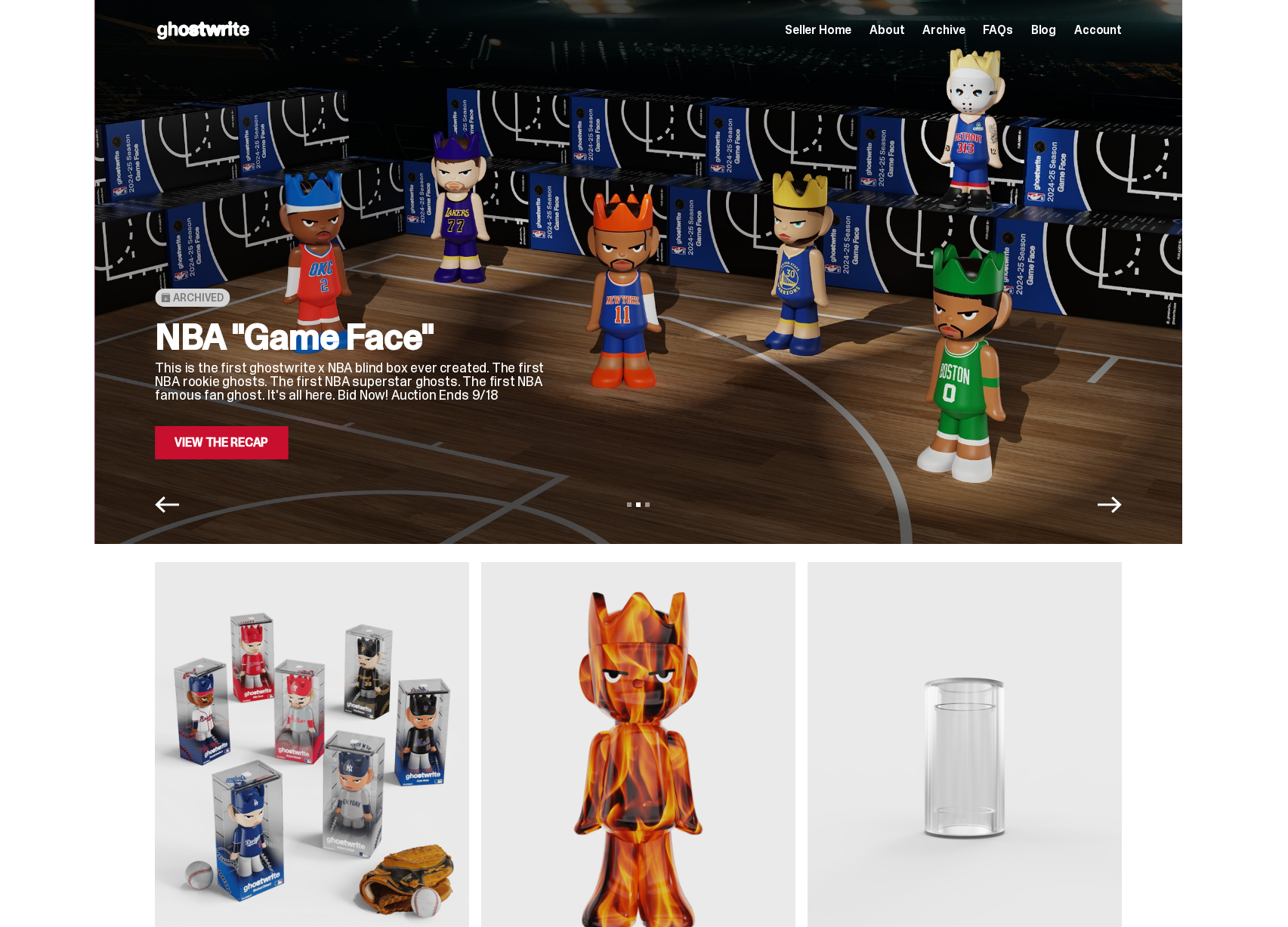
click at [571, 374] on div at bounding box center [846, 253] width 550 height 413
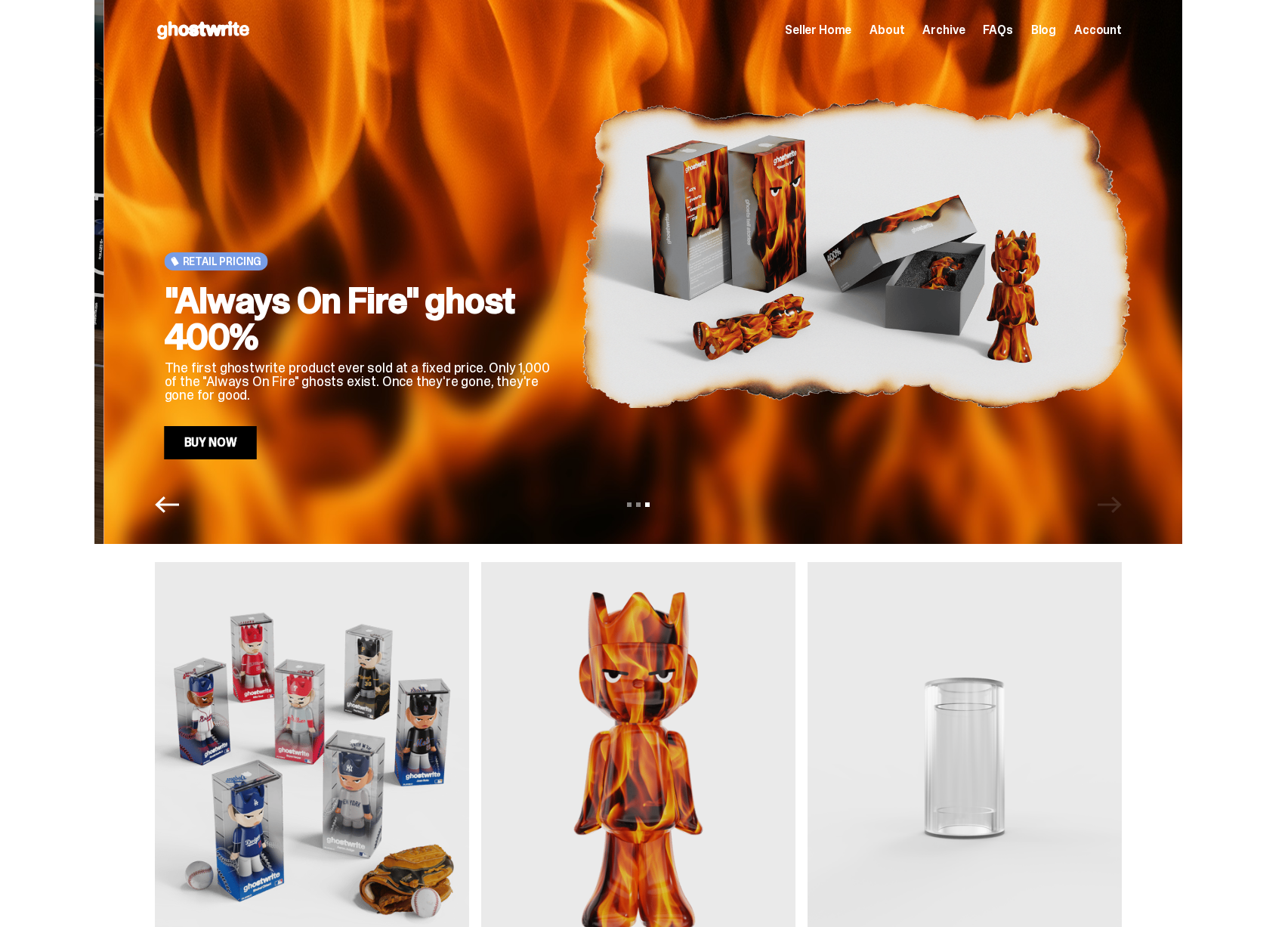
click at [493, 374] on p "The first ghostwrite product ever sold at a fixed price. Only 1,000 of the "Alw…" at bounding box center [361, 381] width 393 height 41
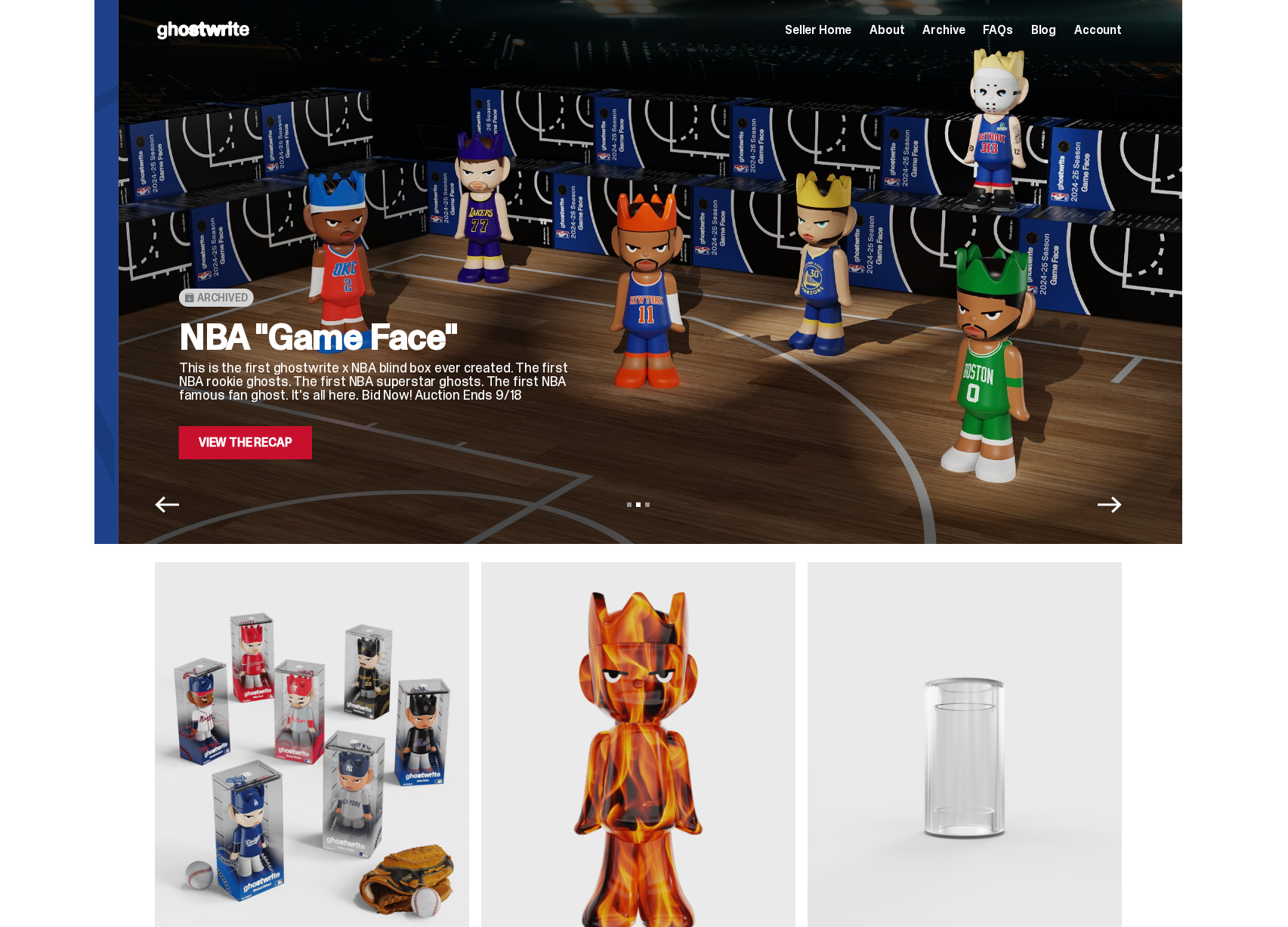
click at [483, 381] on p "This is the first ghostwrite x NBA blind box ever created. The first NBA rookie…" at bounding box center [375, 381] width 393 height 41
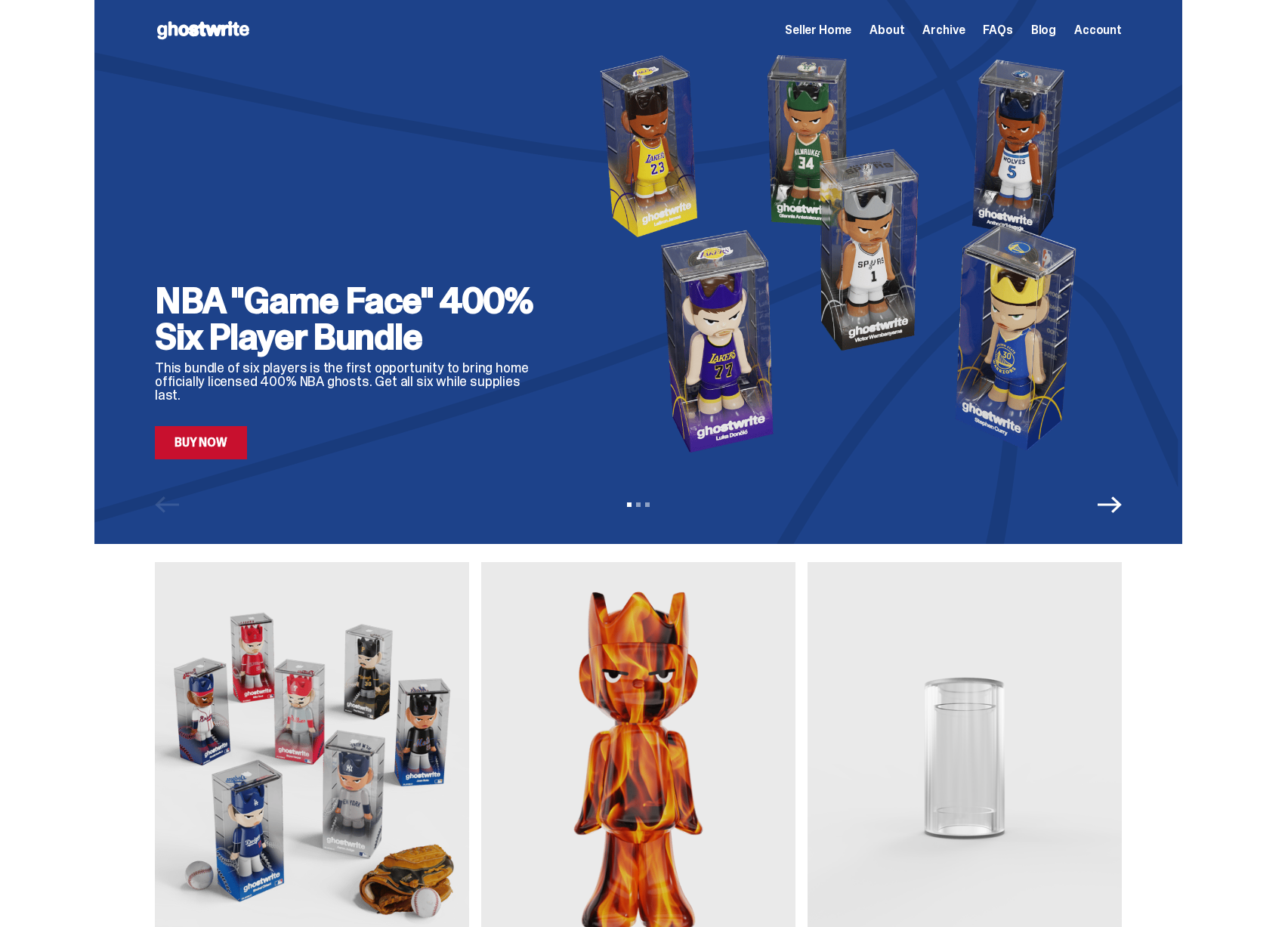
click at [223, 441] on link "Buy Now" at bounding box center [201, 443] width 92 height 33
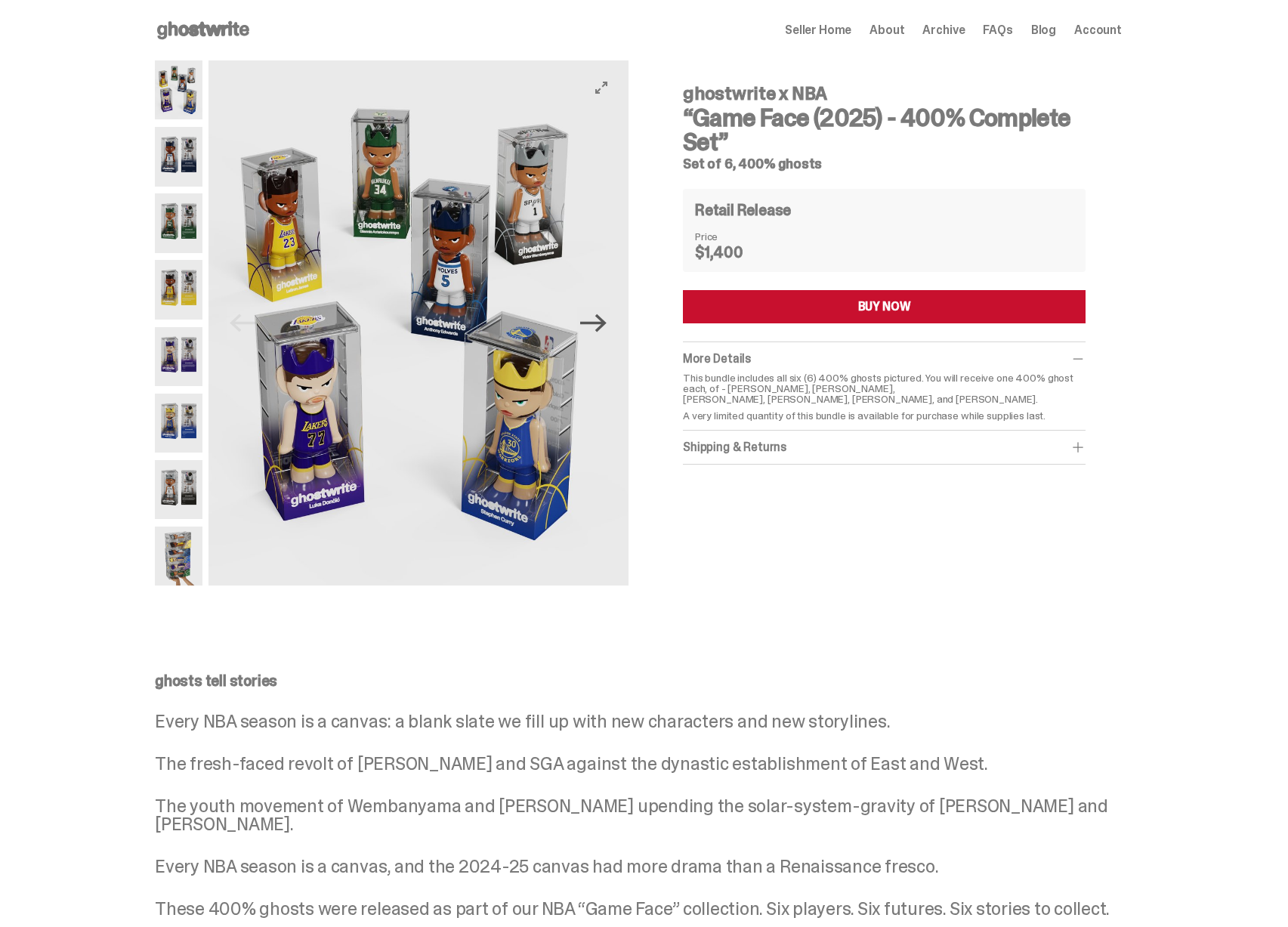
click at [606, 322] on icon "Next" at bounding box center [593, 323] width 26 height 18
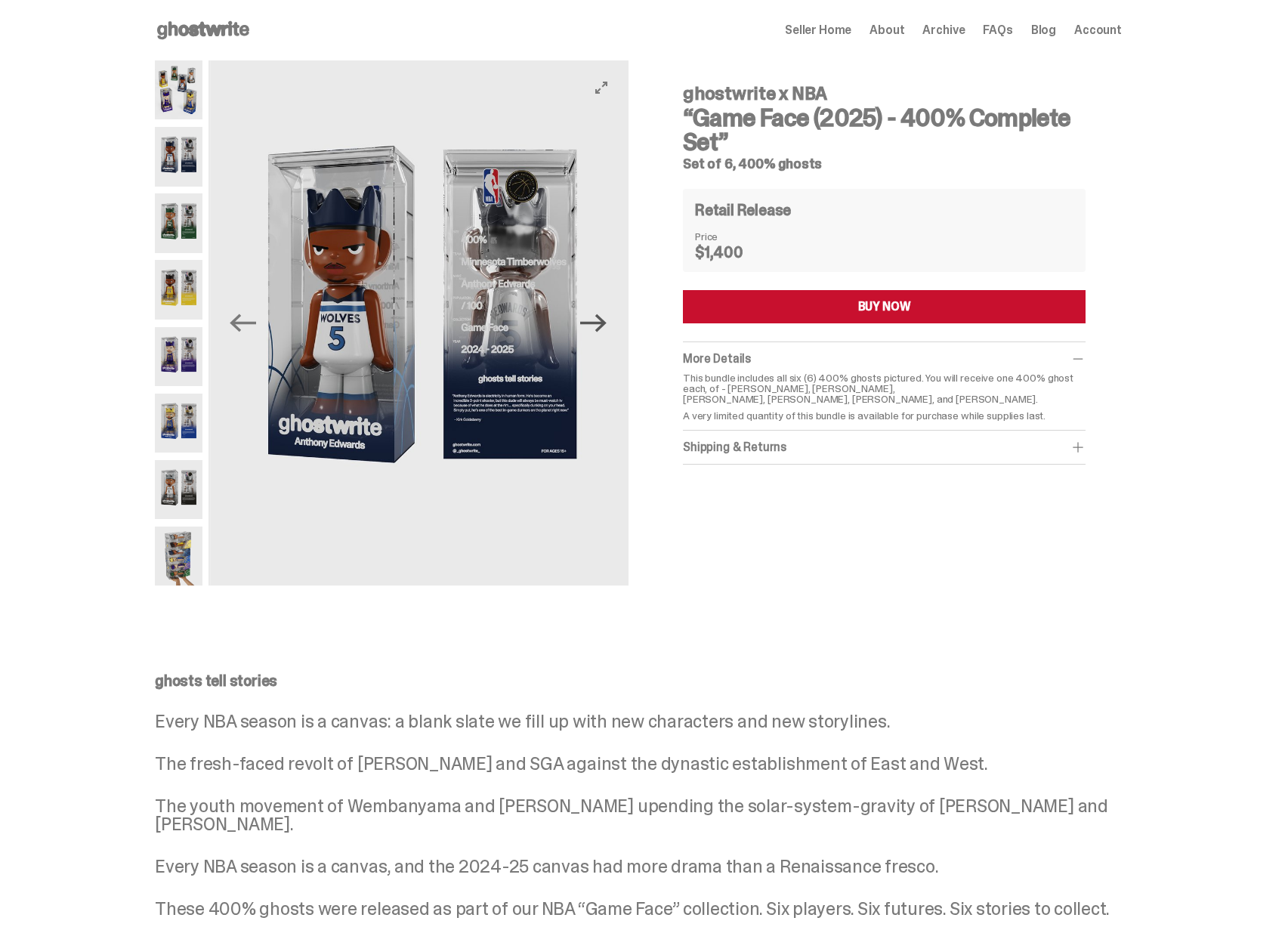
click at [606, 322] on icon "Next" at bounding box center [593, 323] width 26 height 18
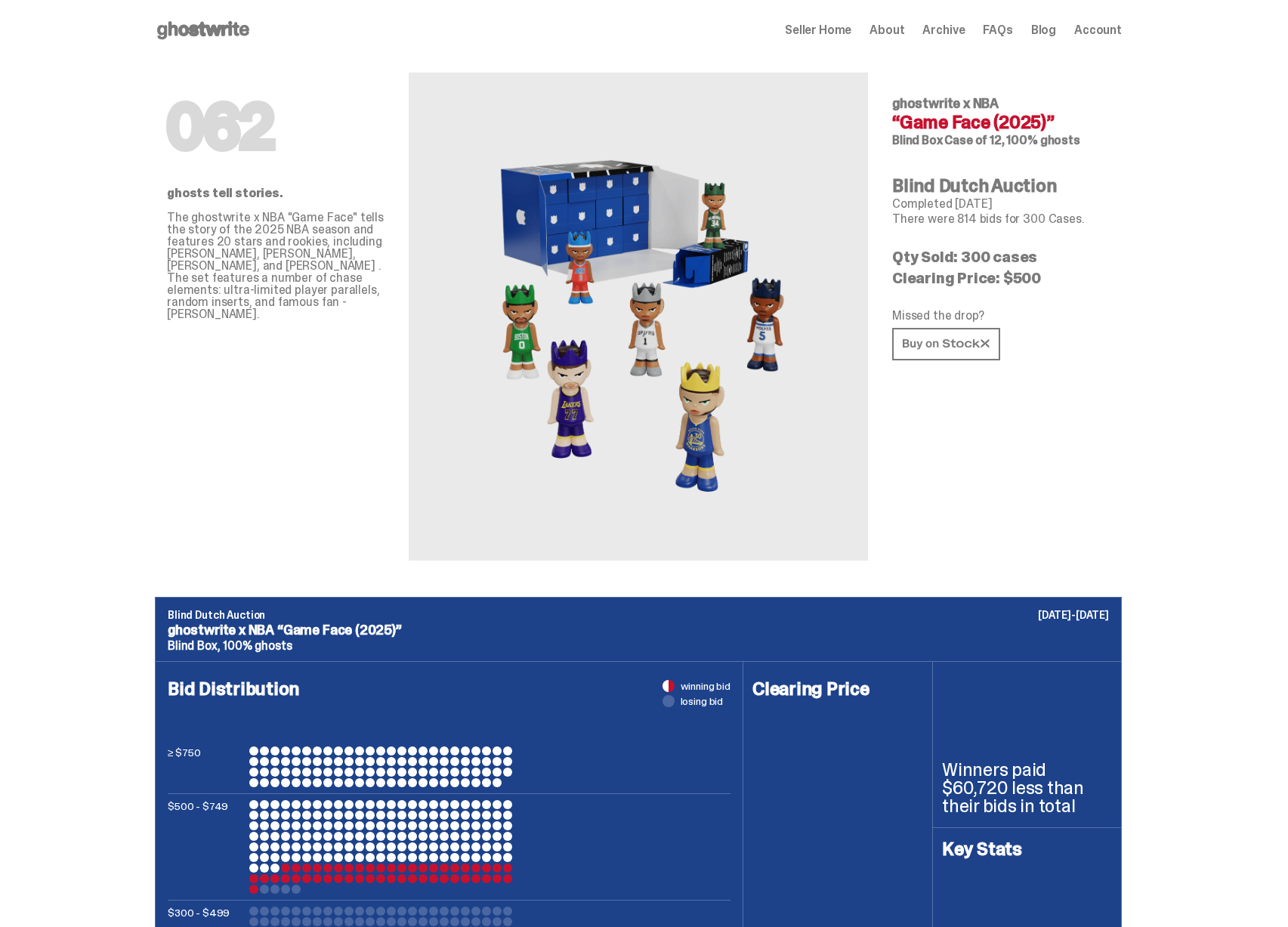
click at [231, 30] on icon at bounding box center [202, 30] width 96 height 24
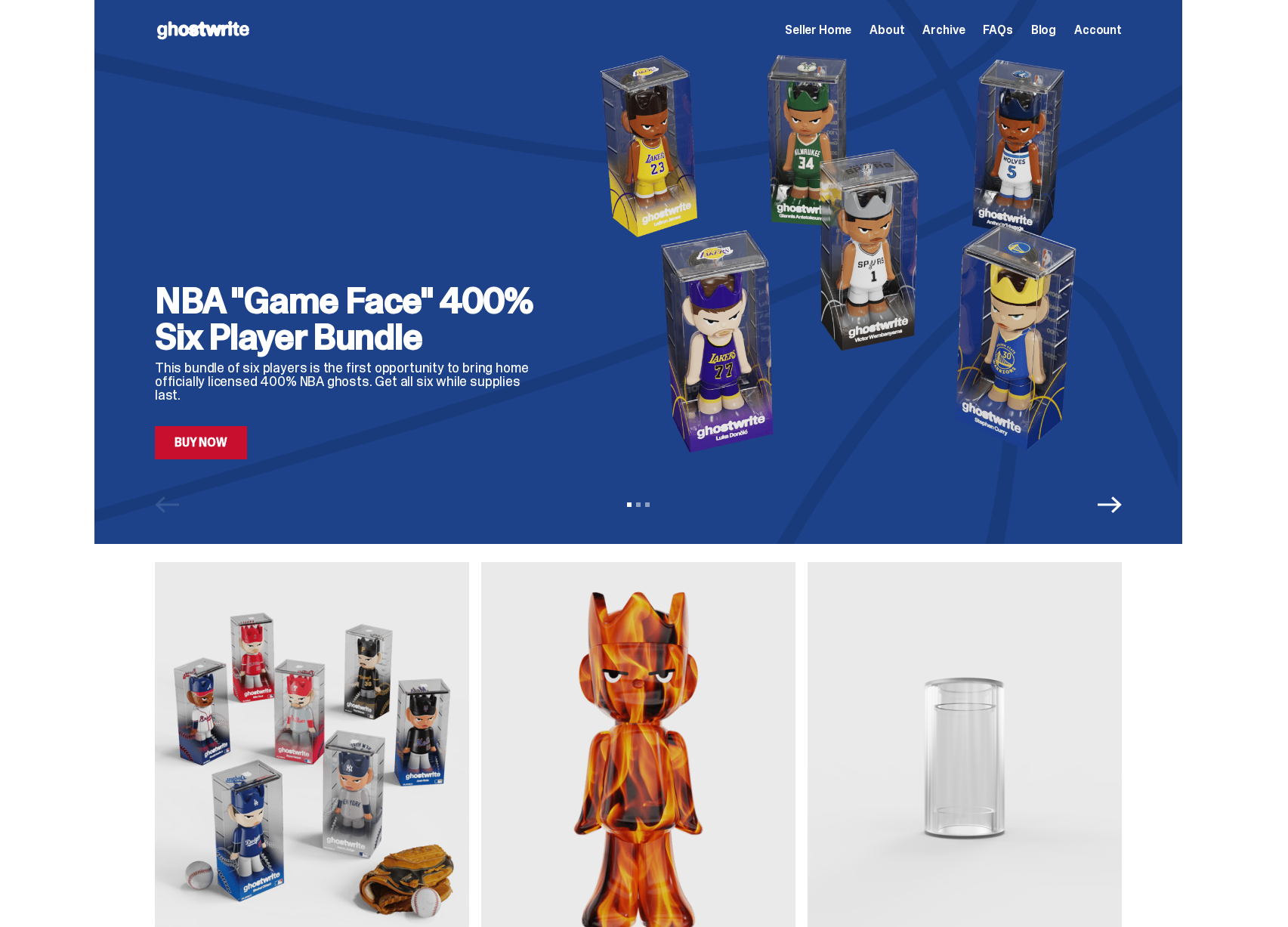
click at [844, 24] on span "Seller Home" at bounding box center [818, 30] width 67 height 12
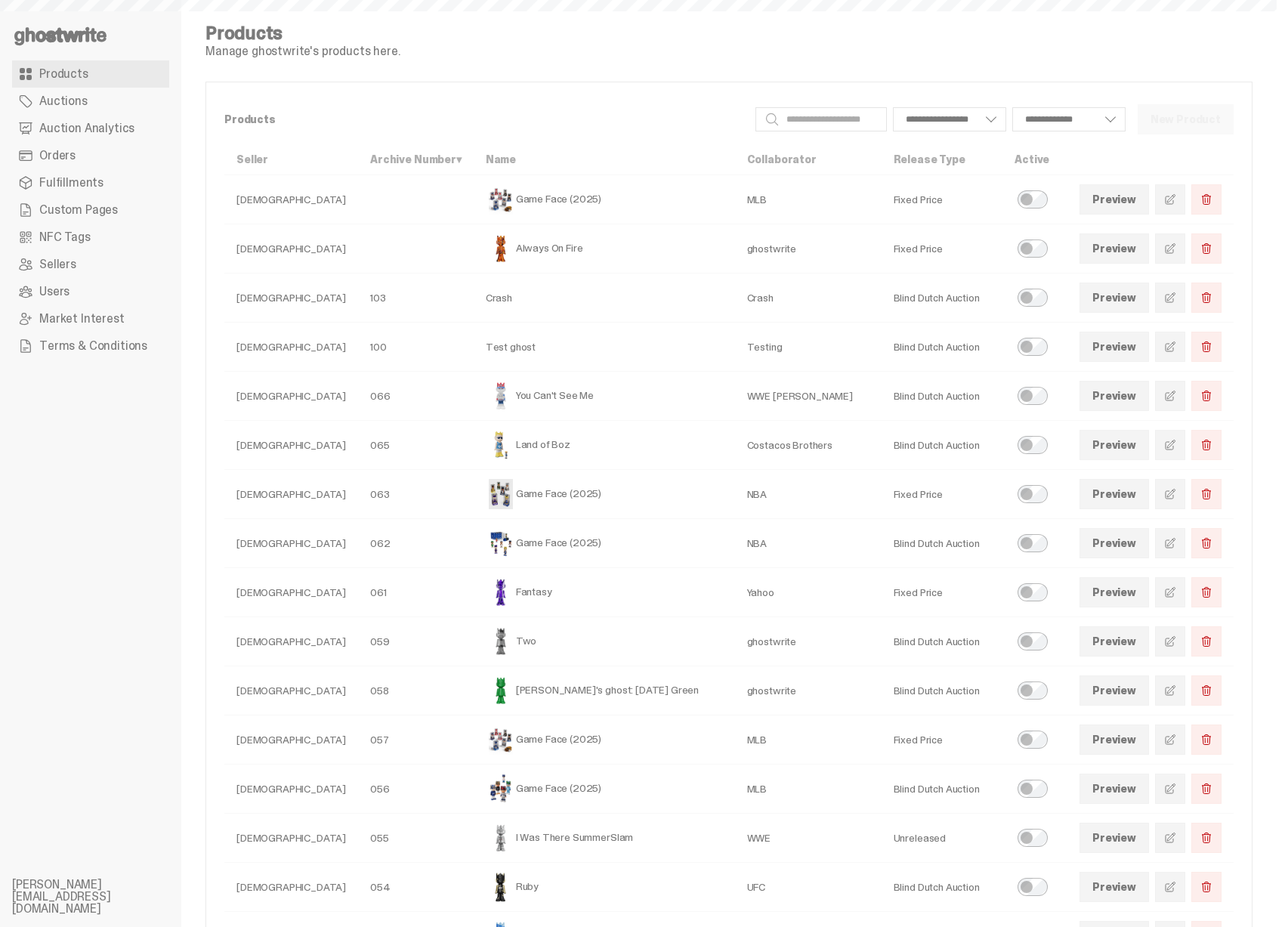
select select
